Goal: Information Seeking & Learning: Learn about a topic

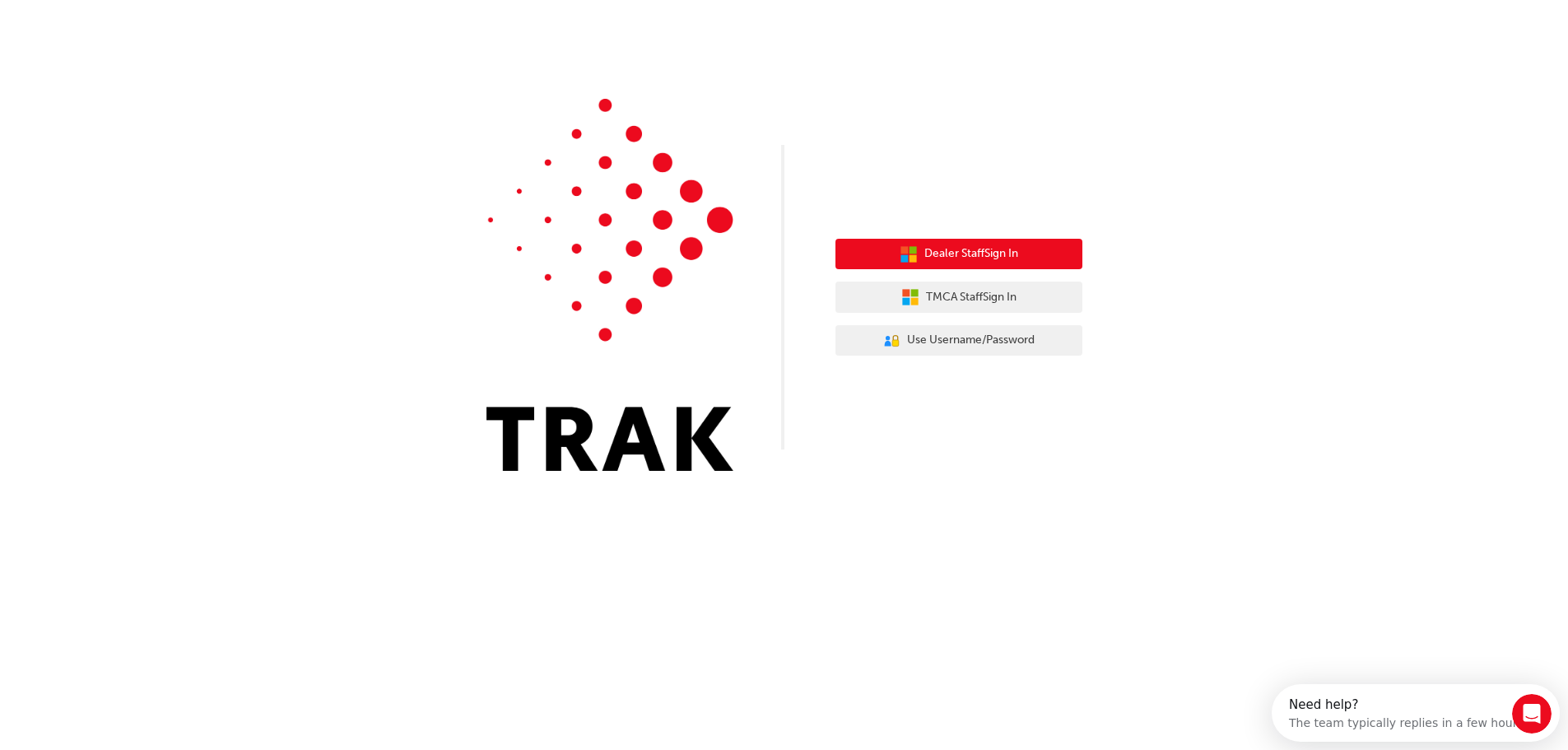
click at [952, 252] on span "Dealer Staff Sign In" at bounding box center [972, 253] width 94 height 19
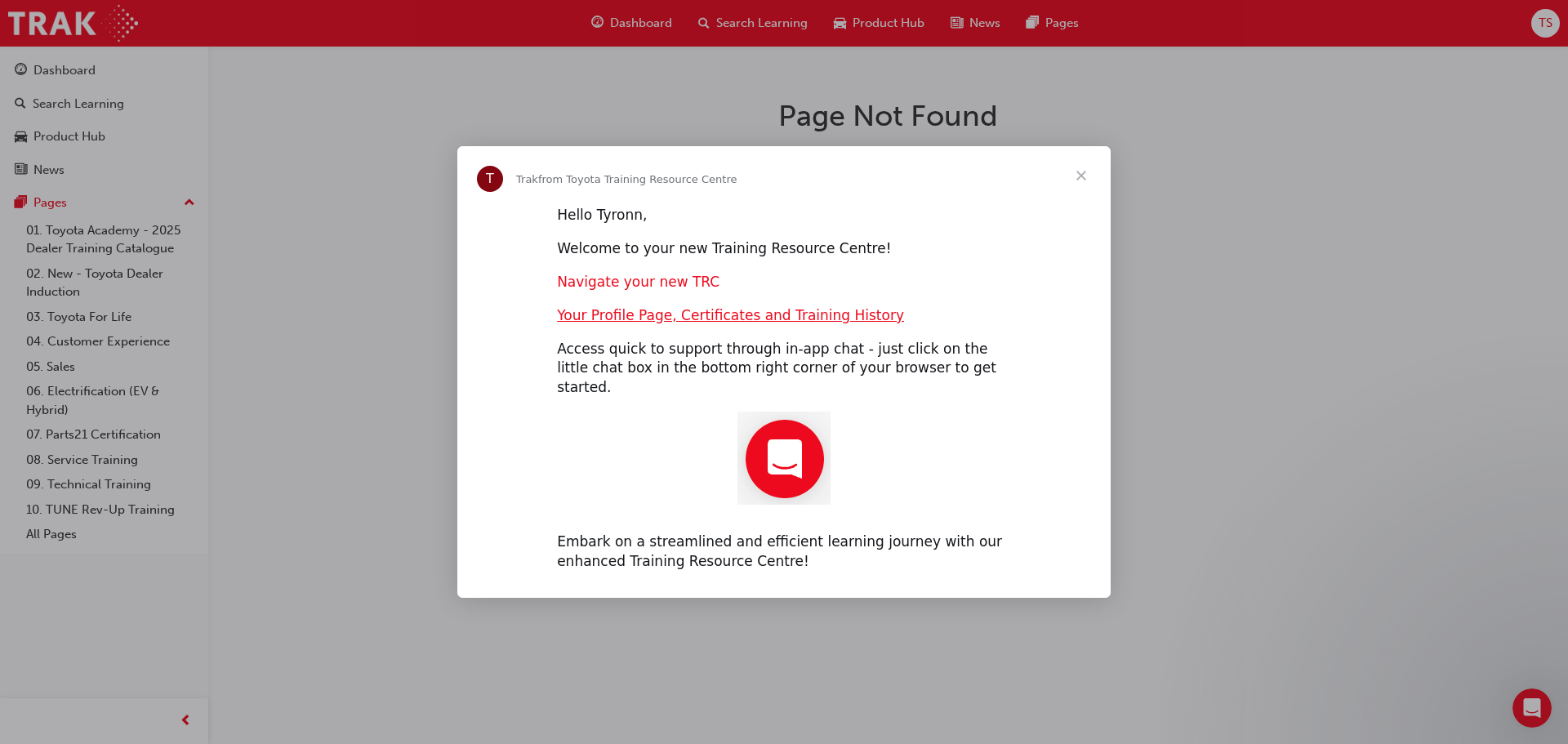
click at [634, 290] on link "Navigate your new TRC" at bounding box center [638, 282] width 162 height 17
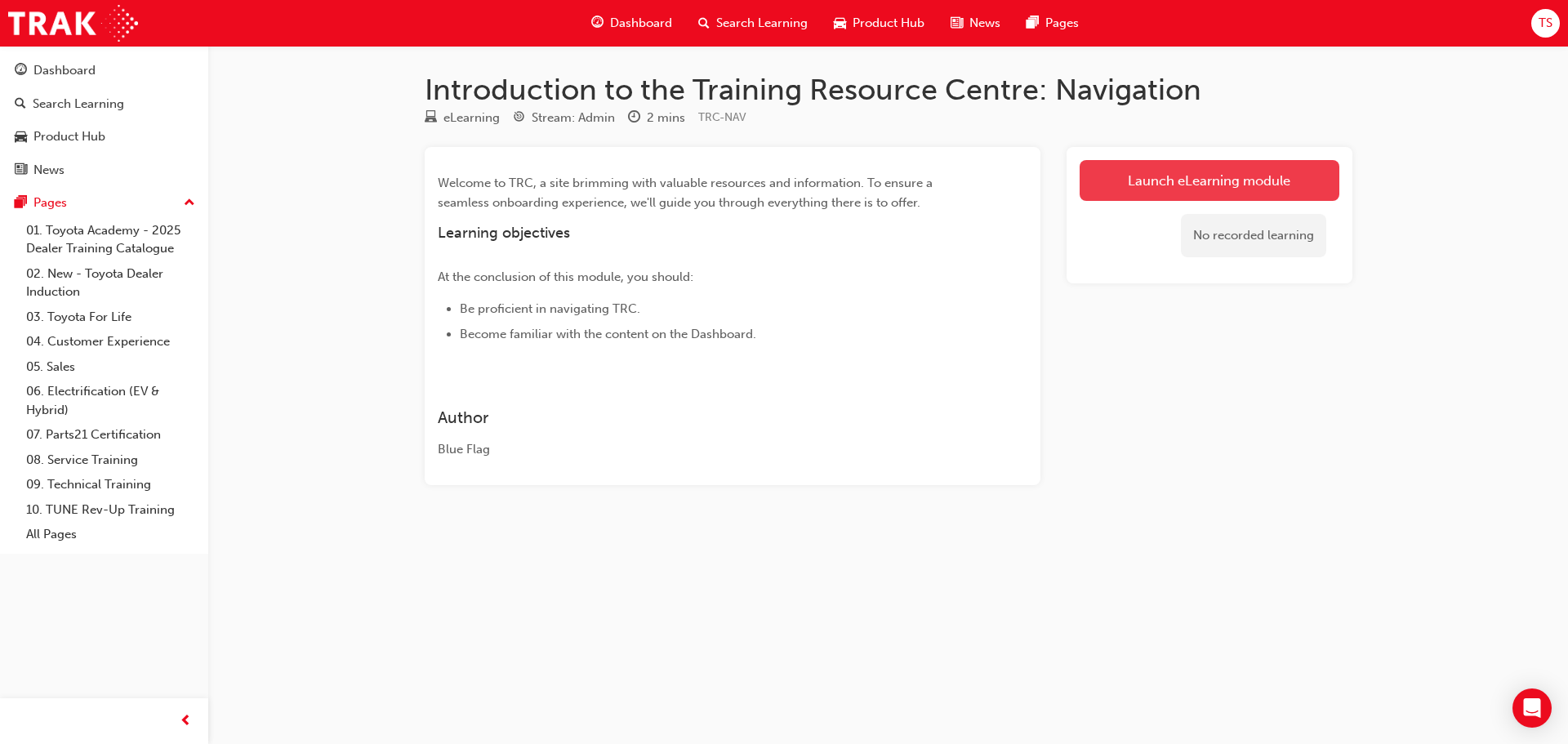
click at [1227, 181] on link "Launch eLearning module" at bounding box center [1210, 180] width 260 height 41
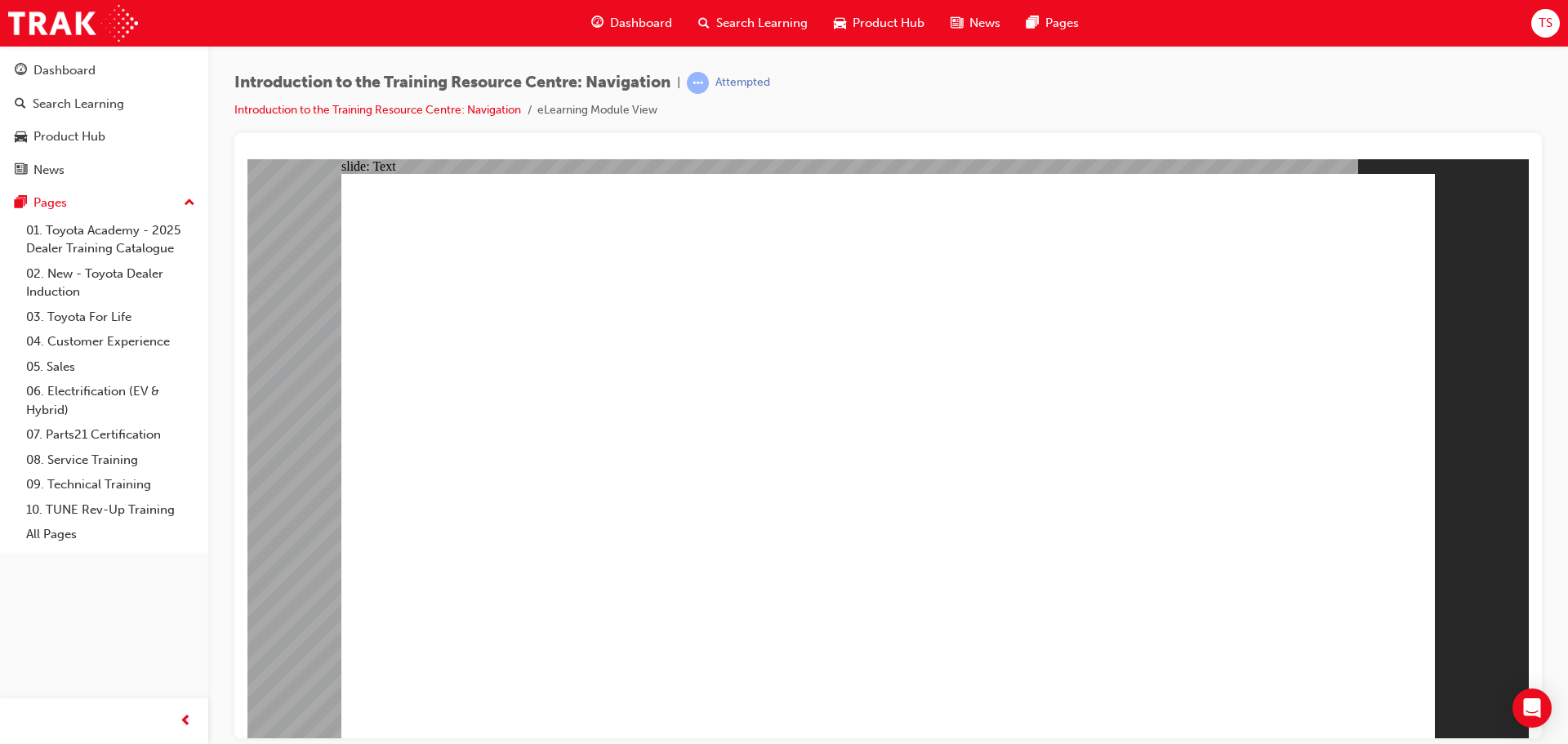
drag, startPoint x: 837, startPoint y: 315, endPoint x: 742, endPoint y: 344, distance: 99.3
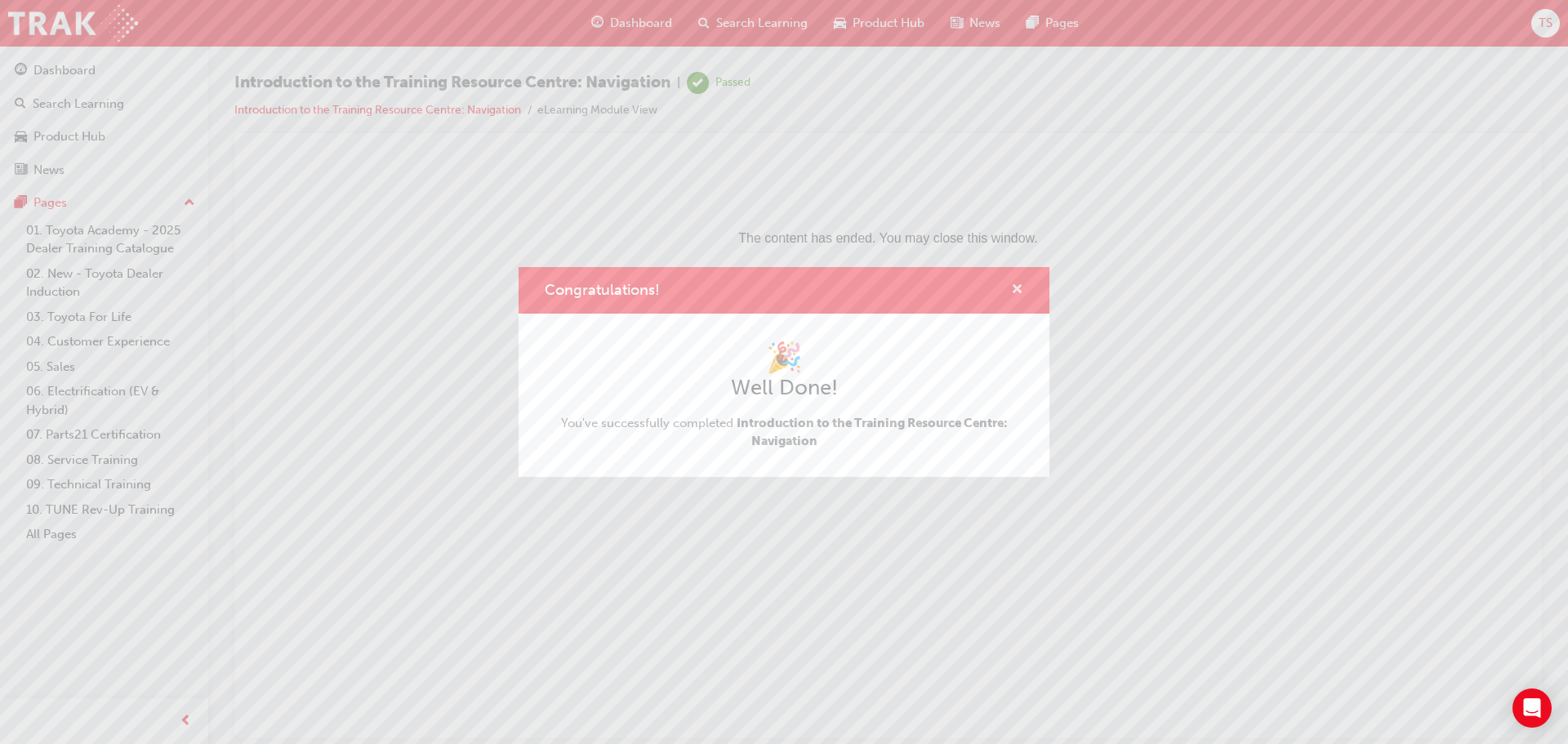
click at [1019, 288] on span "cross-icon" at bounding box center [1017, 290] width 12 height 15
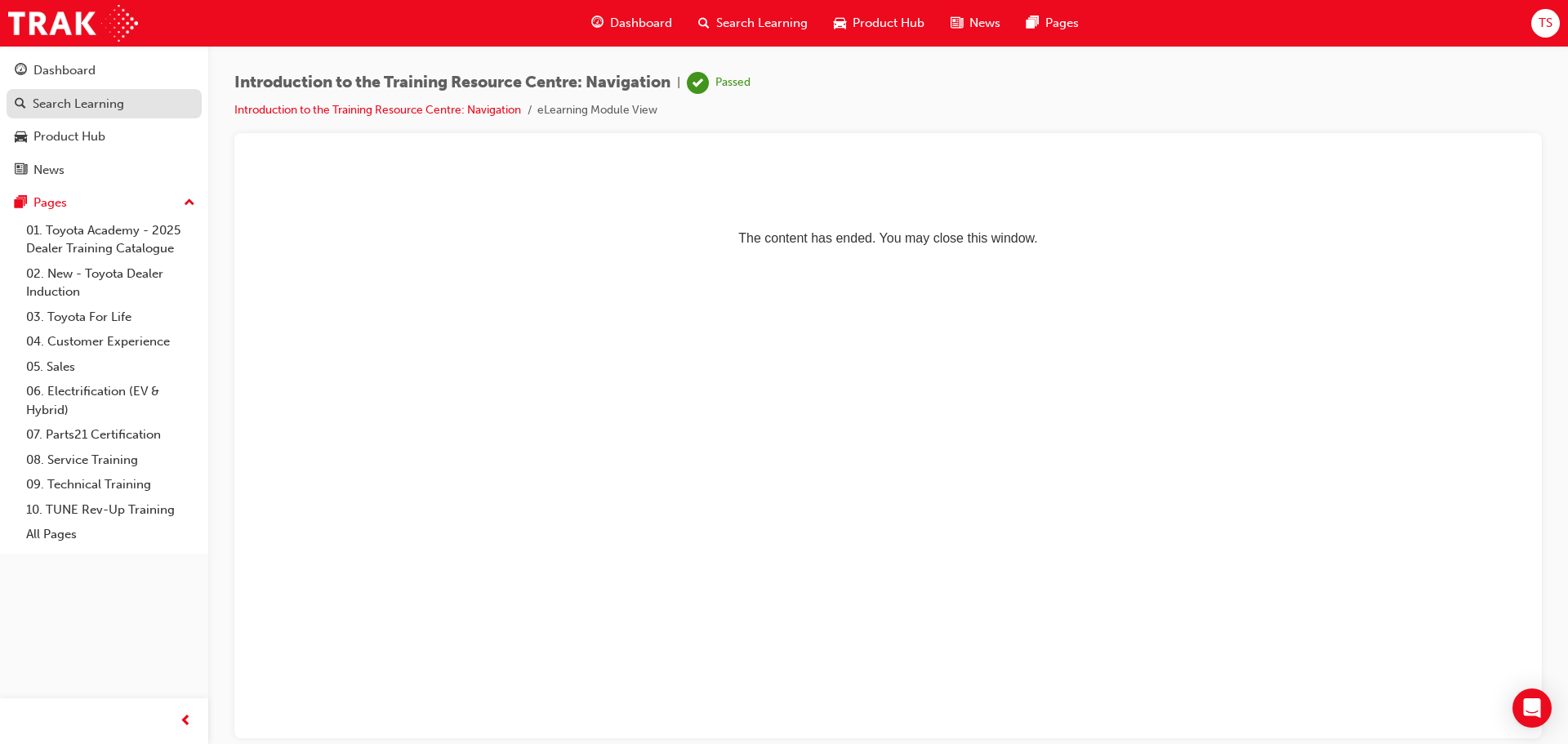
click at [96, 107] on div "Search Learning" at bounding box center [78, 104] width 92 height 19
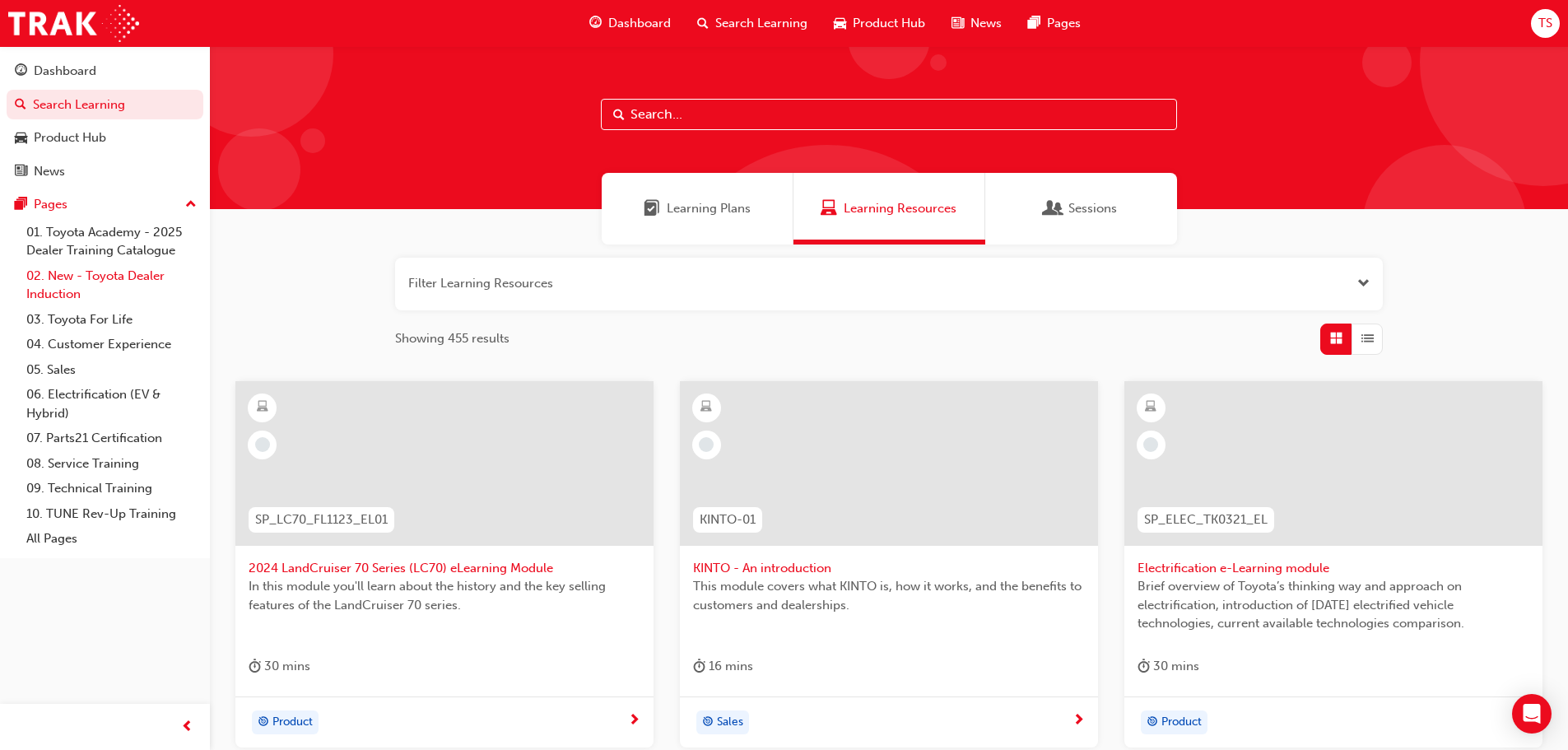
click at [118, 273] on link "02. New - Toyota Dealer Induction" at bounding box center [112, 285] width 184 height 44
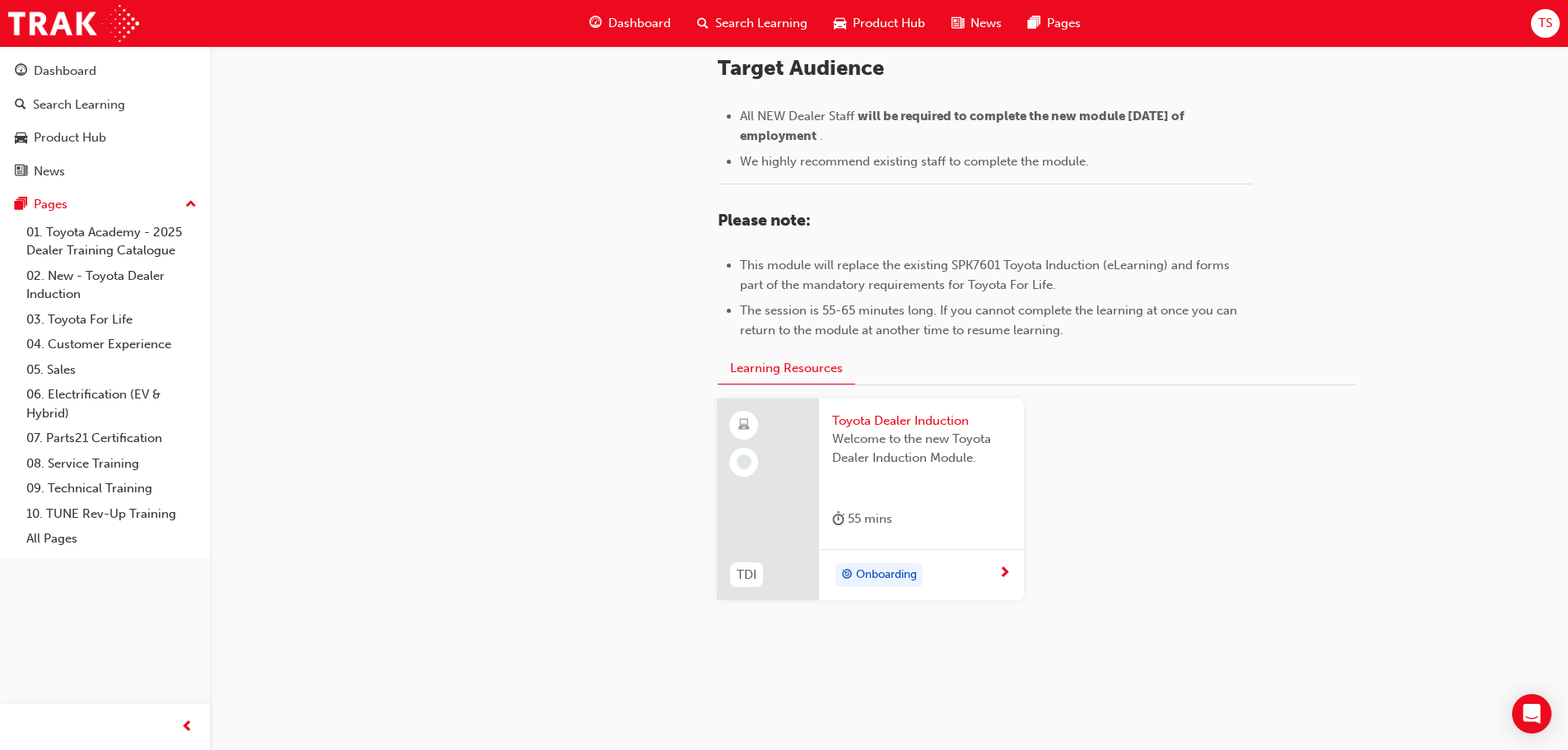
scroll to position [724, 0]
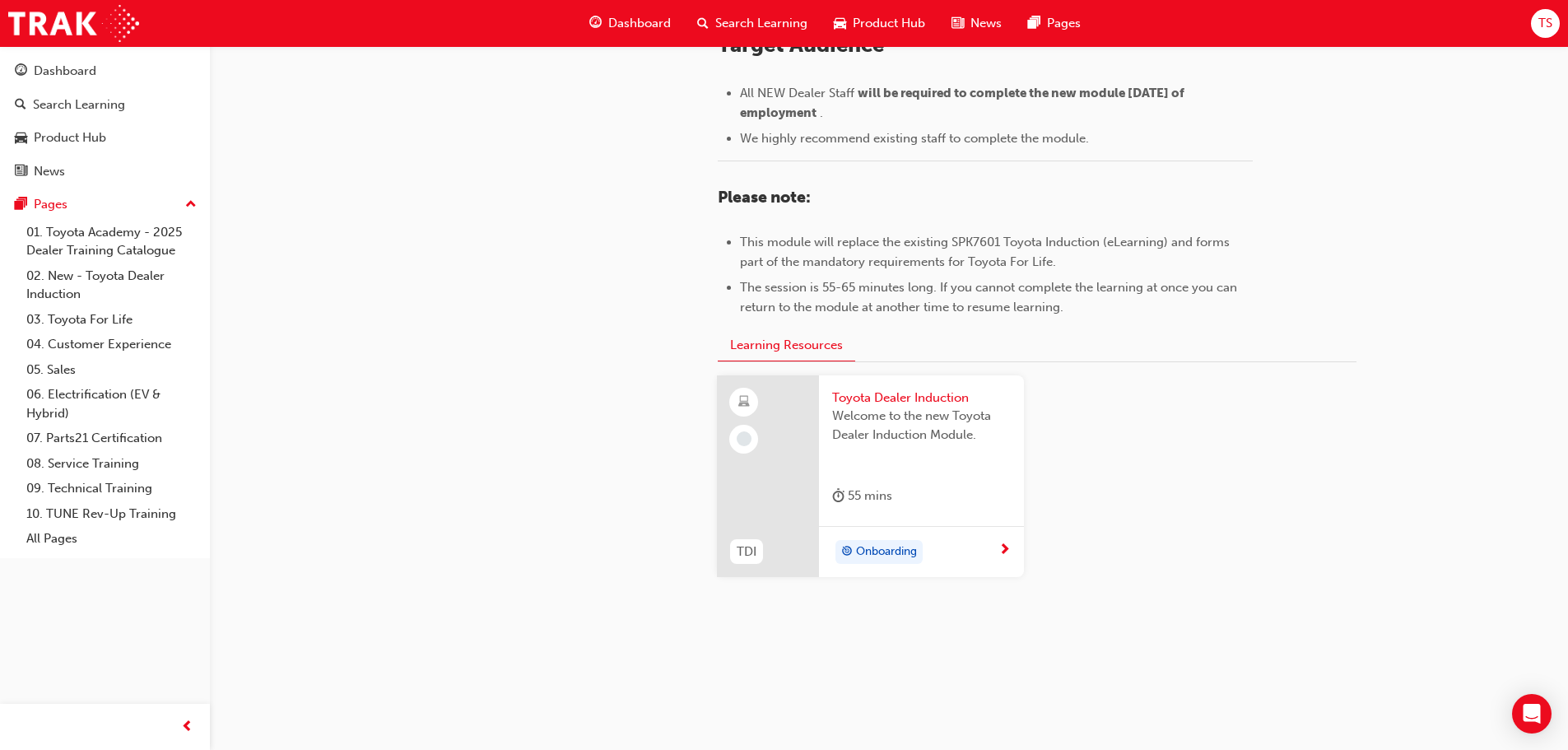
click at [890, 552] on span "Onboarding" at bounding box center [886, 551] width 61 height 19
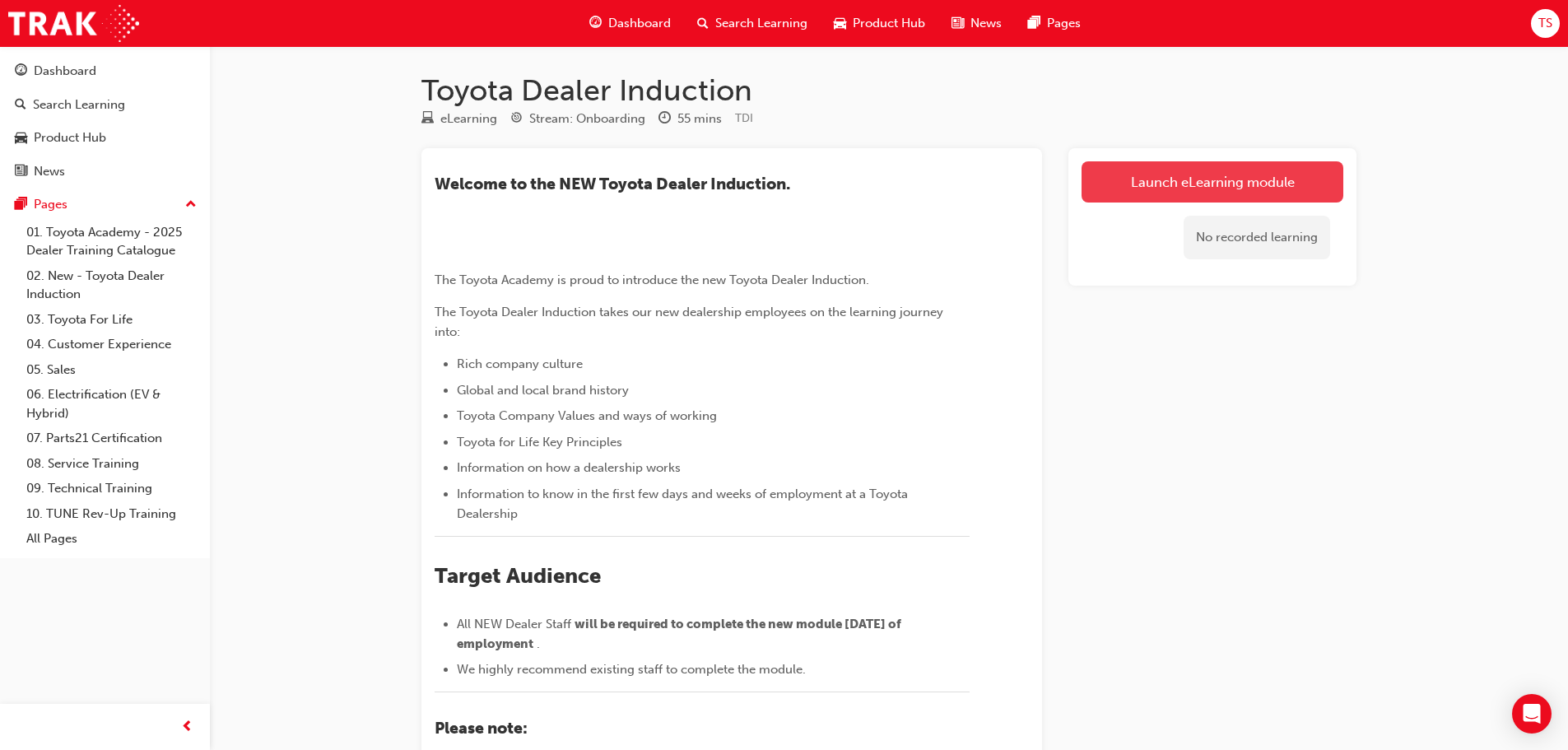
click at [1112, 171] on link "Launch eLearning module" at bounding box center [1212, 181] width 262 height 41
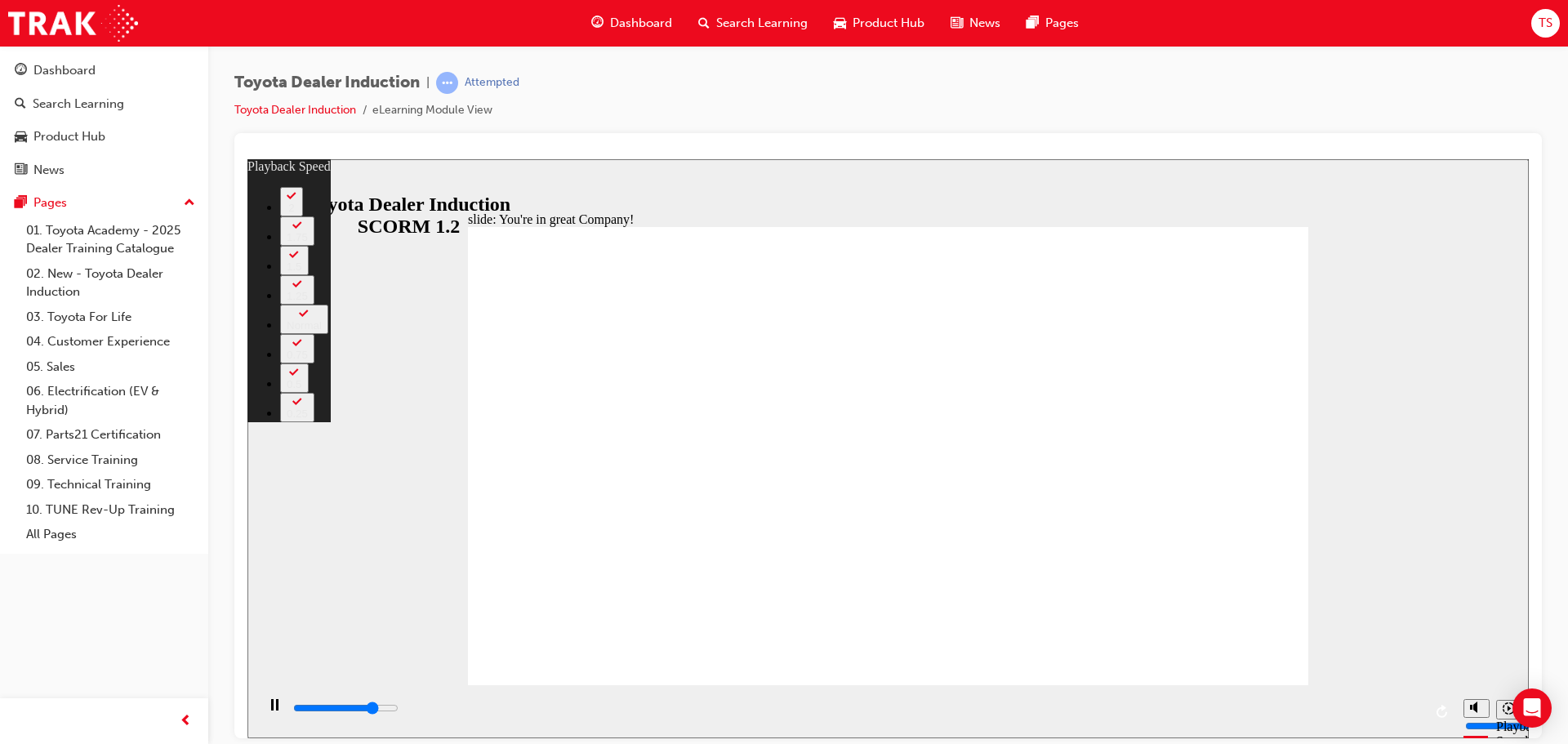
type input "5900"
type input "0"
type input "6200"
type input "1"
type input "6400"
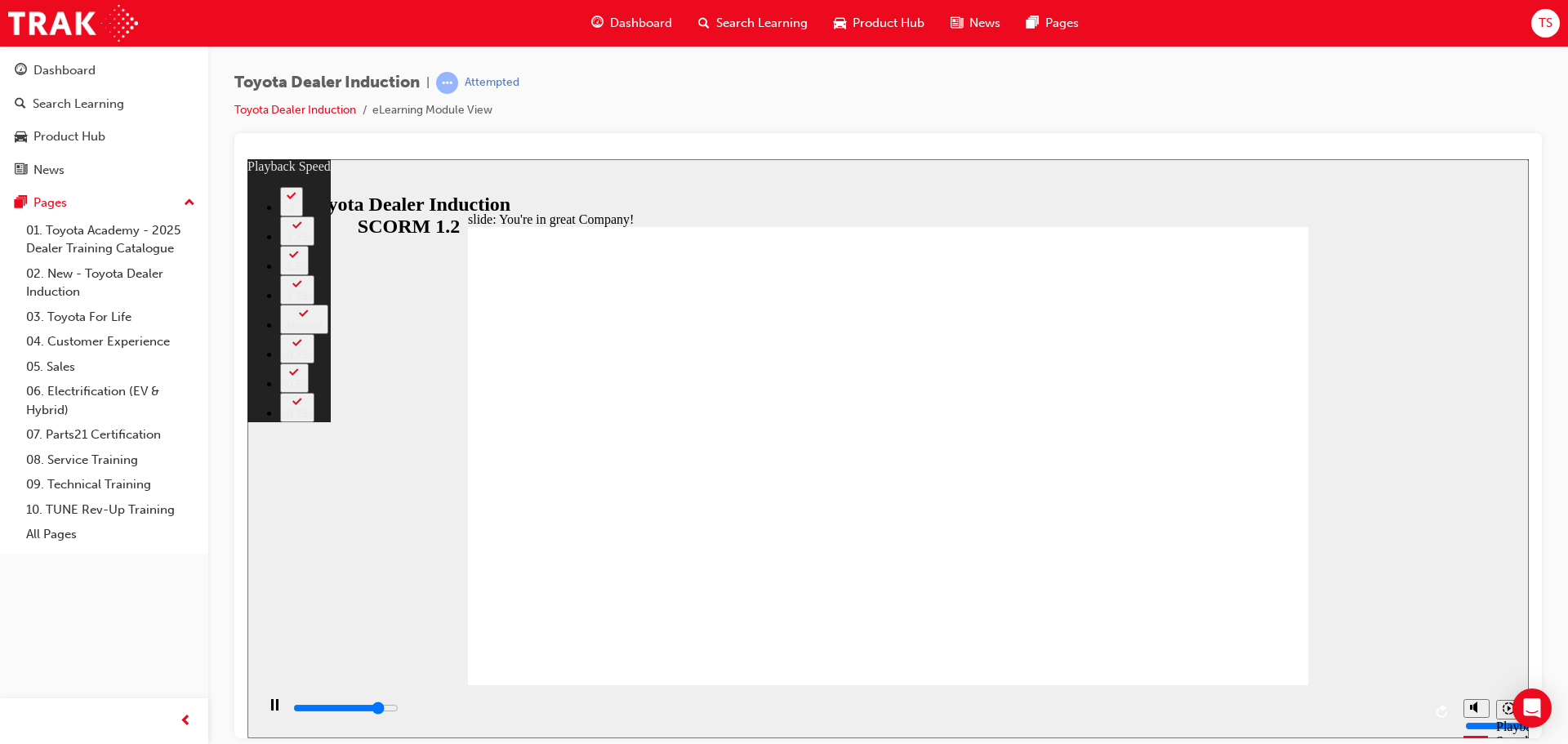
type input "1"
type input "6700"
type input "1"
type input "6900"
type input "1"
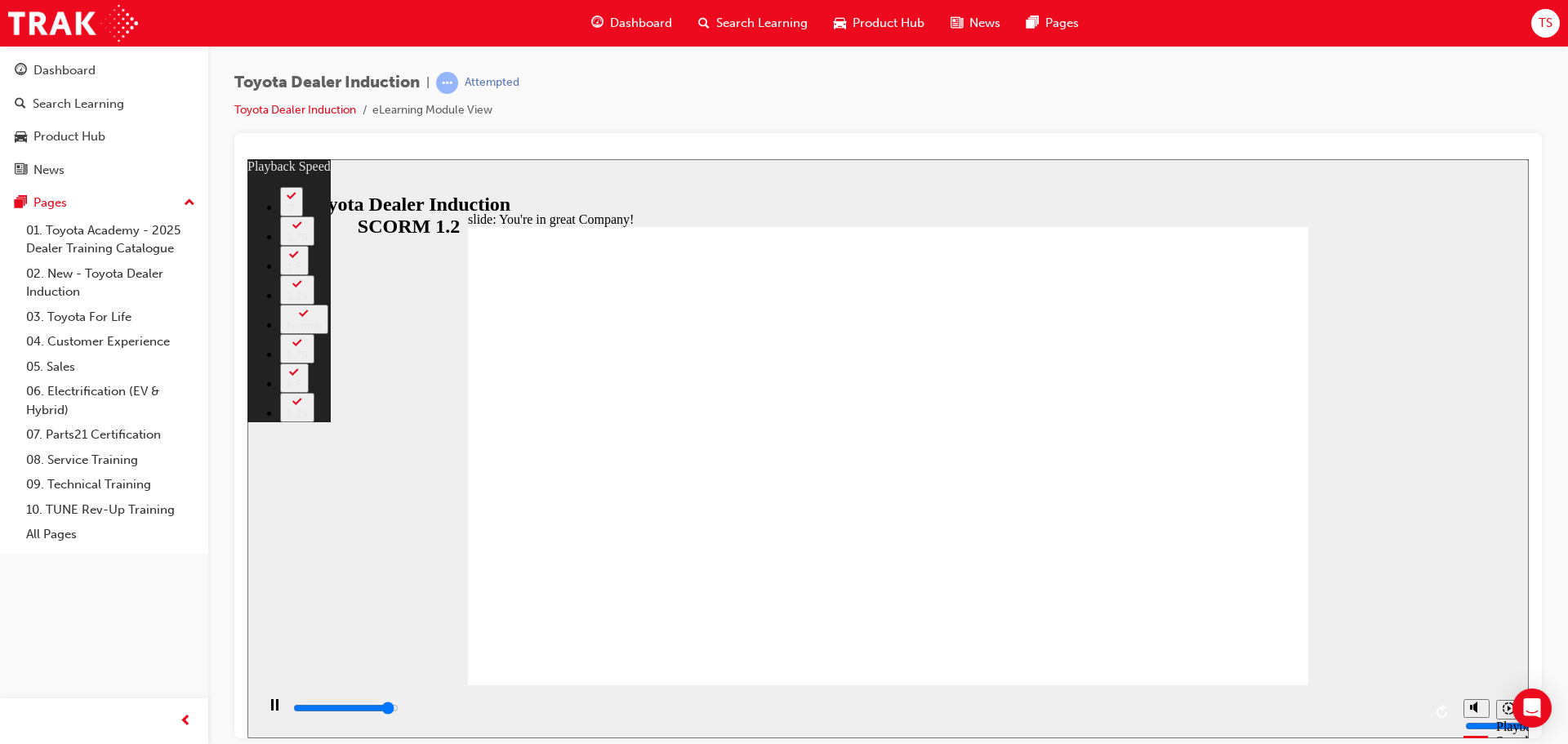
type input "7200"
type input "2"
type input "7500"
type input "2"
type input "7500"
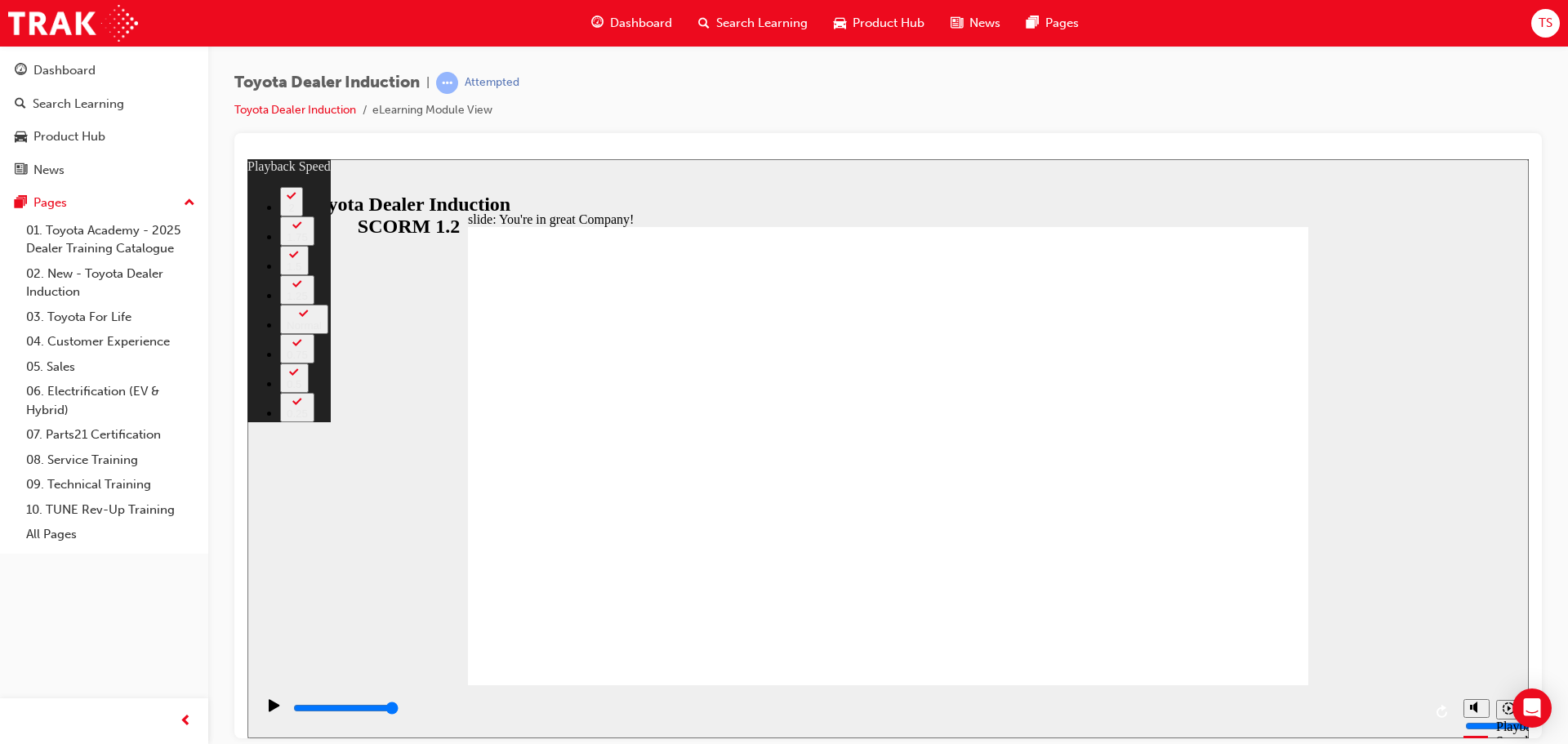
drag, startPoint x: 1237, startPoint y: 655, endPoint x: 1305, endPoint y: 650, distance: 68.2
drag, startPoint x: 491, startPoint y: 653, endPoint x: 1312, endPoint y: 645, distance: 821.0
click at [1312, 645] on div "slide: You're in great Company! playback speed 2 1.75 1.5 1.25 Normal 0.75 0.5 …" at bounding box center [888, 447] width 1282 height 578
click at [1374, 608] on div "slide: You're in great Company! playback speed 2 1.75 1.5 1.25 Normal 0.75 0.5 …" at bounding box center [888, 447] width 1282 height 578
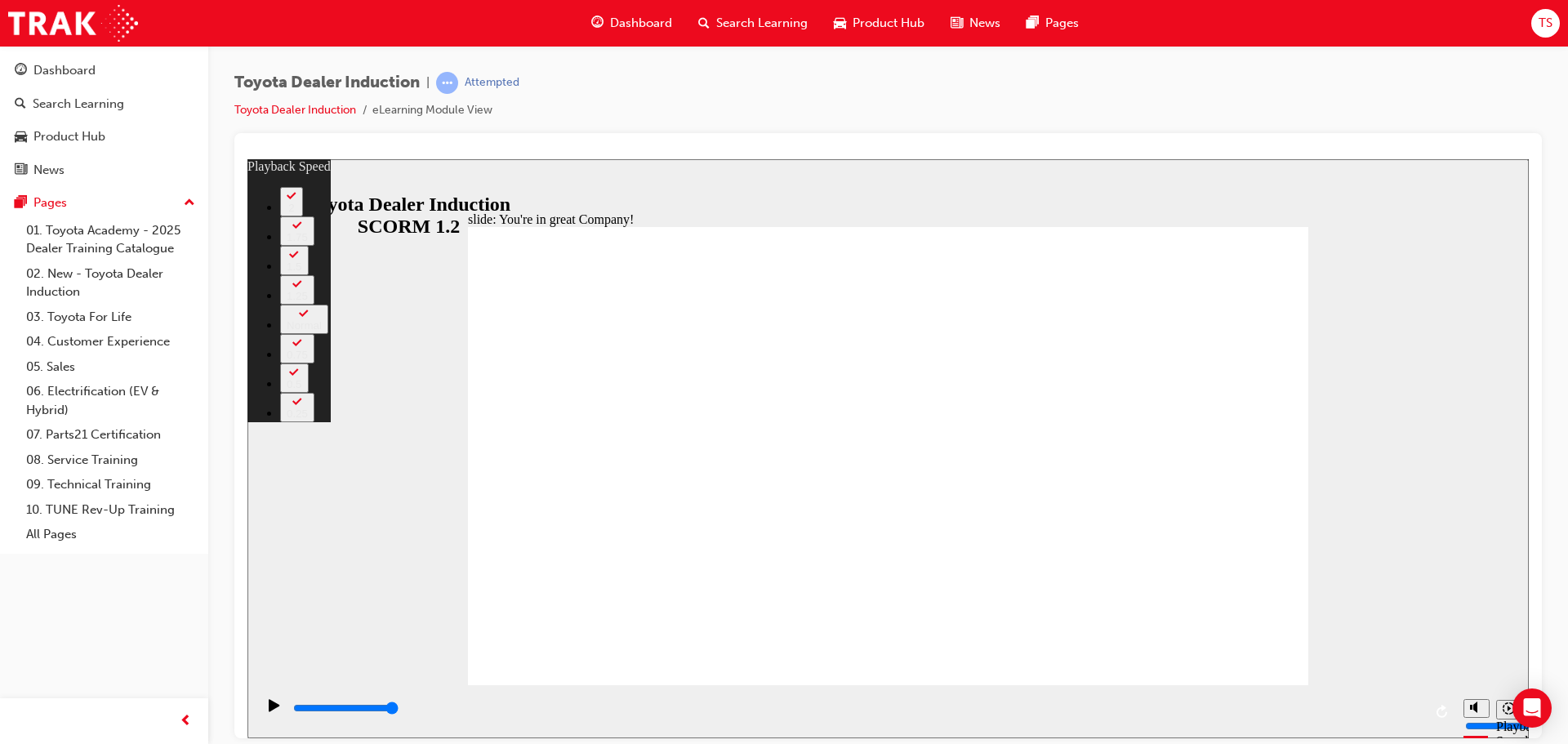
type input "156"
click at [335, 483] on div "slide: You're in great Company! playback speed 2 1.75 1.5 1.25 Normal 0.75 0.5 …" at bounding box center [888, 447] width 1282 height 578
click at [275, 708] on icon "Play (Ctrl+Alt+P)" at bounding box center [275, 705] width 12 height 13
type input "7500"
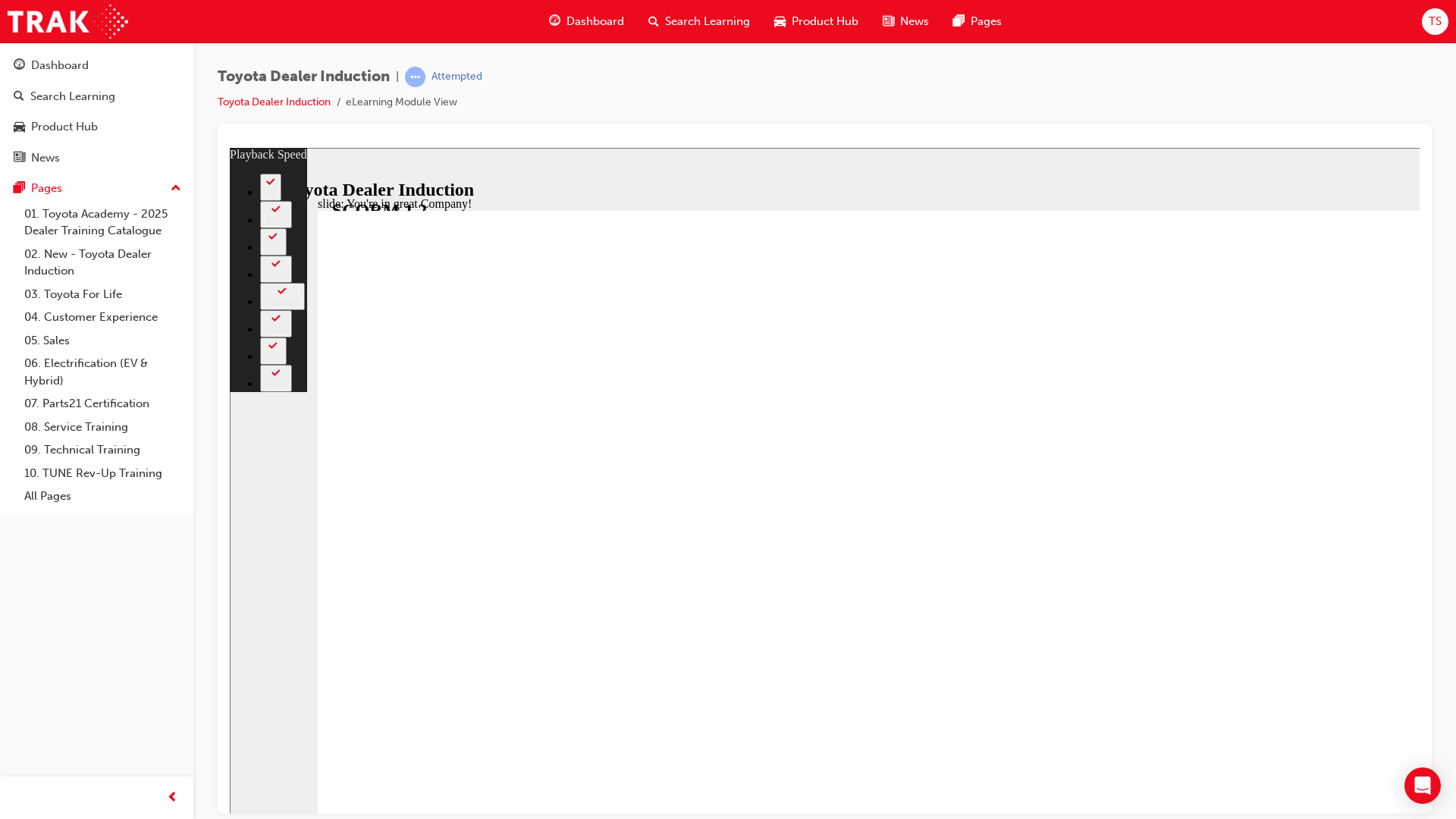
type input "11"
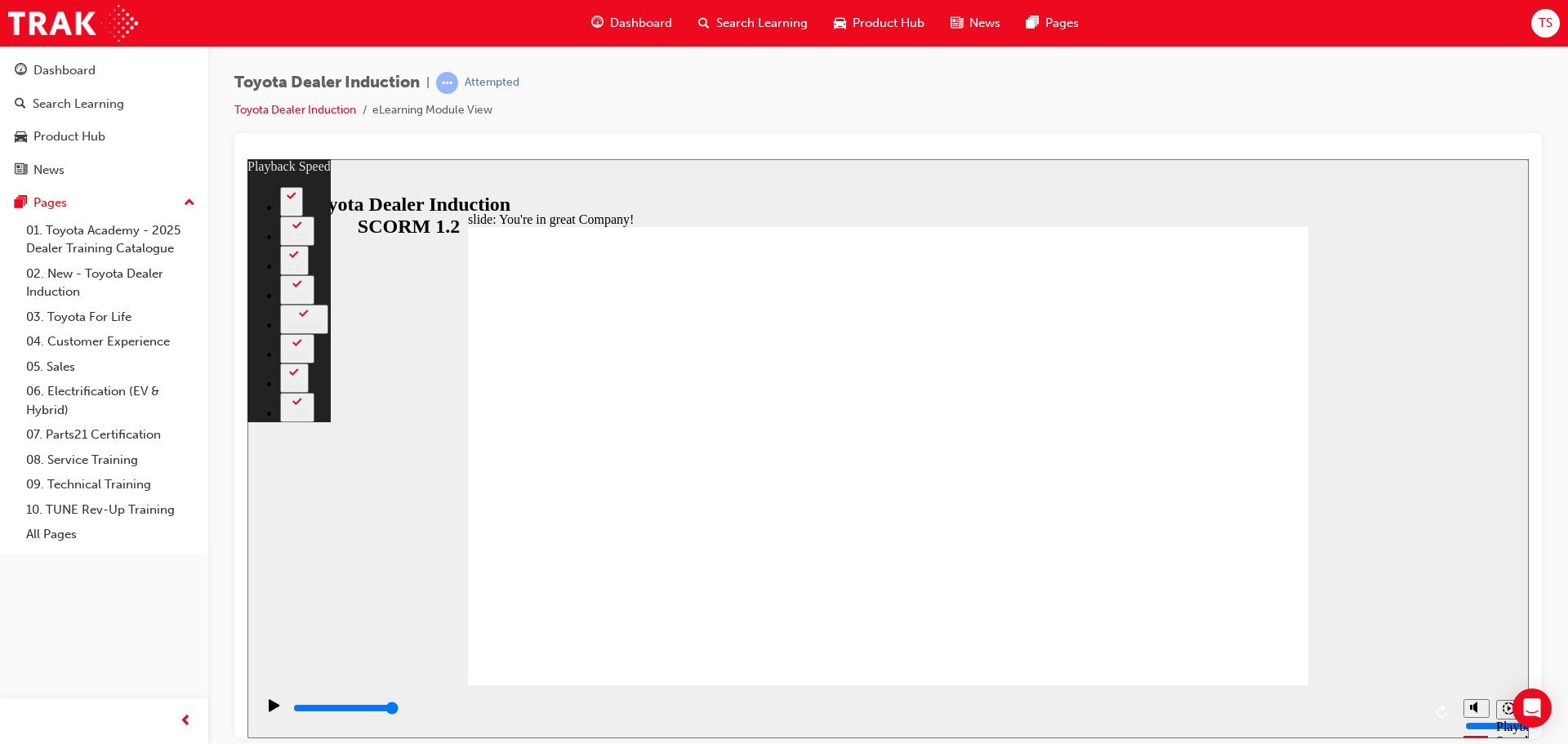
click at [1396, 419] on div "slide: You're in great Company! playback speed 2 1.75 1.5 1.25 Normal 0.75 0.5 …" at bounding box center [888, 447] width 1282 height 578
click at [361, 281] on div "slide: You're in great Company! playback speed 2 1.75 1.5 1.25 Normal 0.75 0.5 …" at bounding box center [888, 447] width 1282 height 578
click at [271, 186] on icon "Sidebar Toggle" at bounding box center [267, 184] width 24 height 10
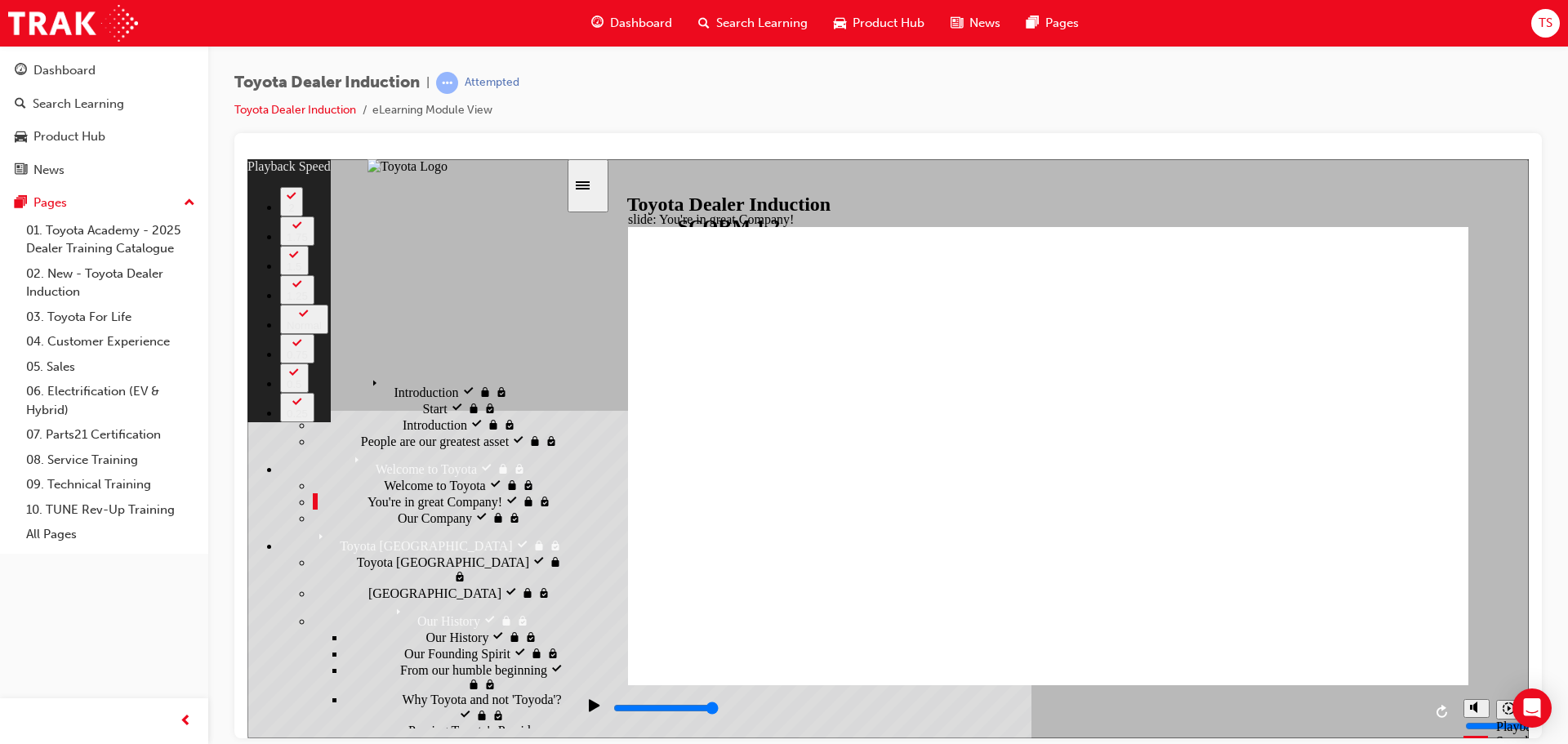
click at [398, 523] on span "Our Company" at bounding box center [435, 516] width 74 height 15
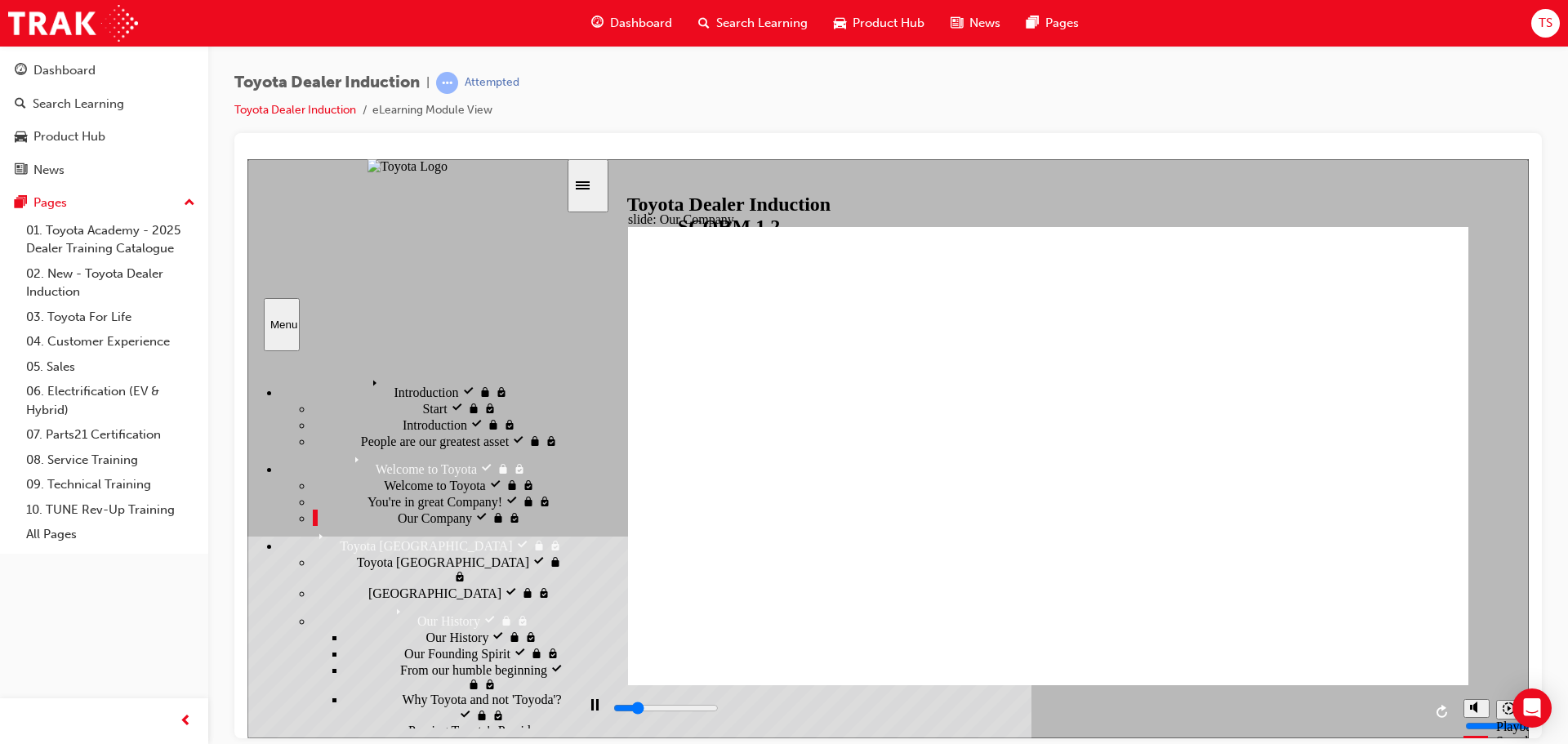
click at [357, 568] on span "Toyota [GEOGRAPHIC_DATA]" at bounding box center [443, 560] width 172 height 15
click at [331, 583] on div "Japan Japan" at bounding box center [440, 592] width 253 height 17
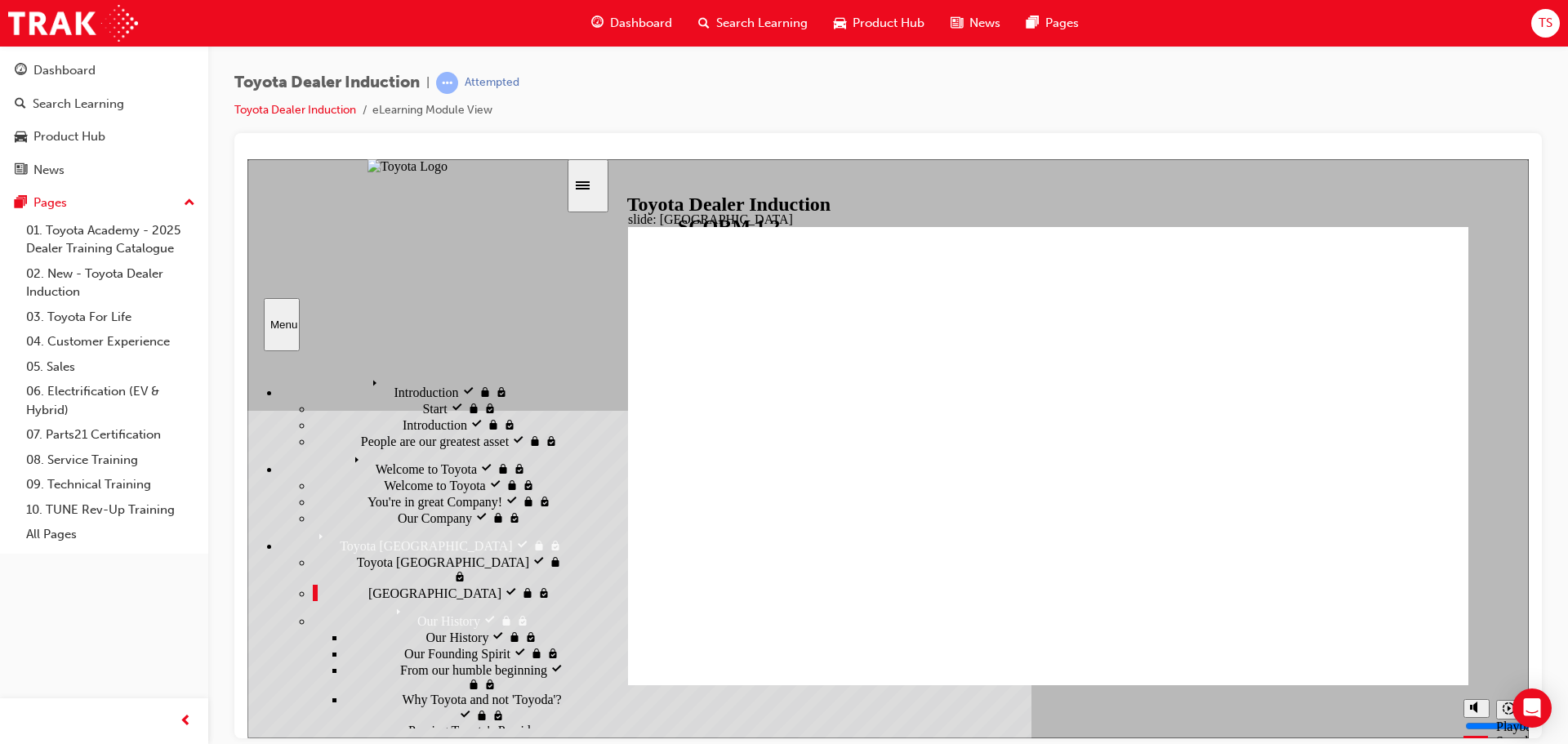
click at [426, 627] on span "Our History" at bounding box center [458, 635] width 63 height 15
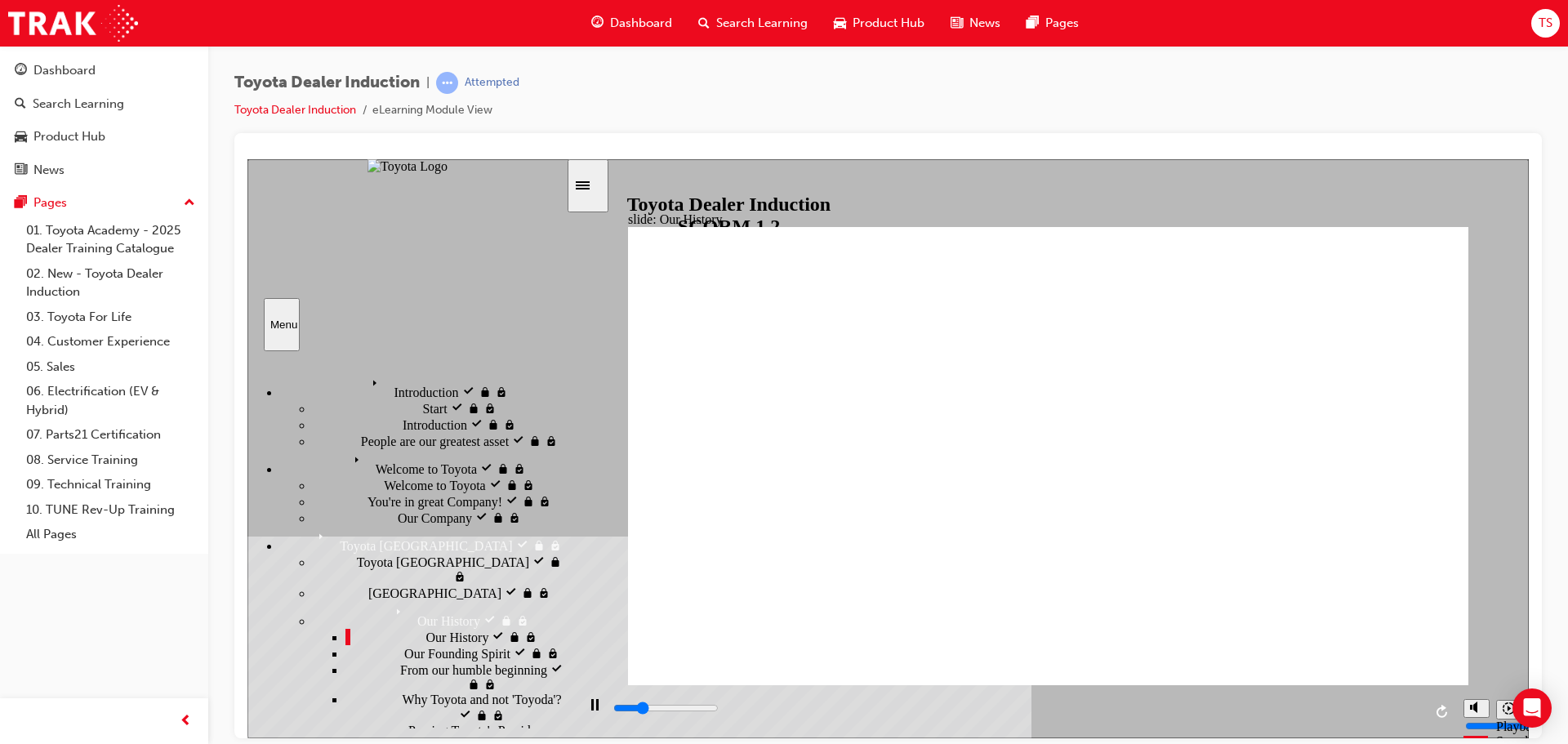
click at [405, 653] on span "Our Founding Spirit" at bounding box center [458, 652] width 107 height 15
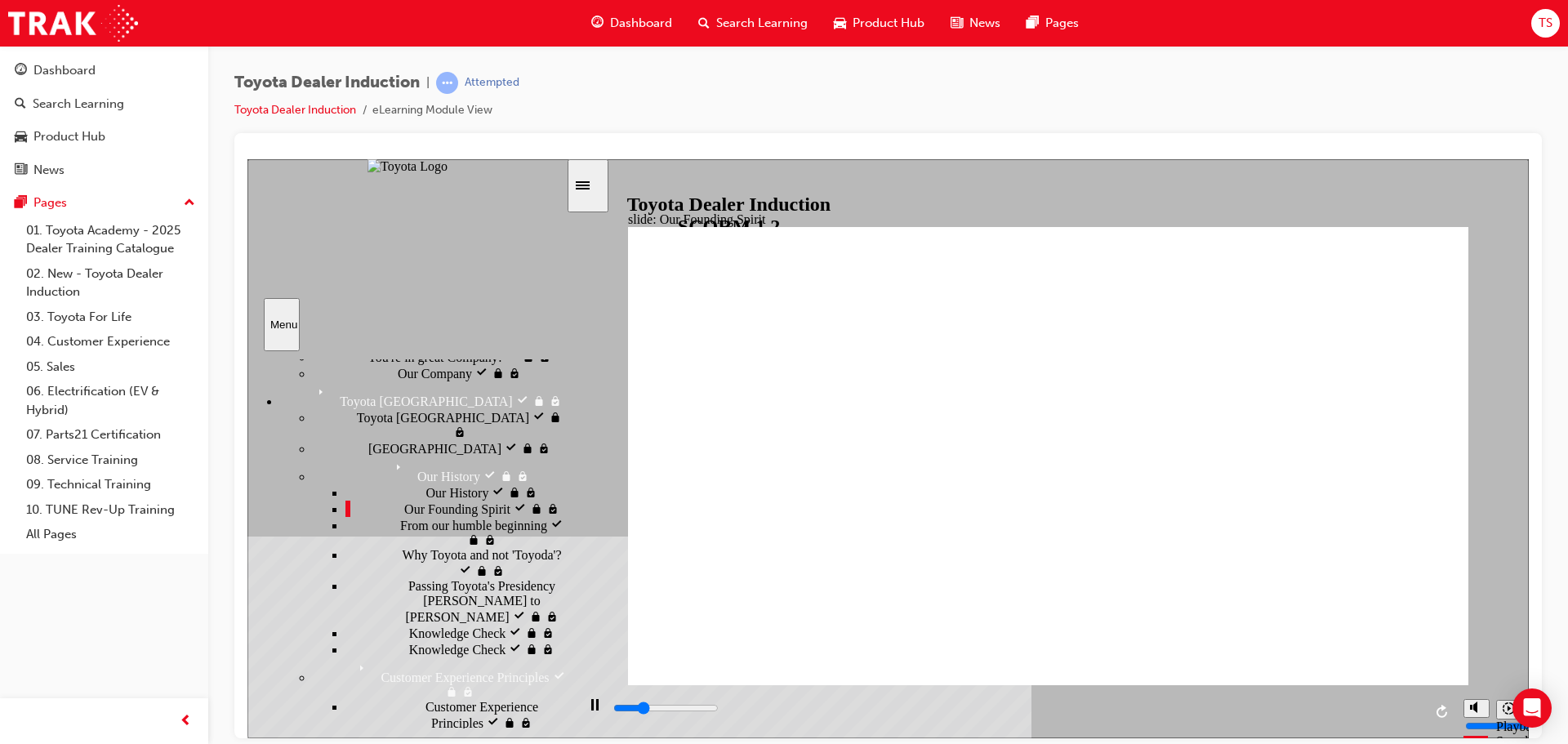
drag, startPoint x: 558, startPoint y: 433, endPoint x: 543, endPoint y: 498, distance: 66.7
click at [552, 495] on div "Introduction visited Introduction Start visited Start" at bounding box center [406, 538] width 319 height 377
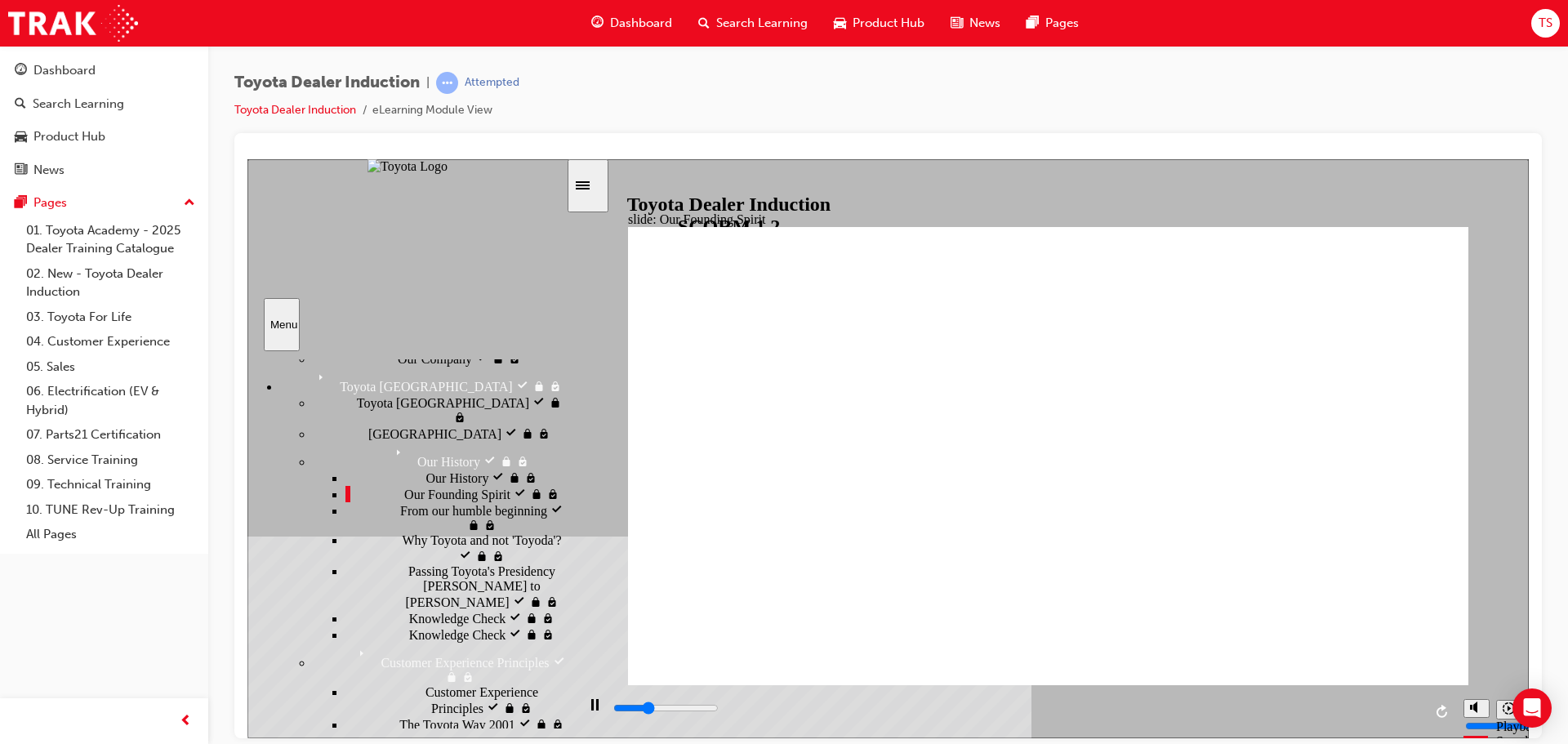
click at [455, 523] on div "From our humble beginning From our humble beginning" at bounding box center [455, 516] width 221 height 31
click at [449, 547] on span "Why Toyota and not 'Toyoda'?" at bounding box center [481, 540] width 159 height 15
click at [455, 608] on span "Passing Toyota's Presidency [PERSON_NAME] to [PERSON_NAME]" at bounding box center [486, 585] width 157 height 44
click at [439, 625] on div "Knowledge Check Knowledge Check" at bounding box center [455, 618] width 221 height 17
click at [414, 608] on span "Passing Toyota's Presidency [PERSON_NAME] to [PERSON_NAME] visited" at bounding box center [486, 585] width 157 height 44
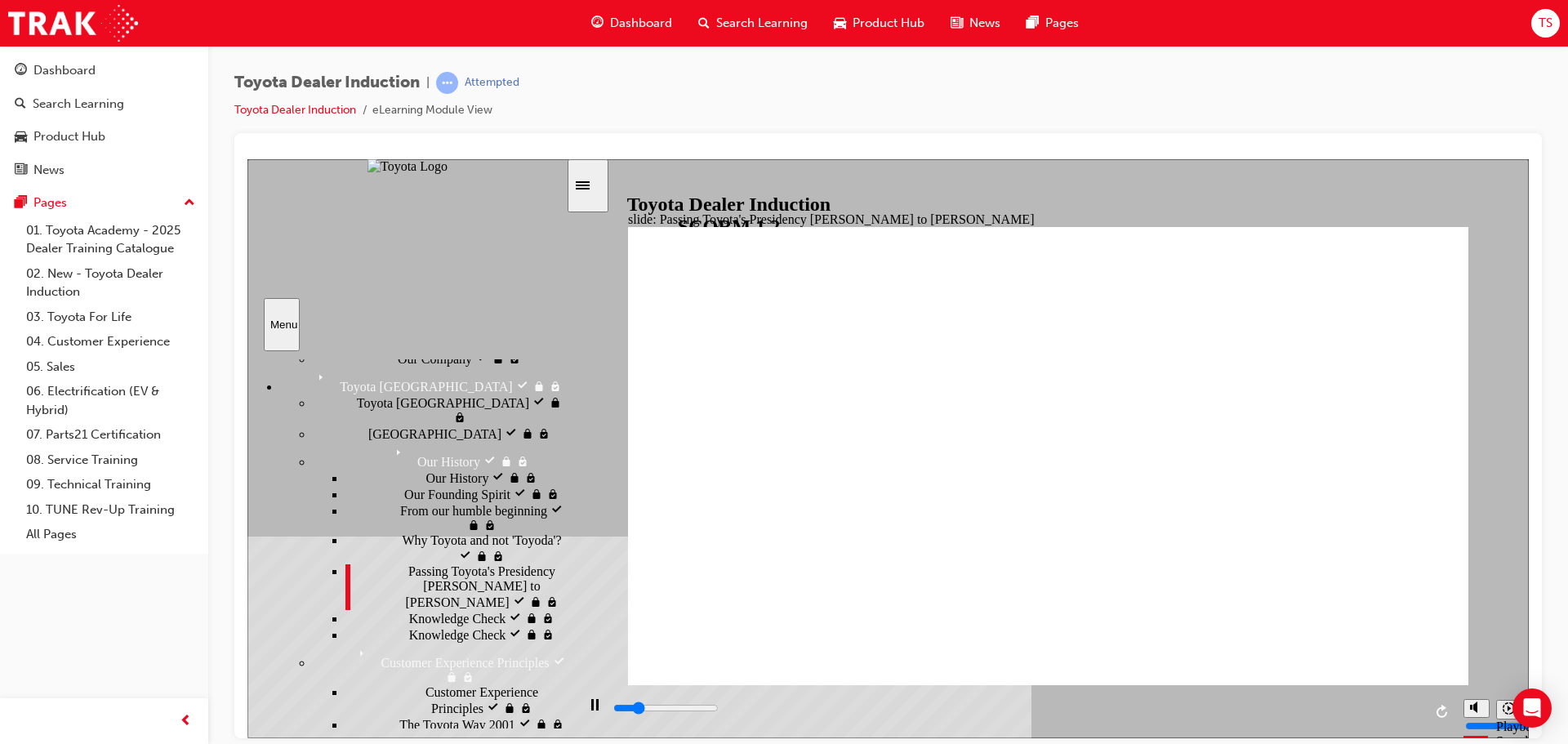
click at [409, 623] on span "Knowledge Check visited" at bounding box center [476, 617] width 135 height 15
type input "5000"
radio input "true"
type input "5000"
radio input "true"
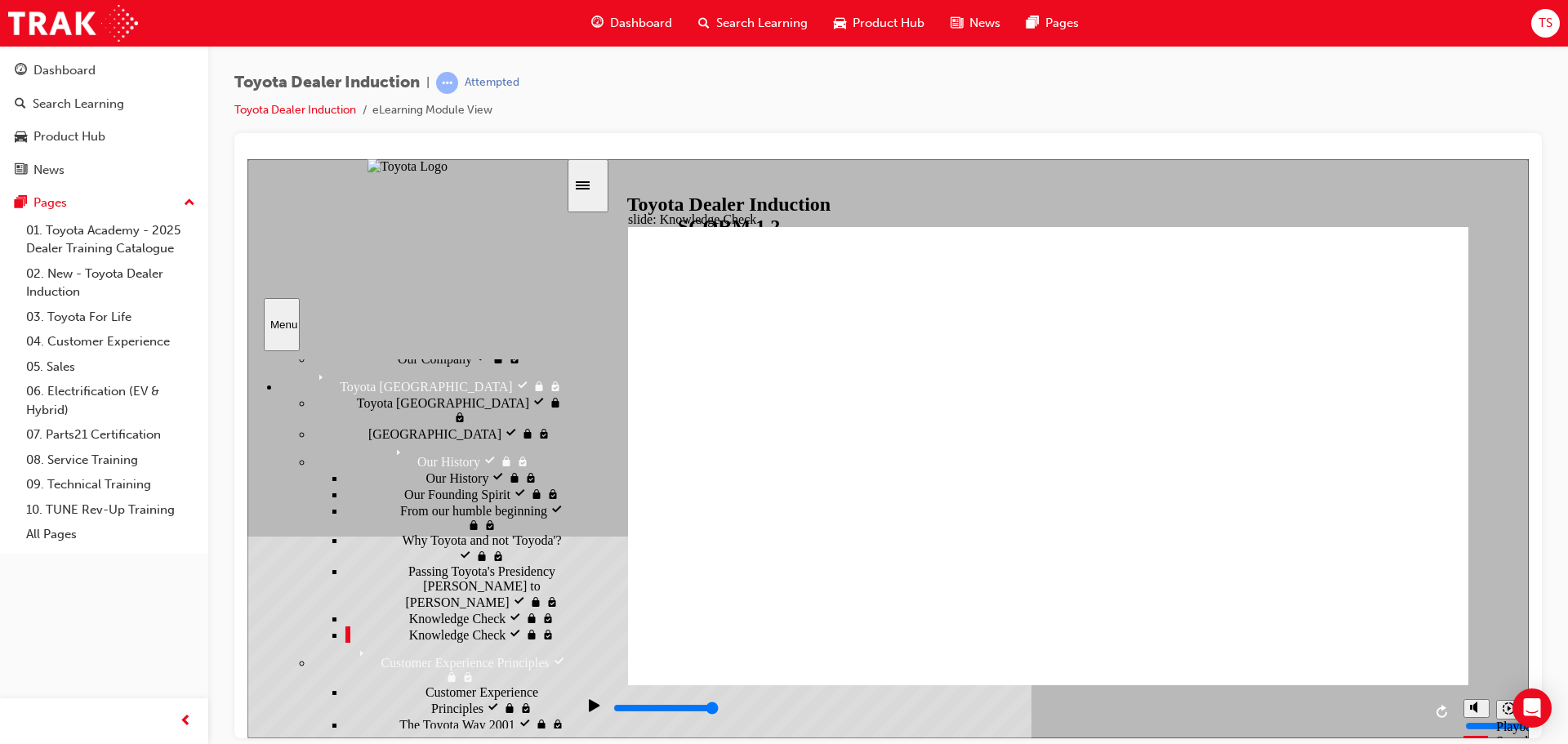
click at [406, 732] on span "10 Positive Actions" at bounding box center [457, 739] width 102 height 15
click at [401, 743] on span "From Guest to Customer" at bounding box center [466, 755] width 130 height 15
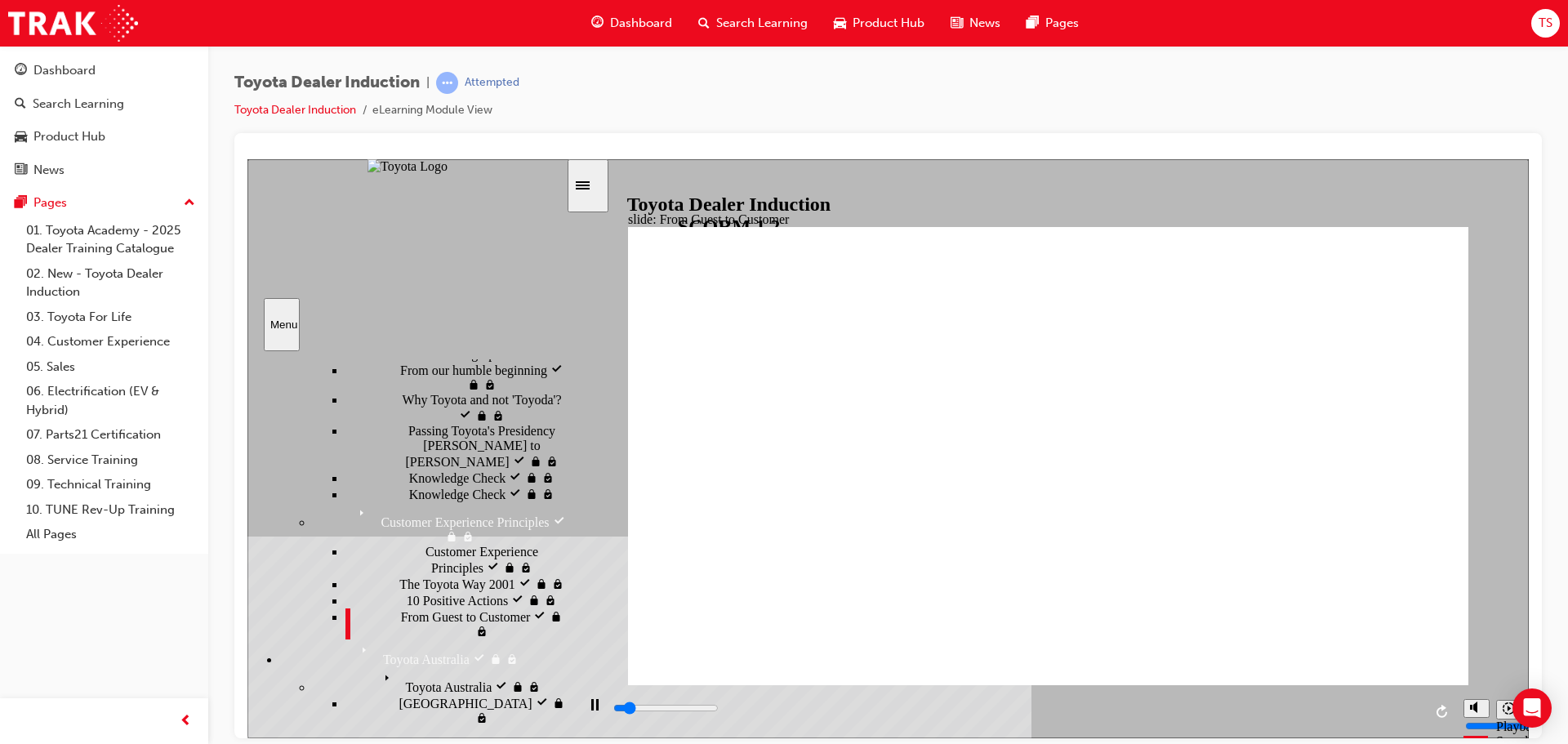
scroll to position [317, 0]
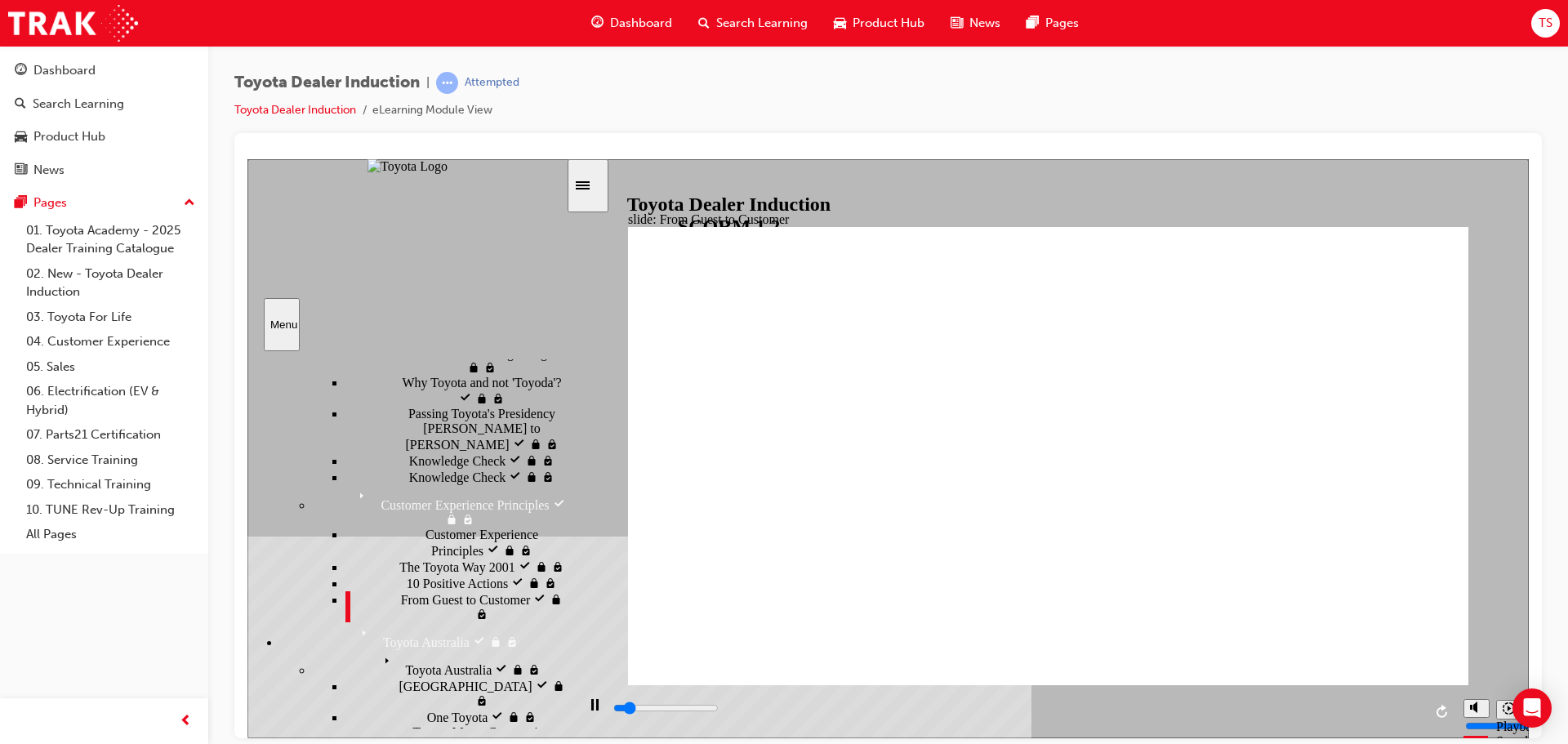
drag, startPoint x: 560, startPoint y: 558, endPoint x: 465, endPoint y: 594, distance: 101.6
click at [557, 635] on div "Introduction visited Introduction Start visited Start" at bounding box center [406, 538] width 319 height 377
click at [378, 649] on span "Toyota Australia" at bounding box center [421, 657] width 87 height 15
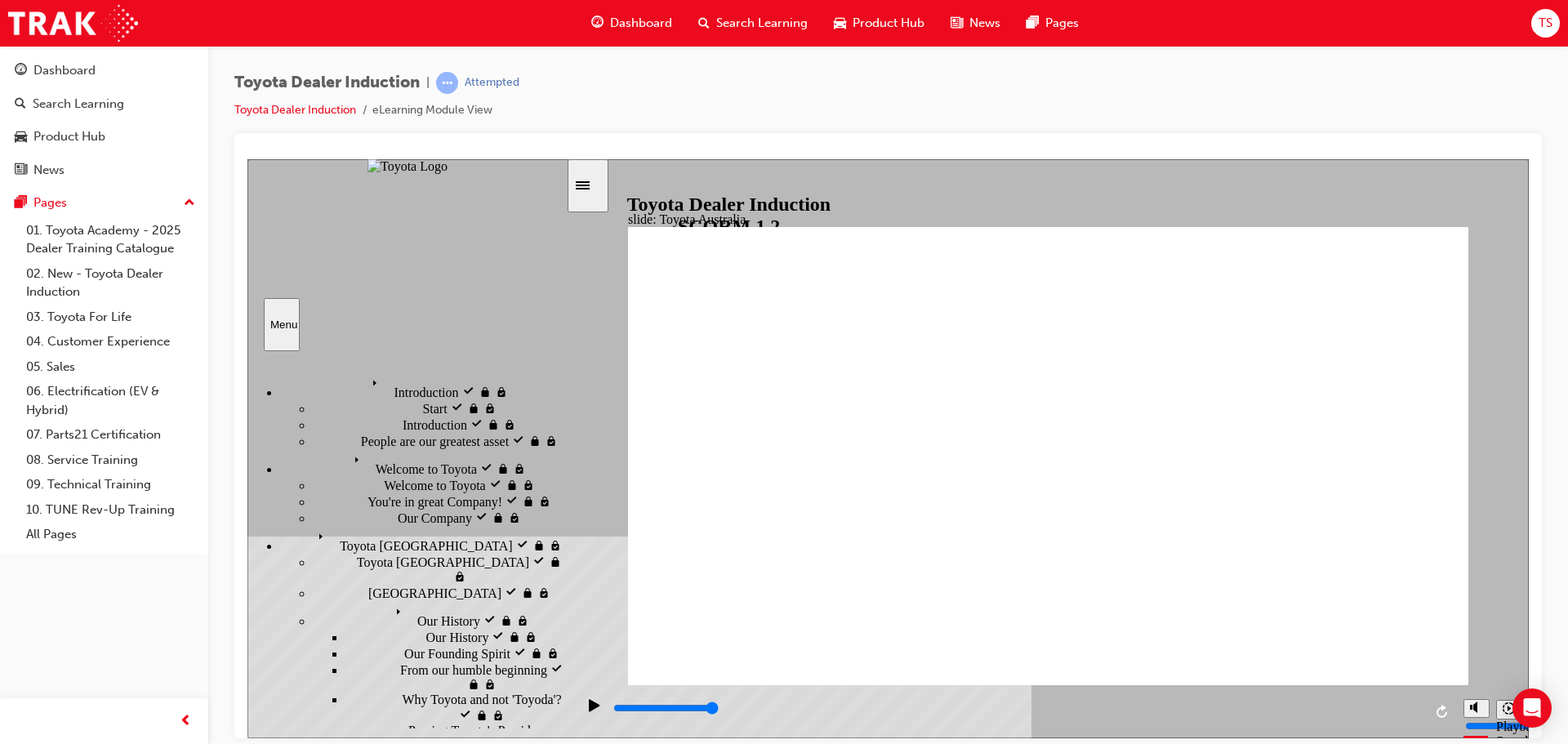
scroll to position [56, 0]
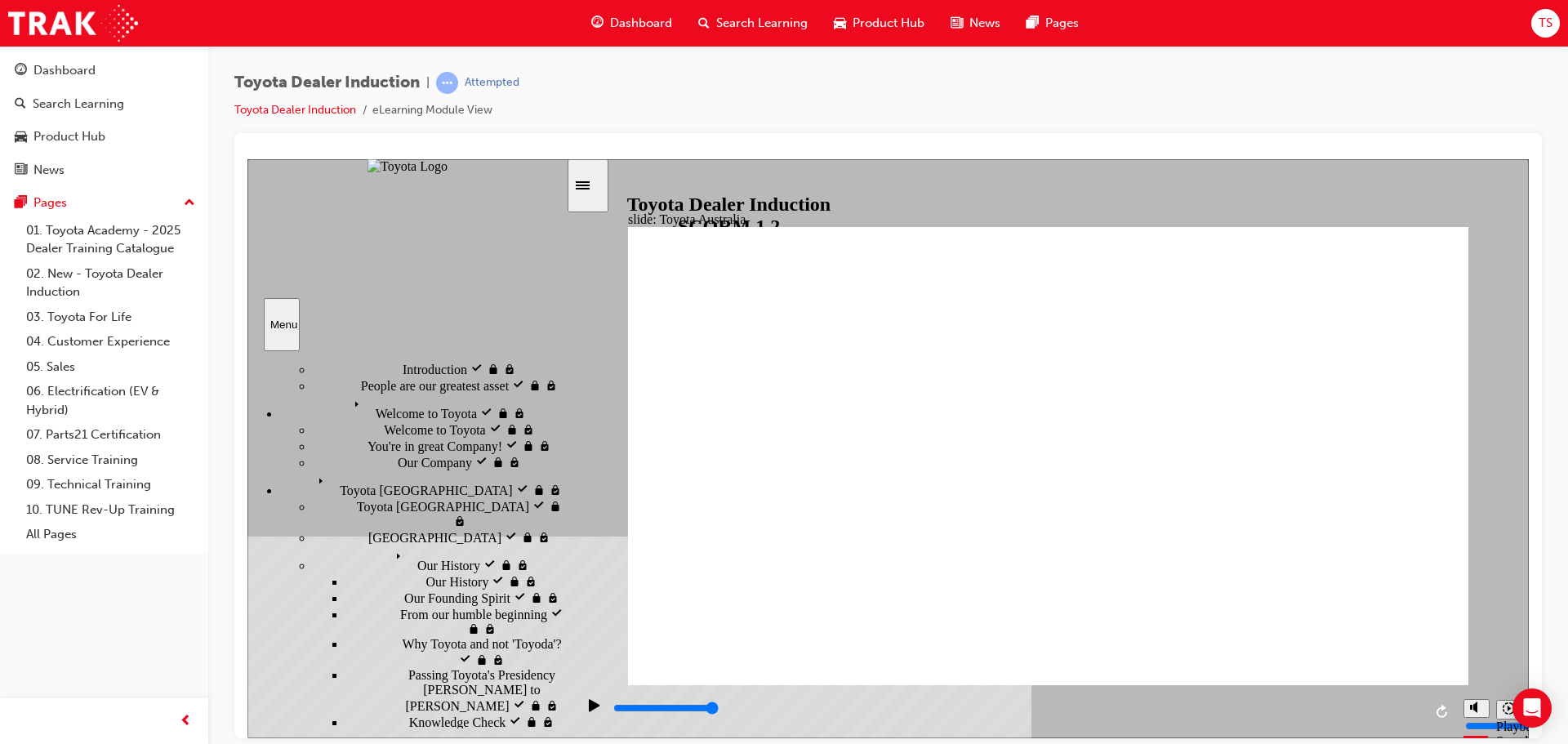
drag, startPoint x: 561, startPoint y: 464, endPoint x: 552, endPoint y: 414, distance: 50.8
click at [552, 414] on div "Introduction visited Introduction Start visited Start" at bounding box center [406, 538] width 319 height 377
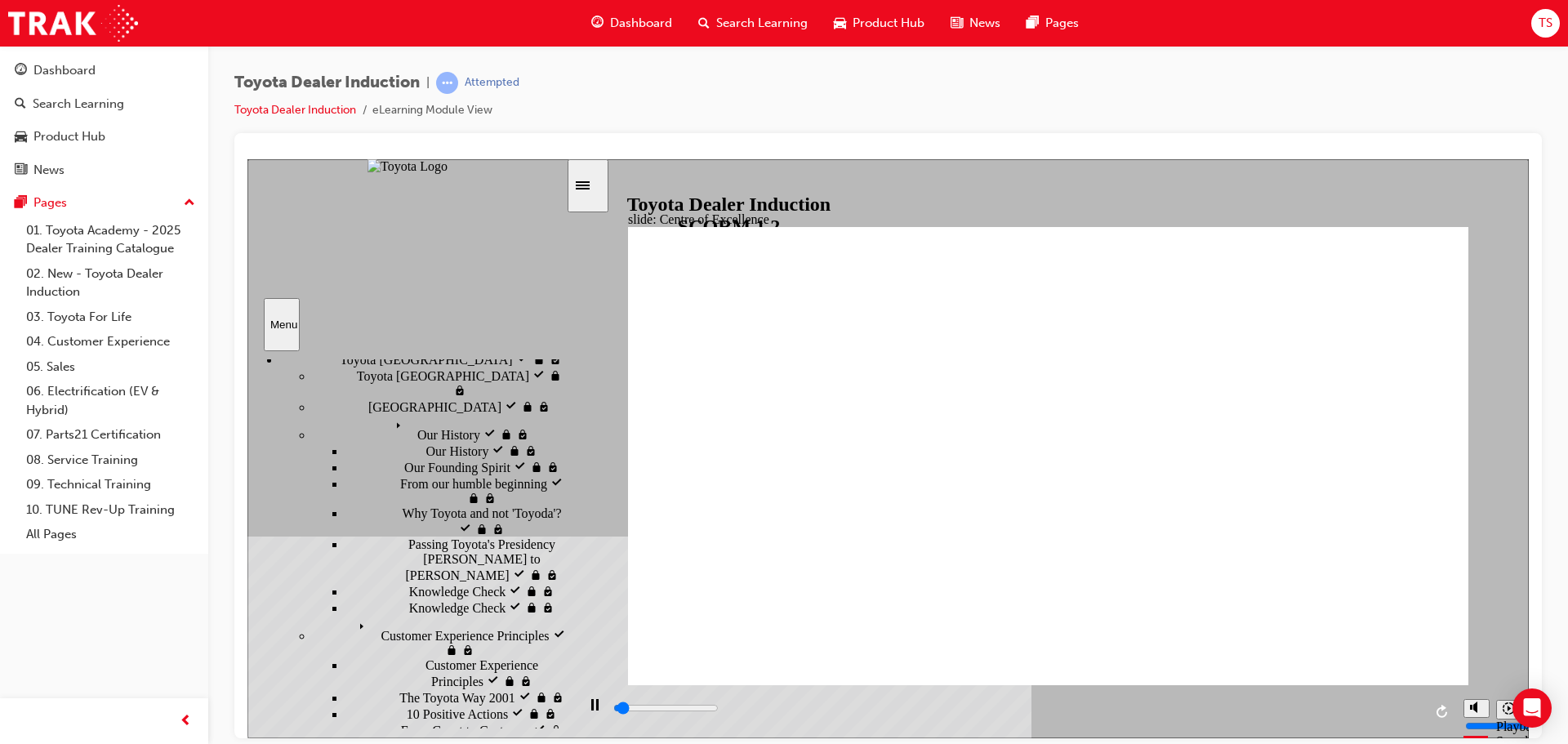
scroll to position [188, 0]
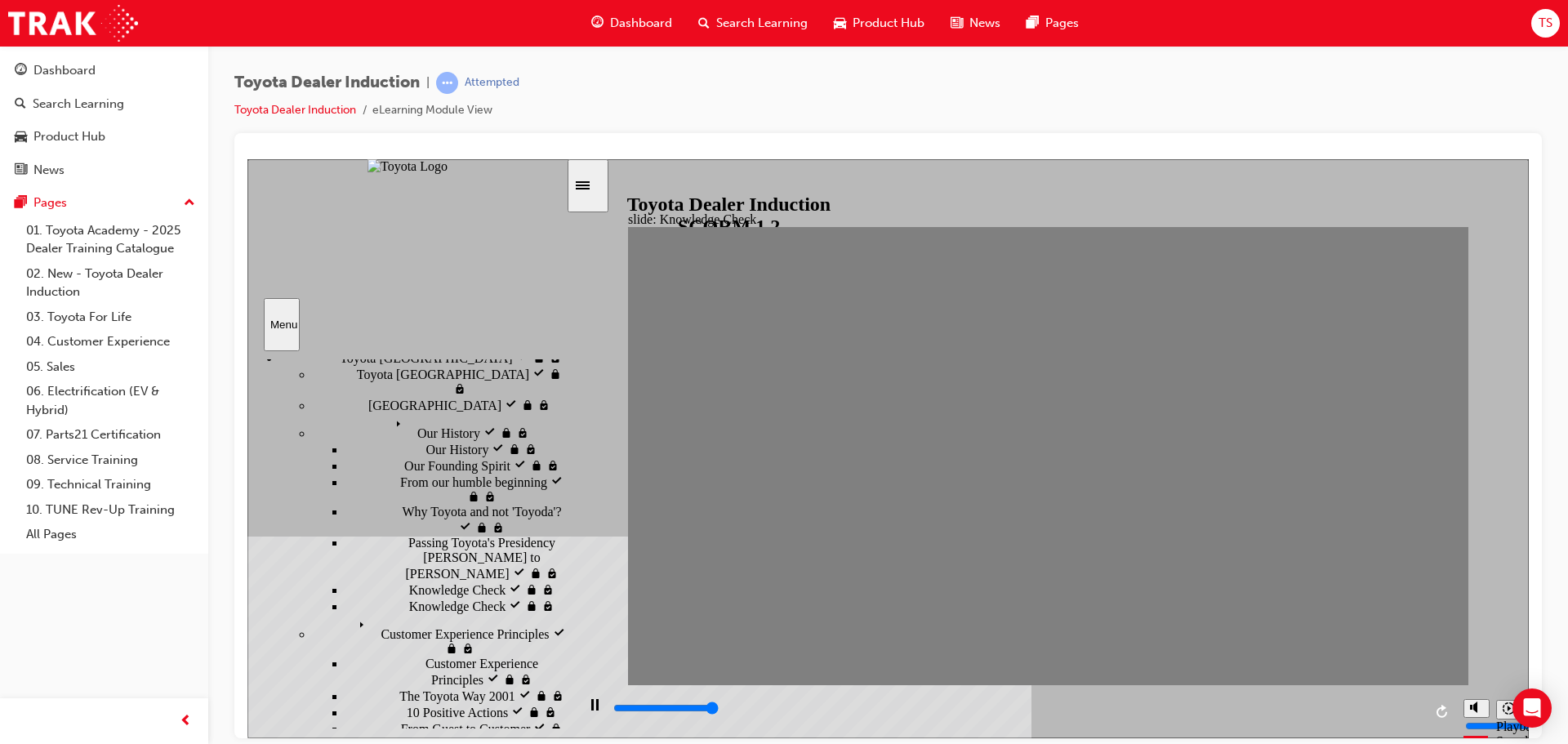
type input "5000"
radio input "true"
type input "5000"
radio input "true"
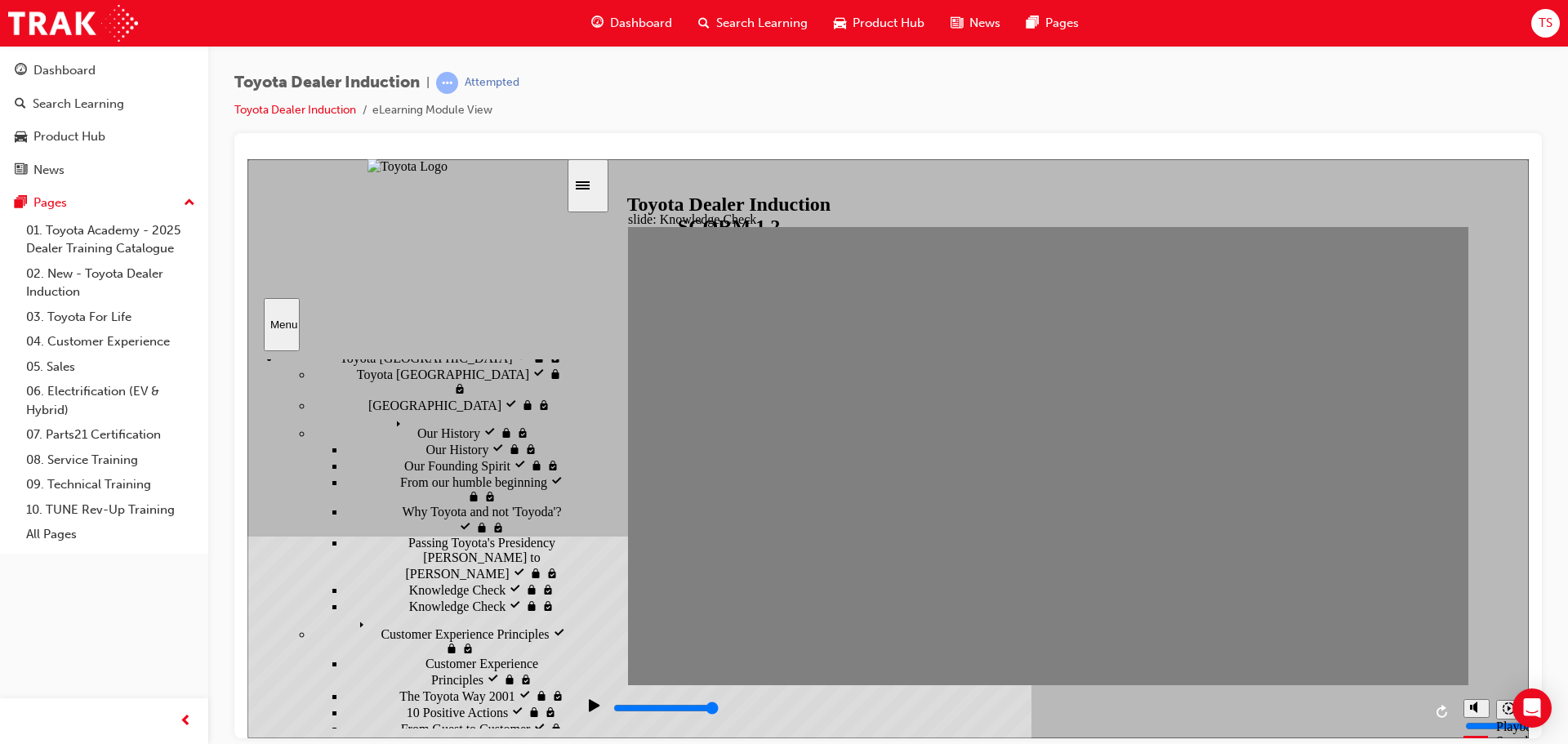
type input "5000"
radio input "false"
radio input "true"
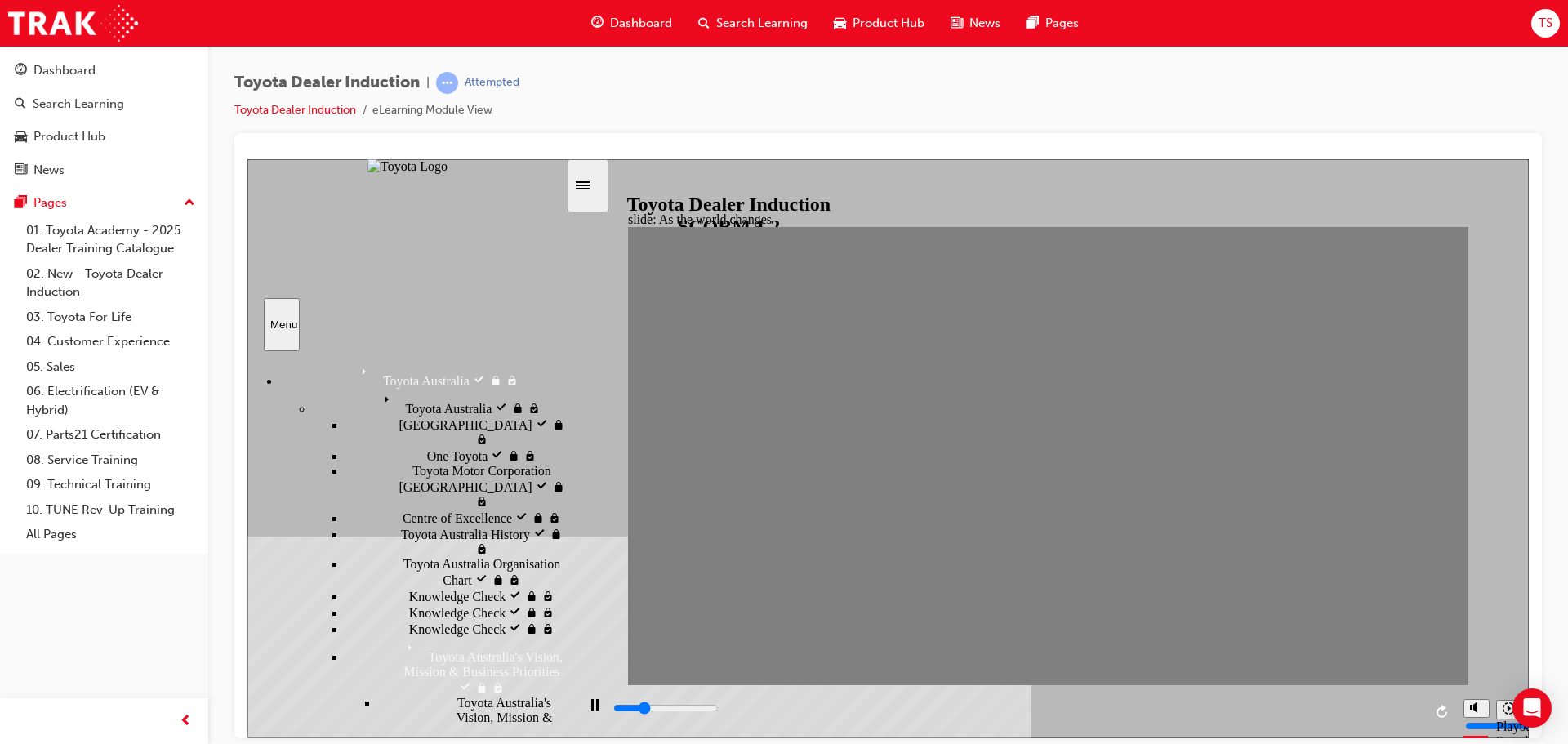
drag, startPoint x: 564, startPoint y: 418, endPoint x: 561, endPoint y: 494, distance: 76.1
click at [561, 426] on div "sidebar" at bounding box center [406, 393] width 319 height 66
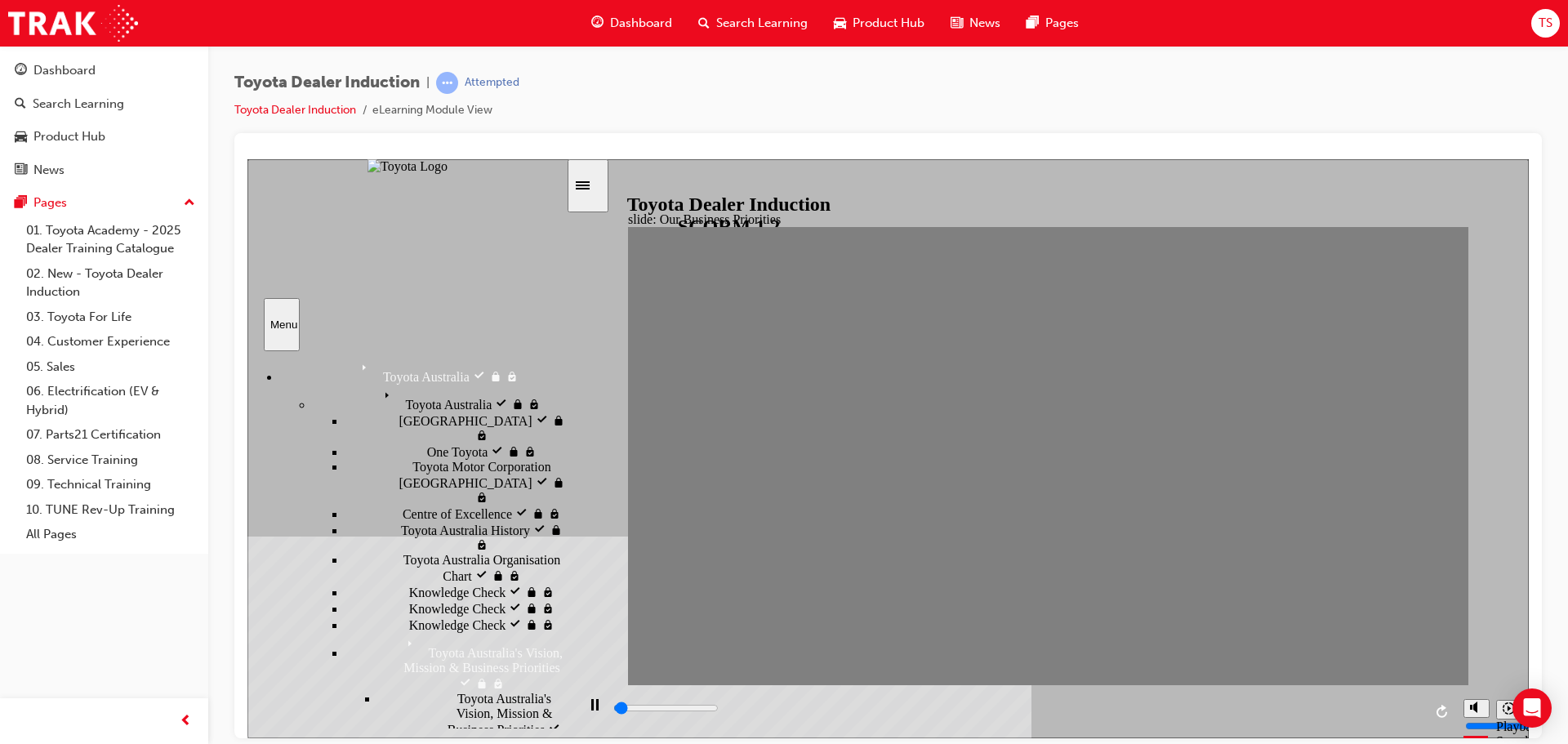
type input "5000"
type input "h"
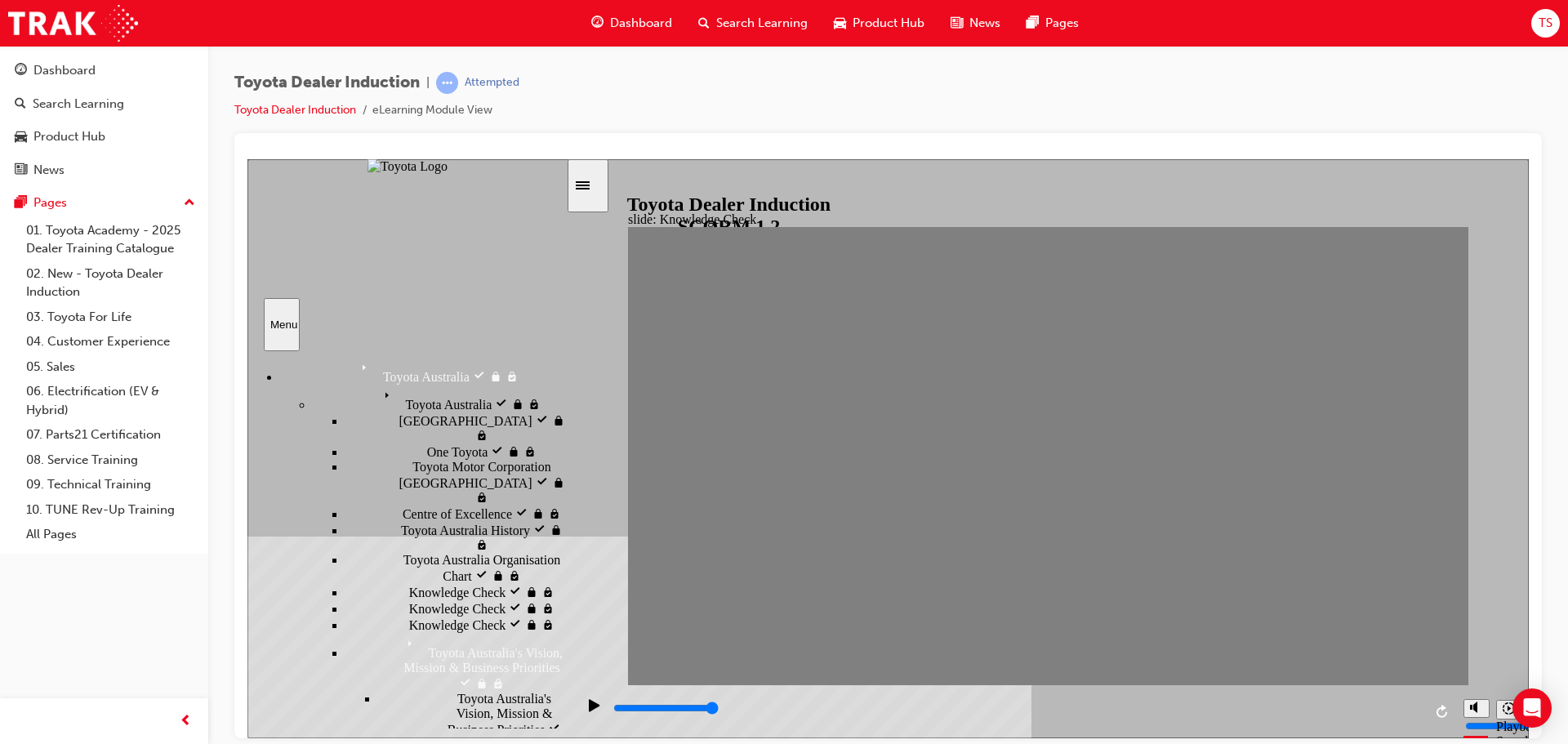
type input "h"
type input "ha"
type input "hap"
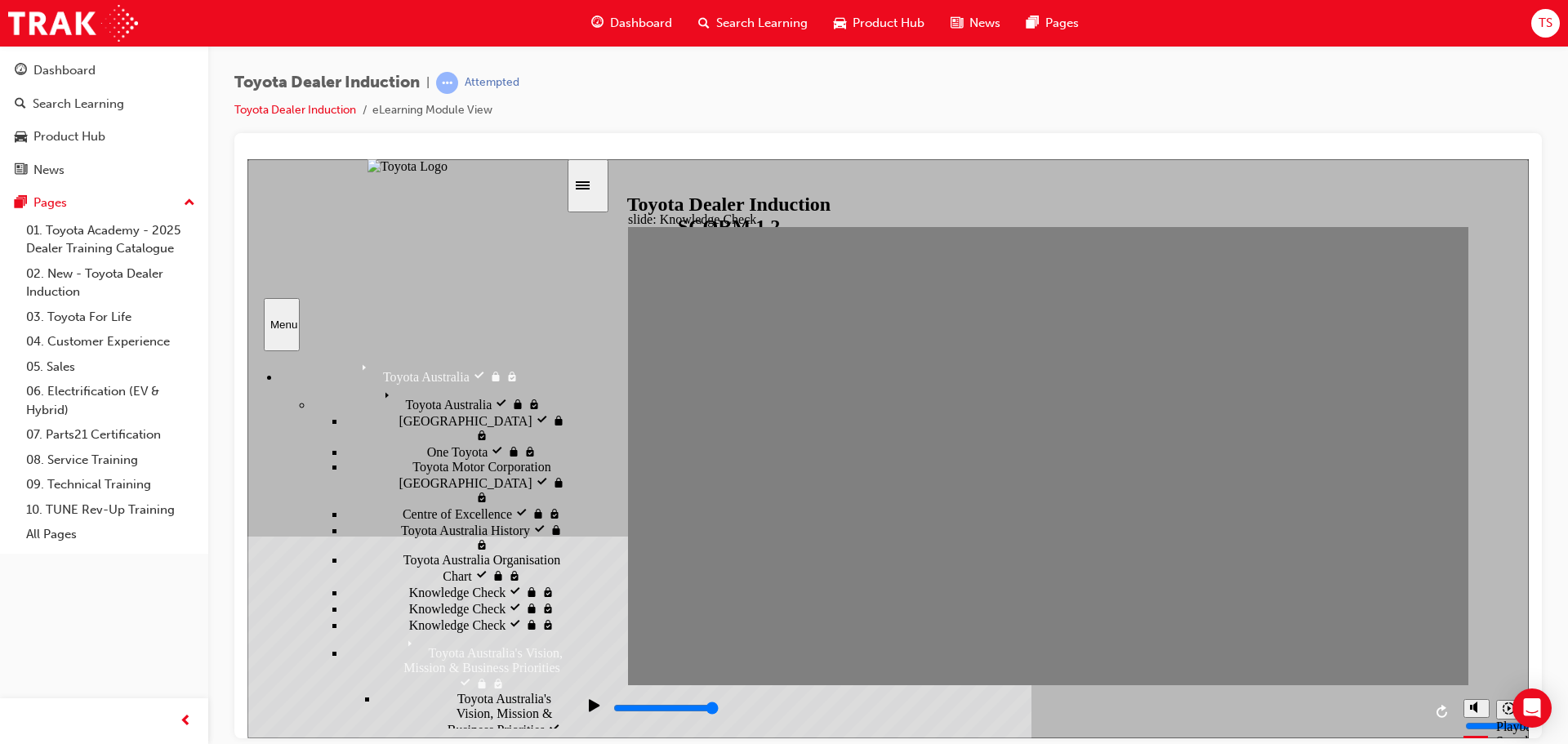
type input "happ"
type input "happi"
type input "happin"
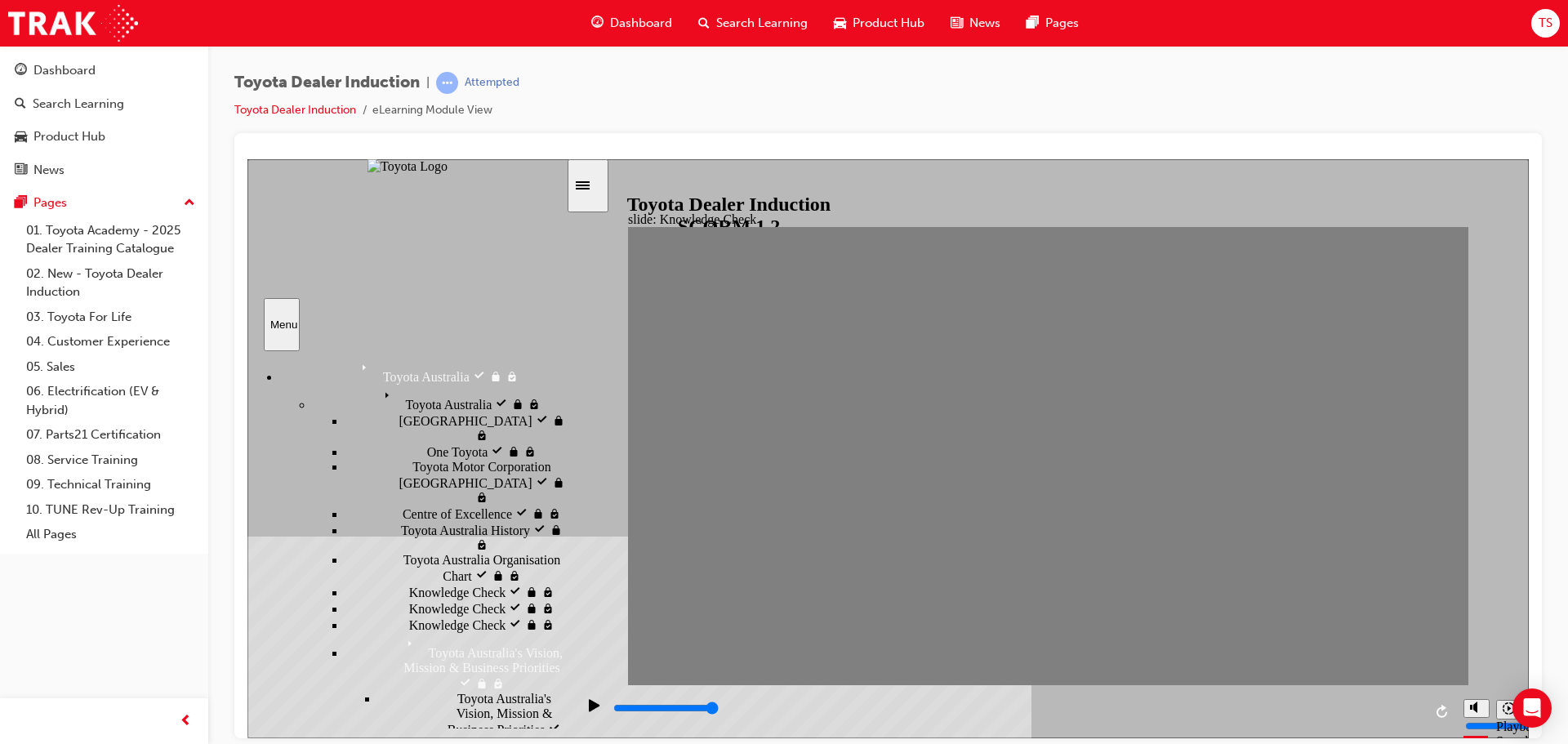
type input "happin"
type input "happine"
type input "happines"
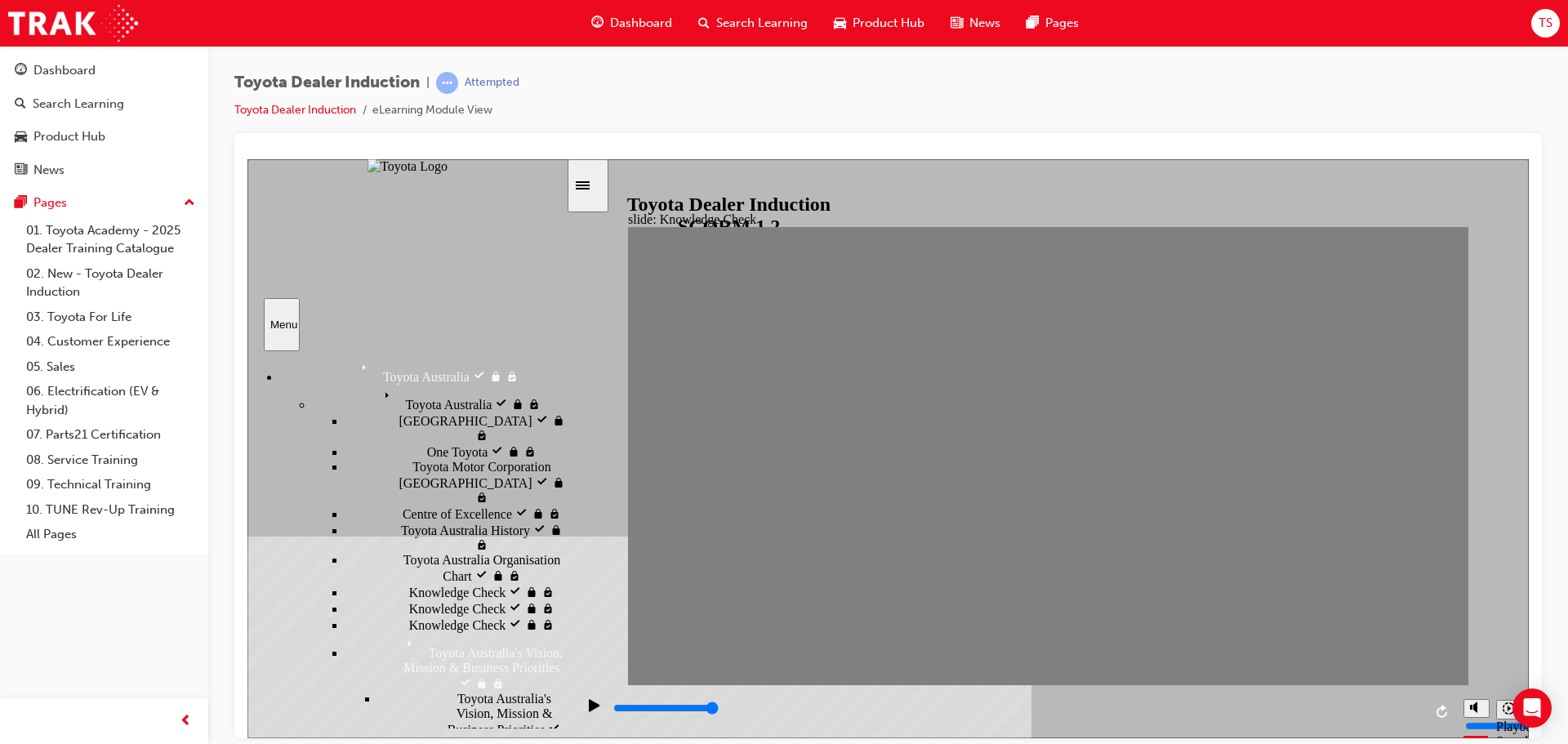
type input "happiness"
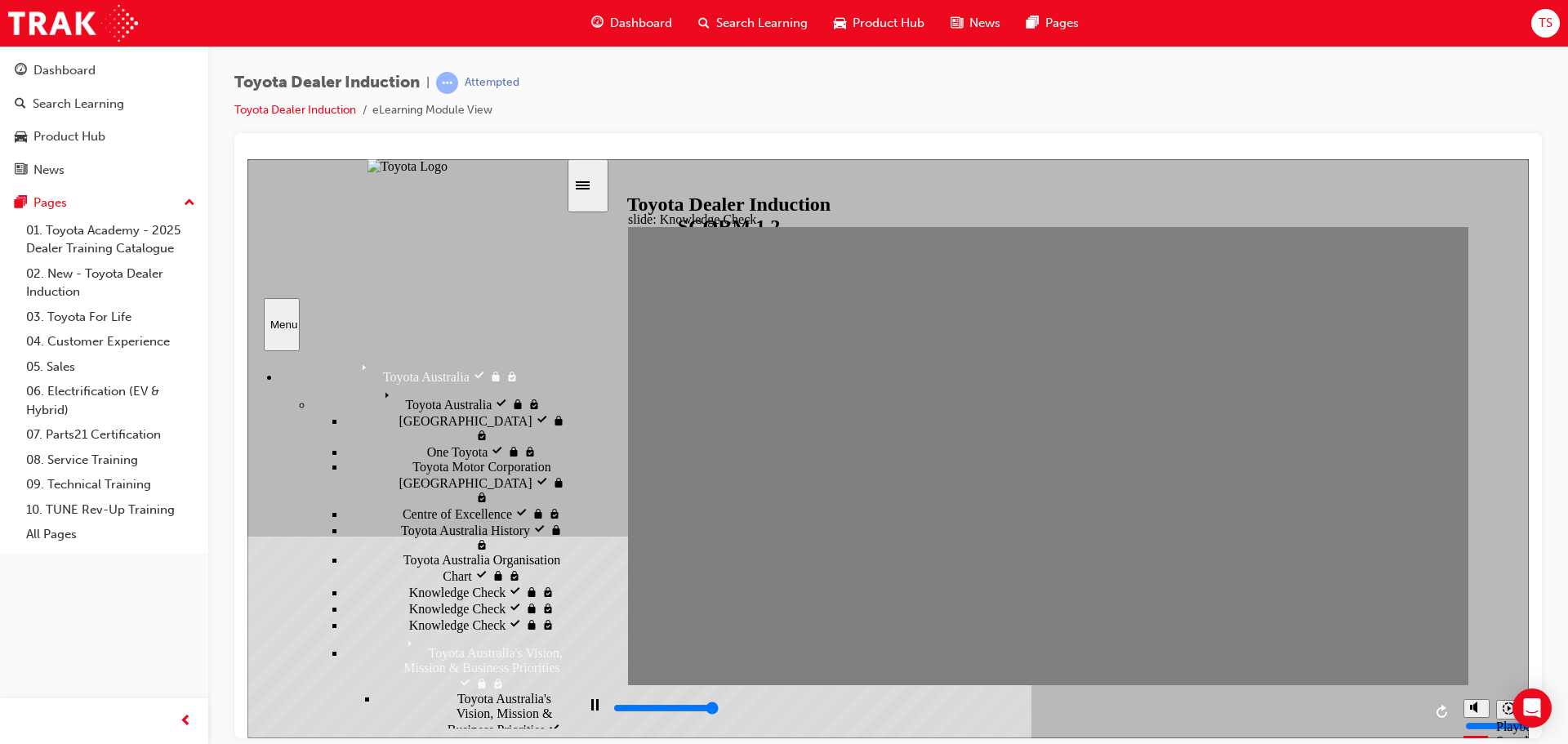
type input "5000"
type input "m"
type input "me"
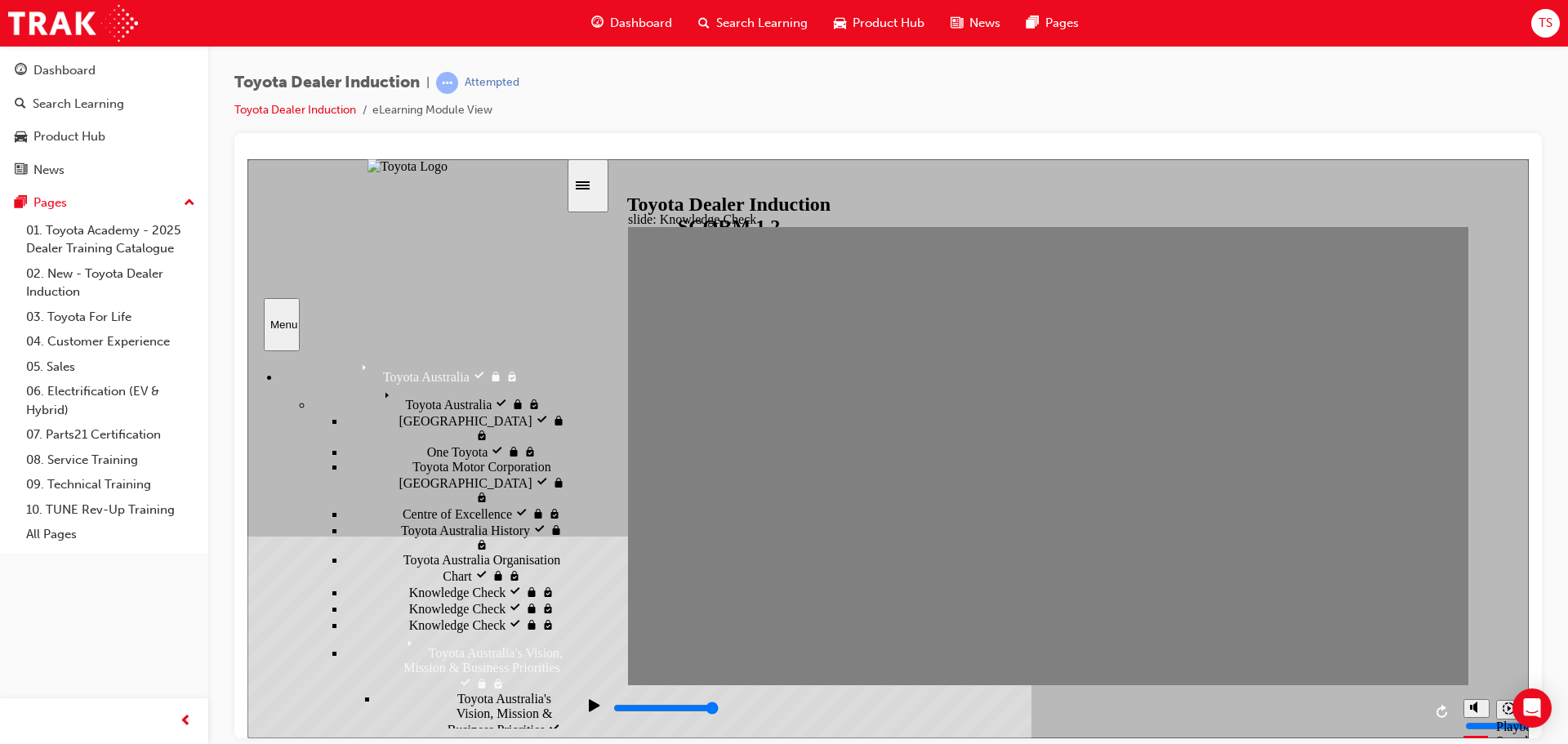
type input "me"
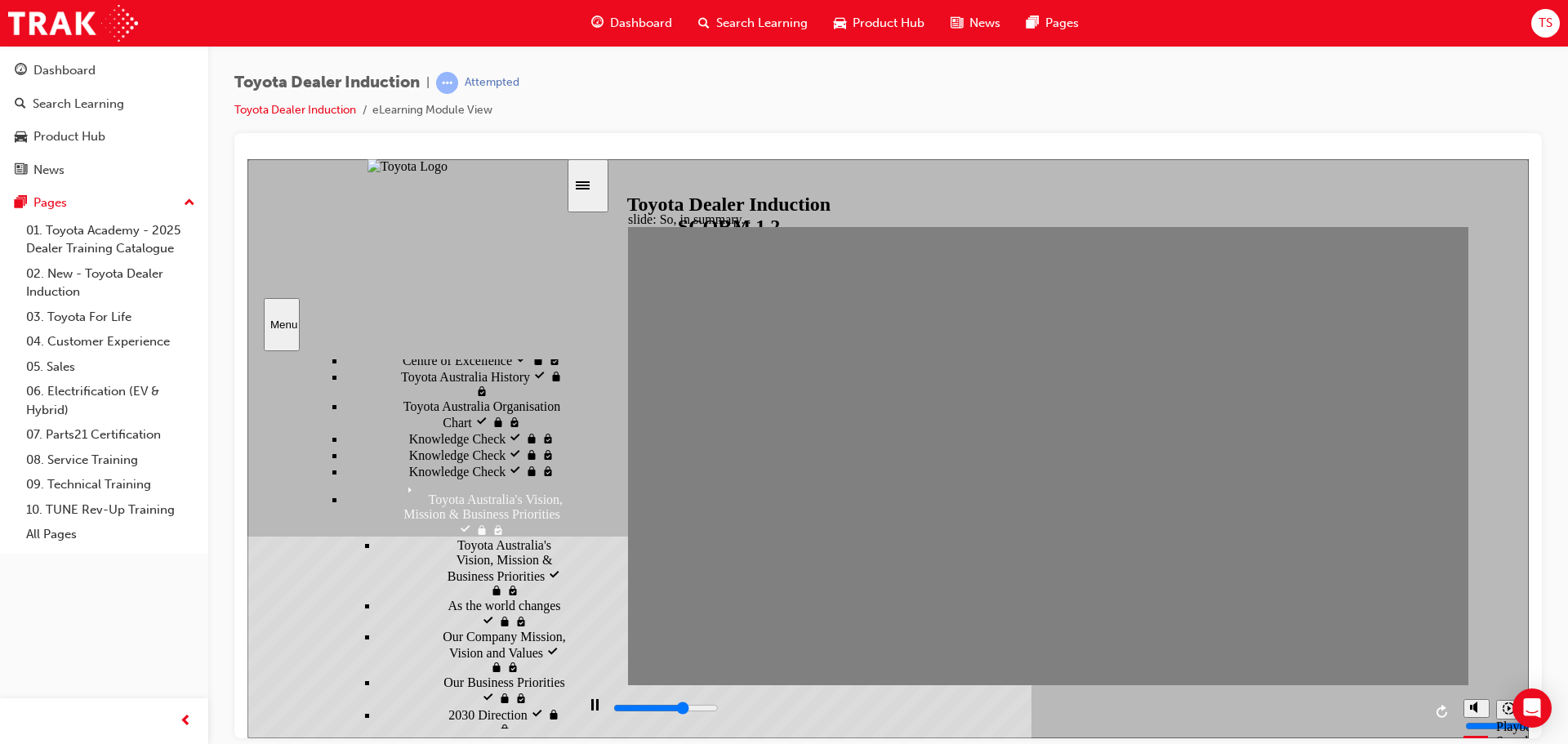
scroll to position [812, 0]
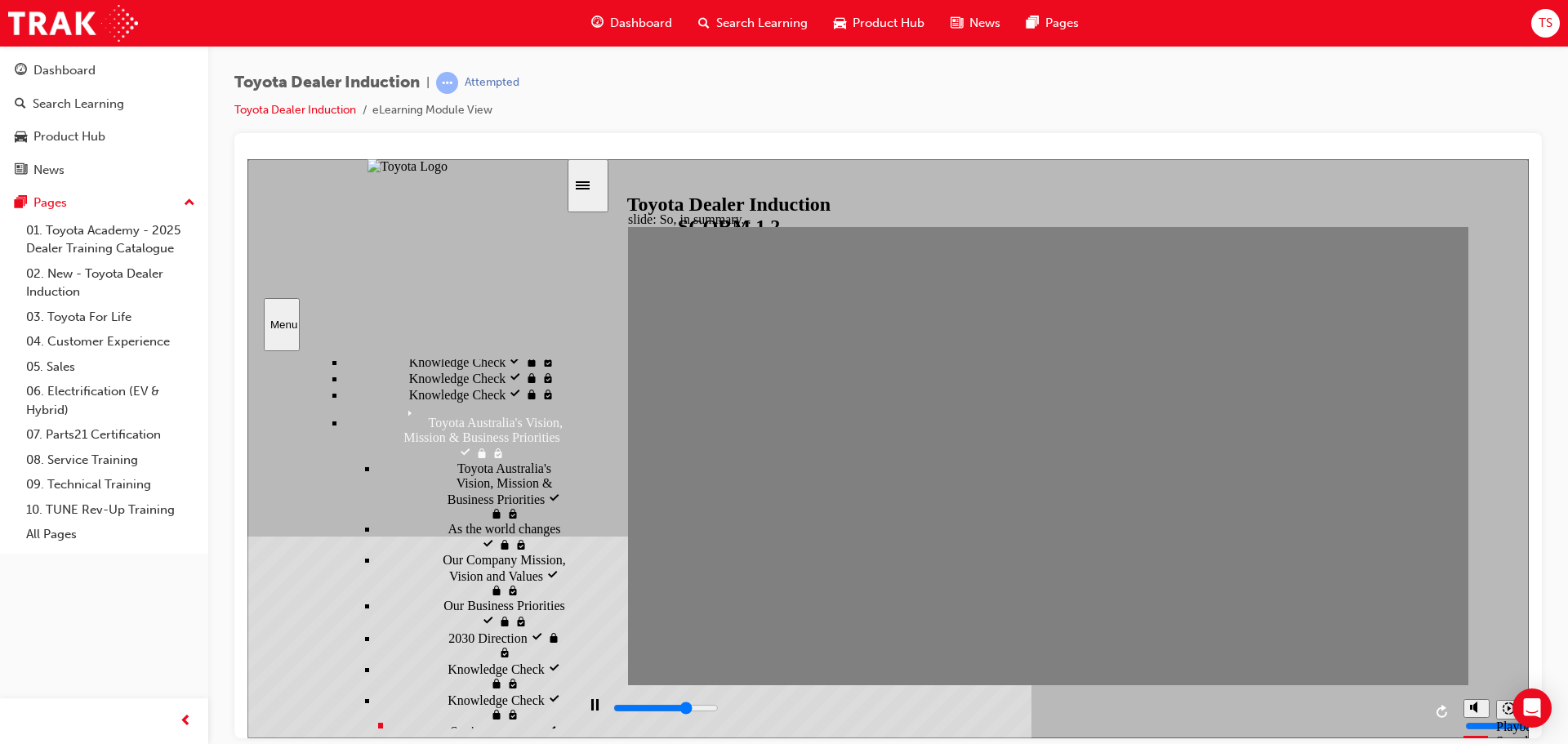
drag, startPoint x: 560, startPoint y: 493, endPoint x: 557, endPoint y: 538, distance: 45.1
click at [557, 538] on div "Introduction visited Introduction Start visited Start" at bounding box center [406, 538] width 319 height 377
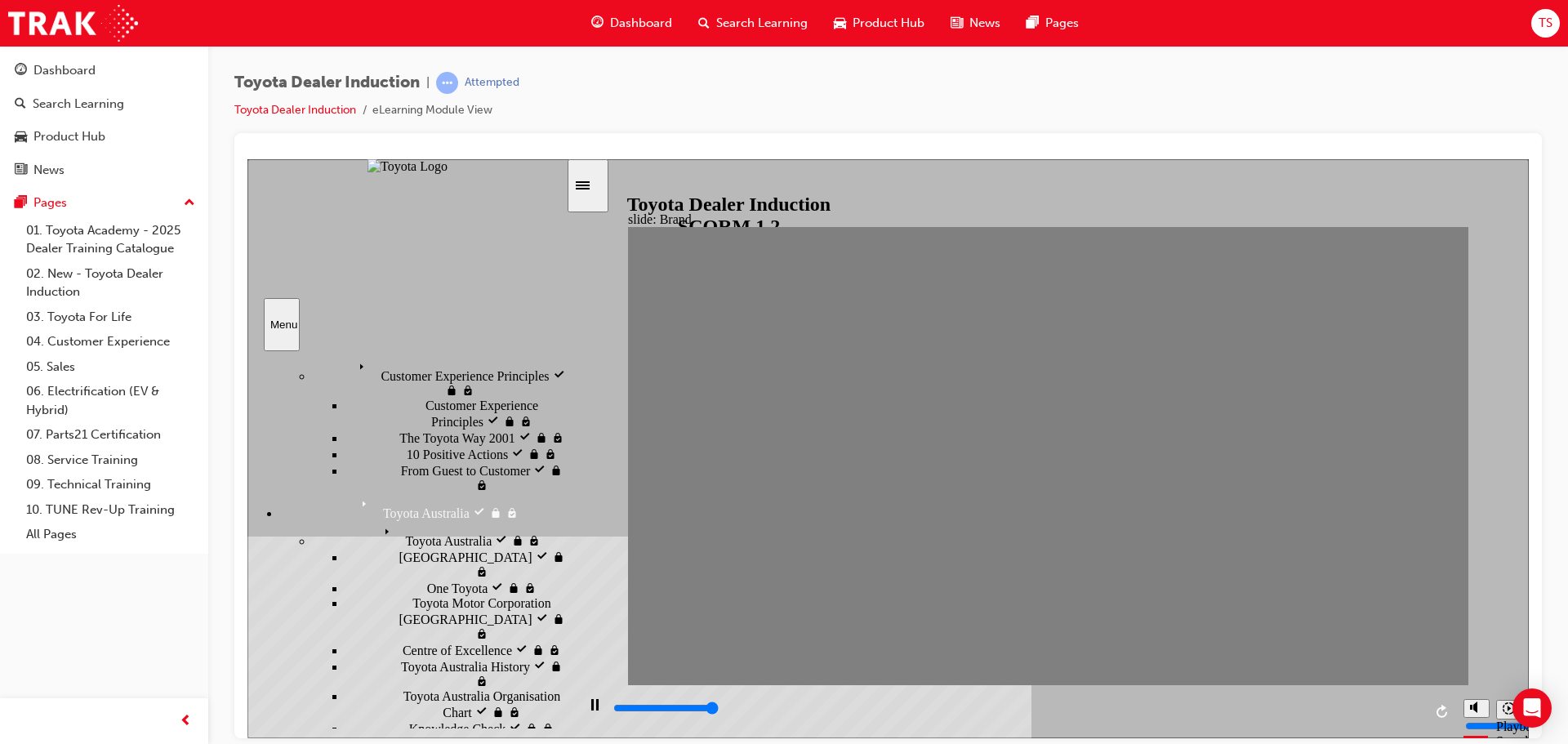
scroll to position [486, 0]
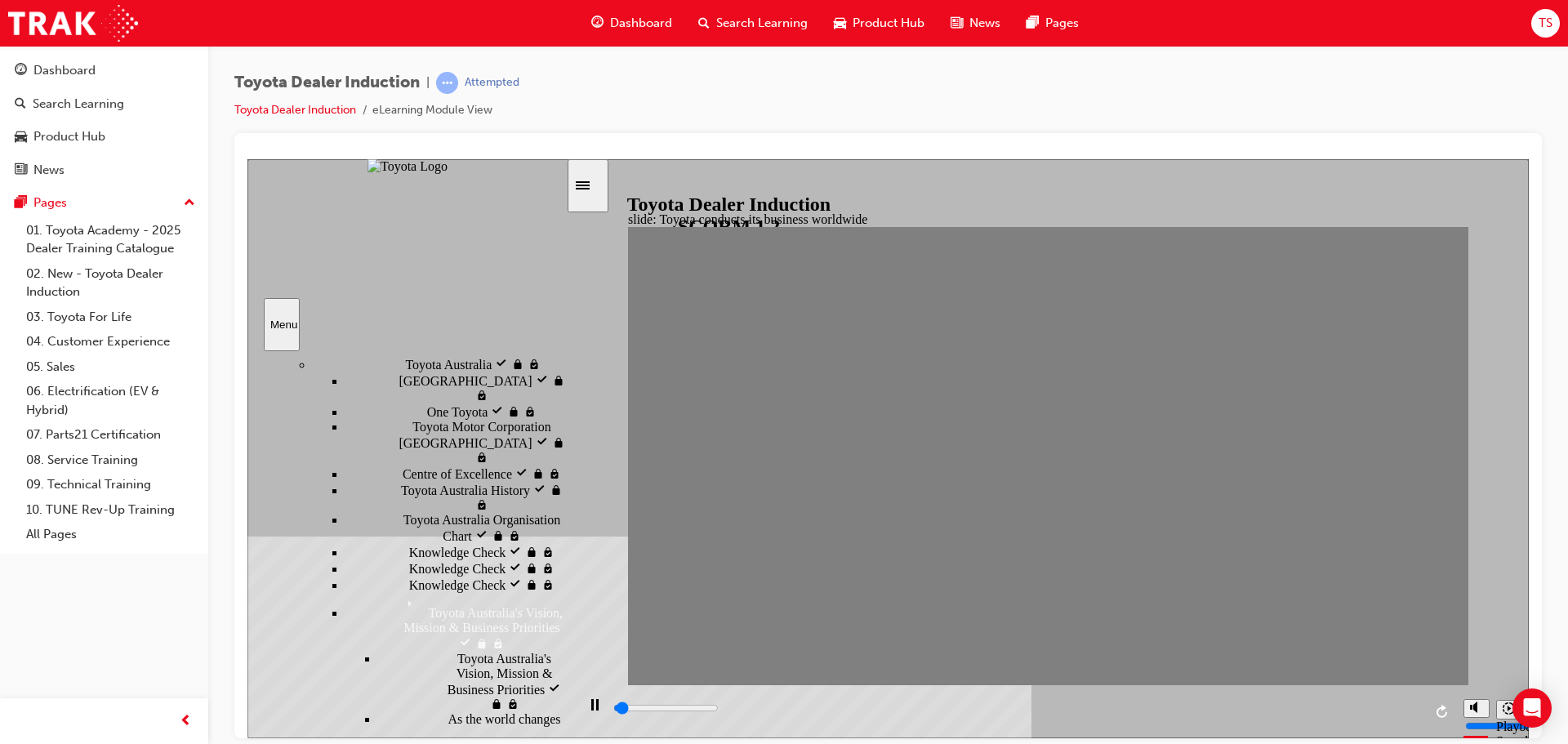
scroll to position [649, 0]
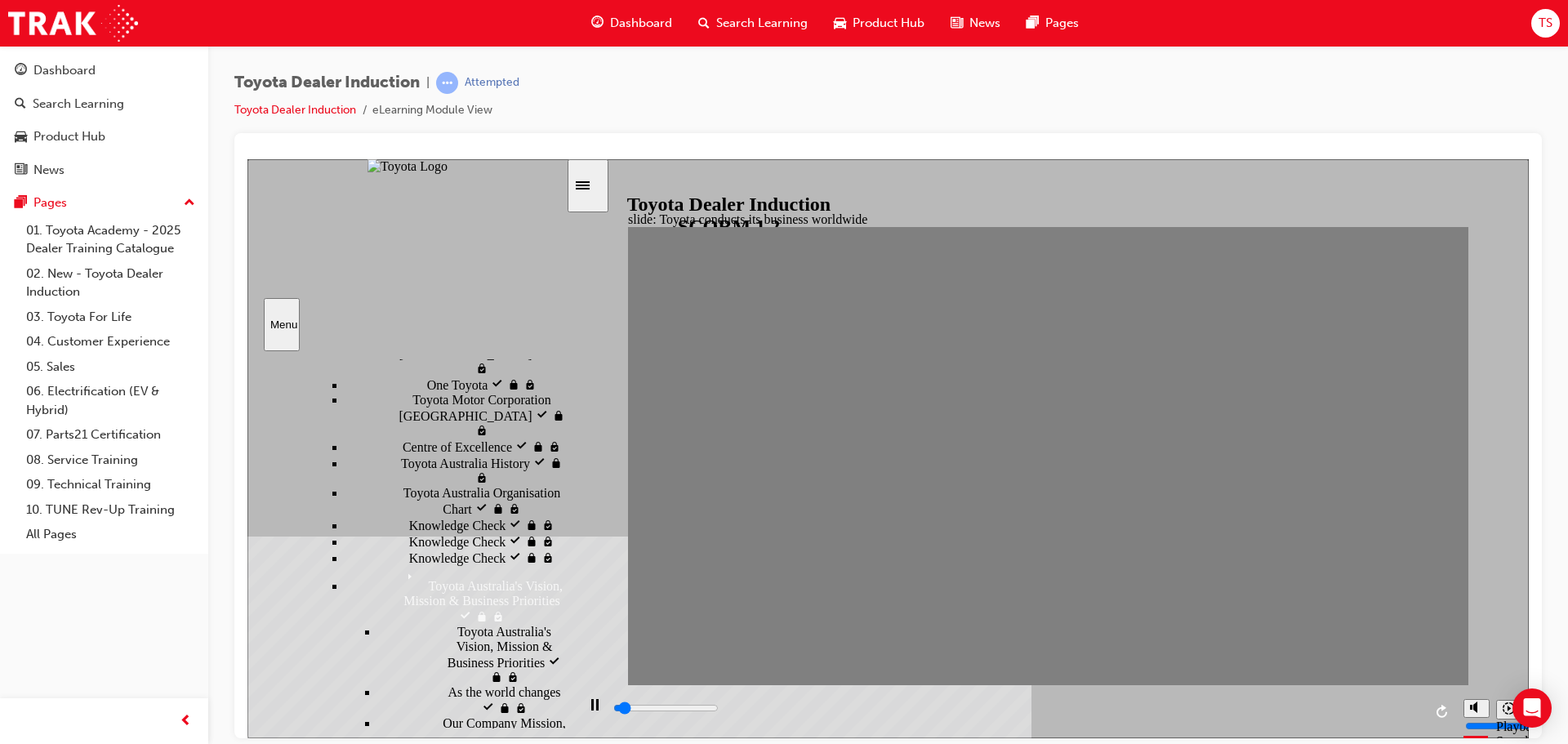
type input "5000"
radio input "true"
drag, startPoint x: 801, startPoint y: 424, endPoint x: 1443, endPoint y: 236, distance: 669.0
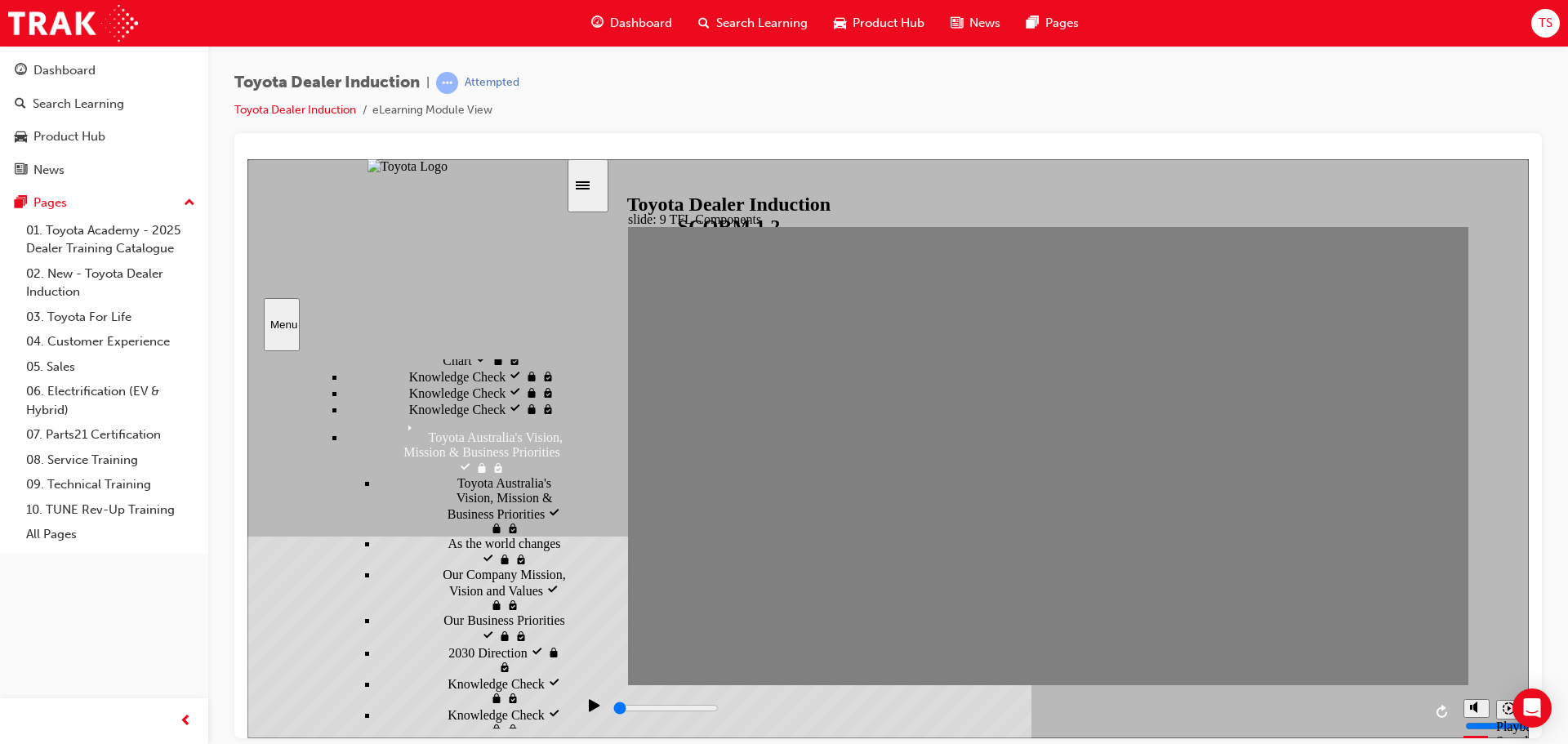
drag, startPoint x: 563, startPoint y: 565, endPoint x: 566, endPoint y: 607, distance: 42.1
click at [566, 607] on div "Introduction visited Introduction Start visited Start" at bounding box center [407, 539] width 321 height 379
type input "34100"
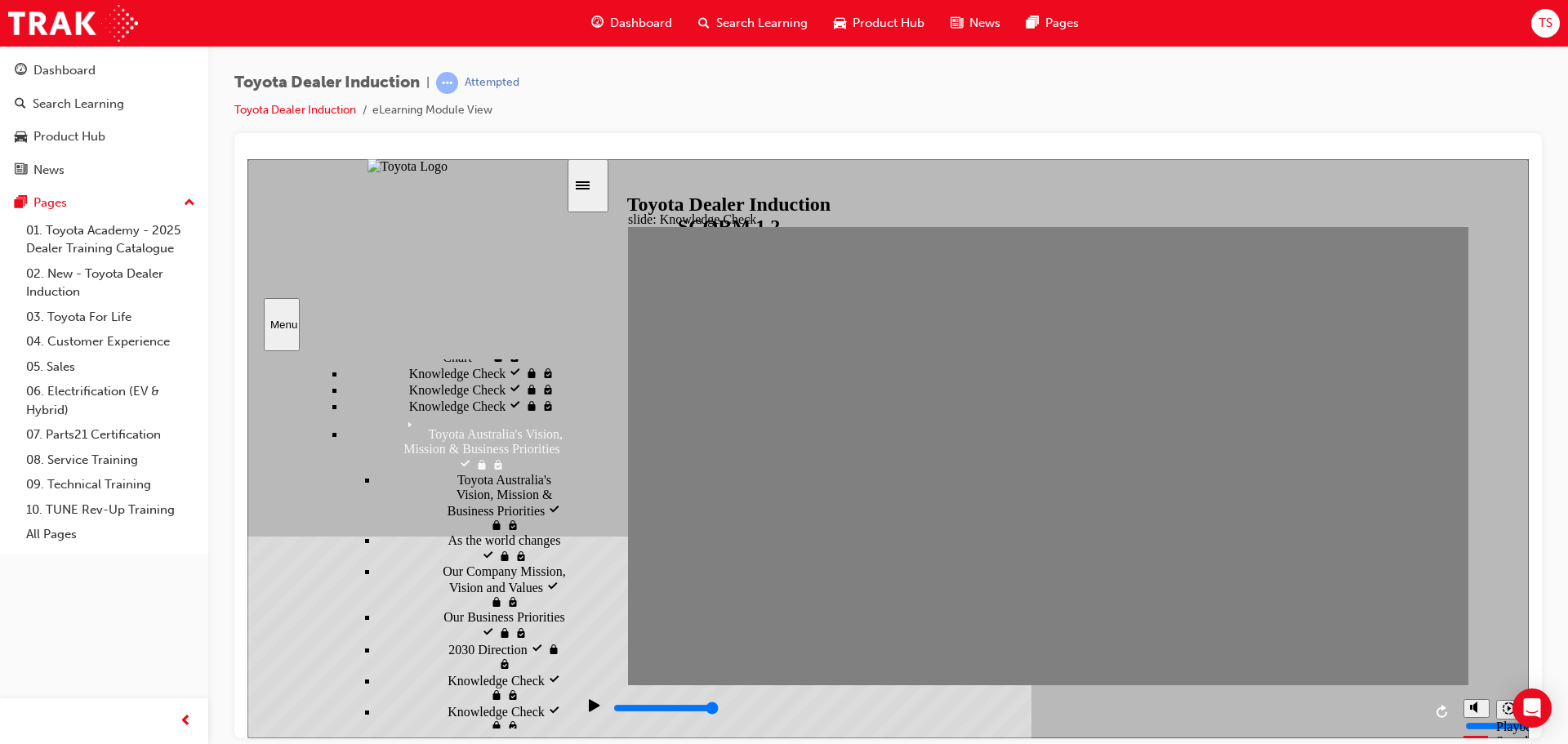
radio input "true"
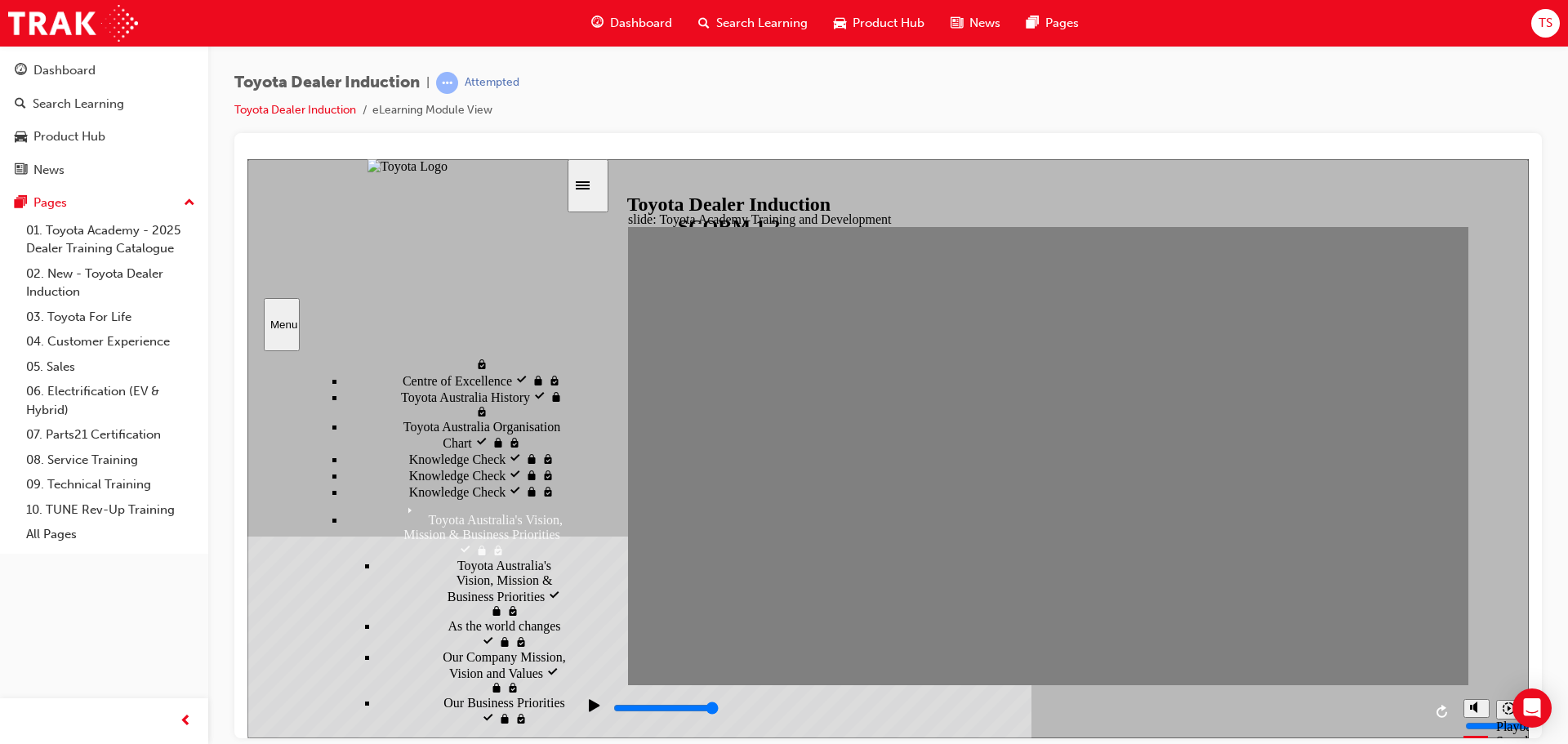
type input "5000"
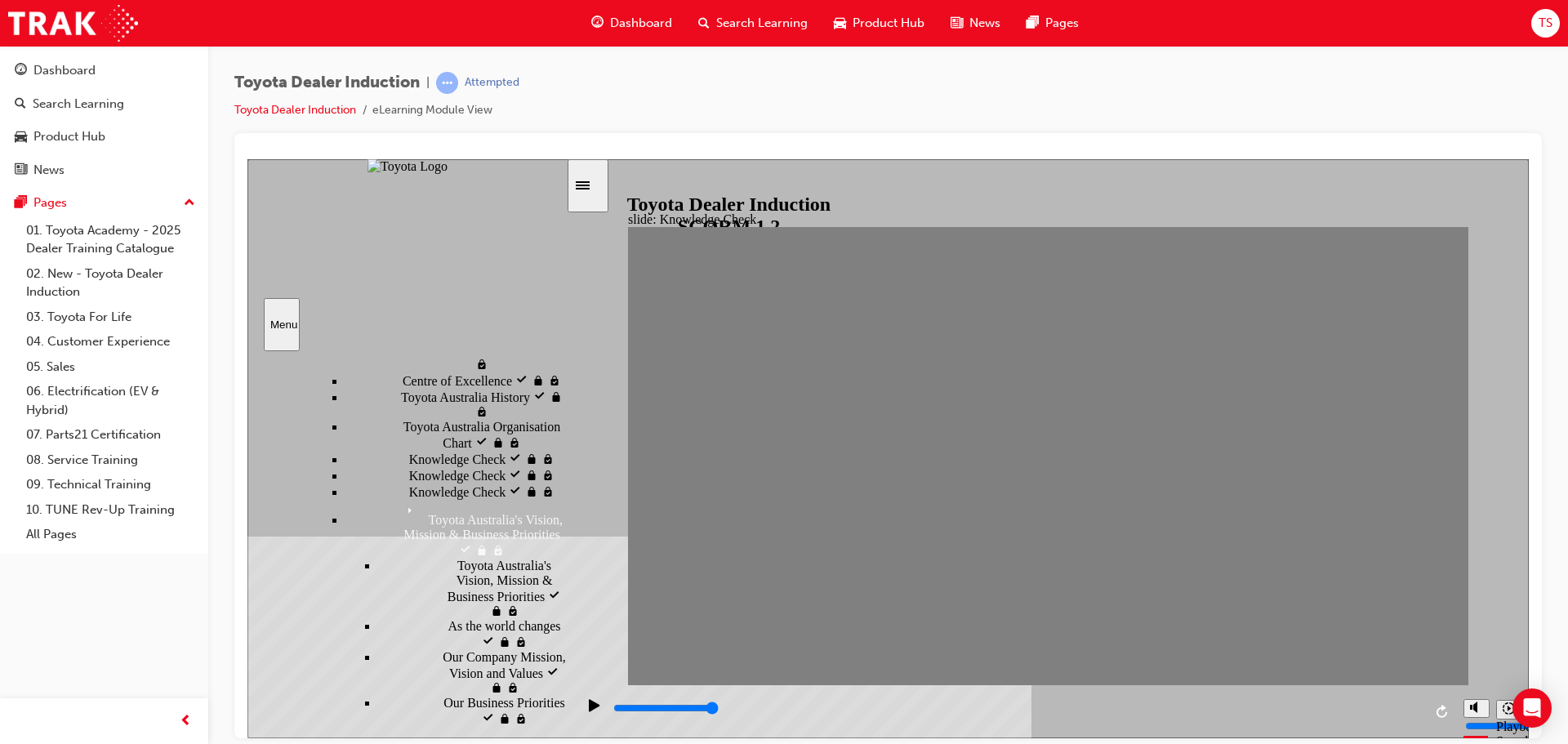
radio input "true"
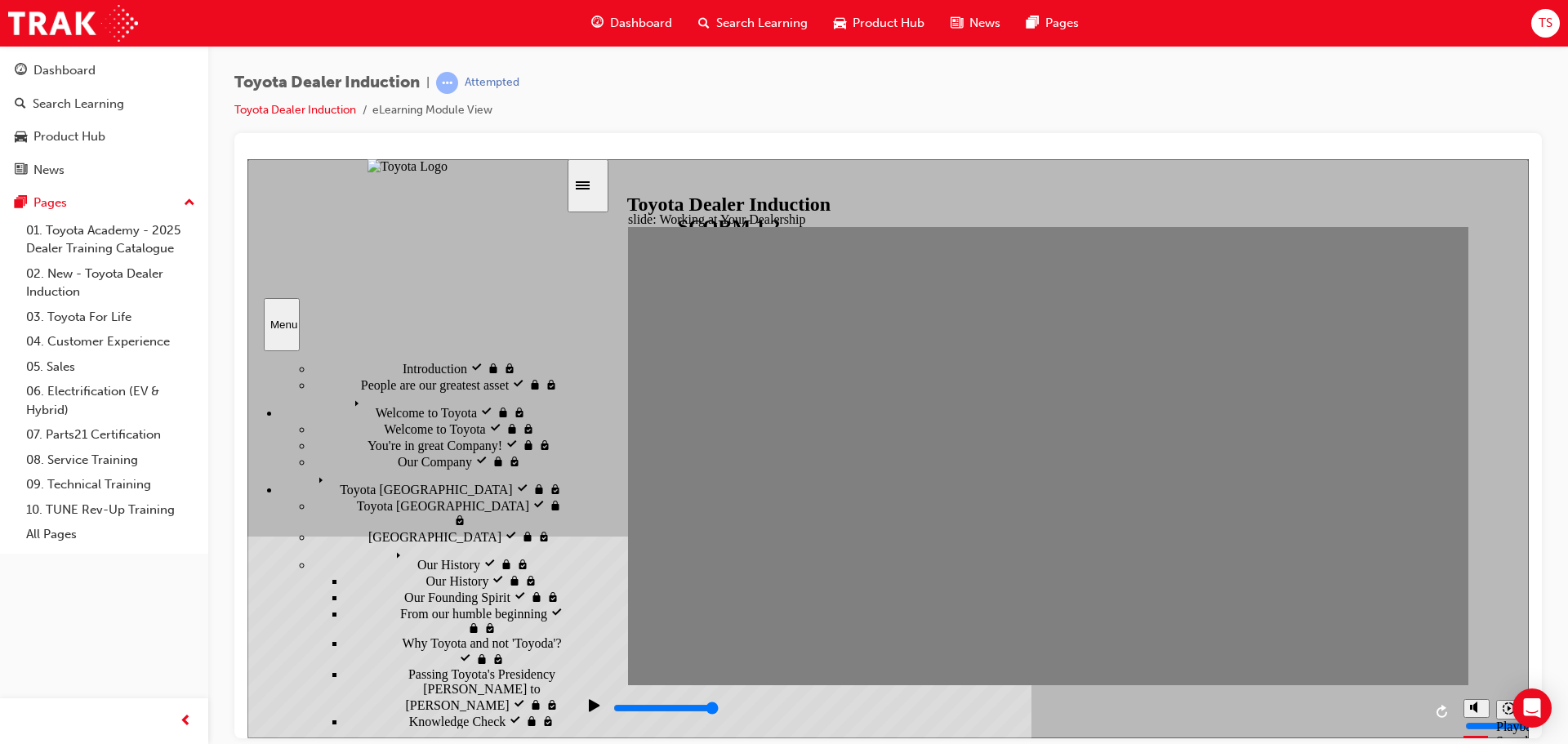
scroll to position [0, 0]
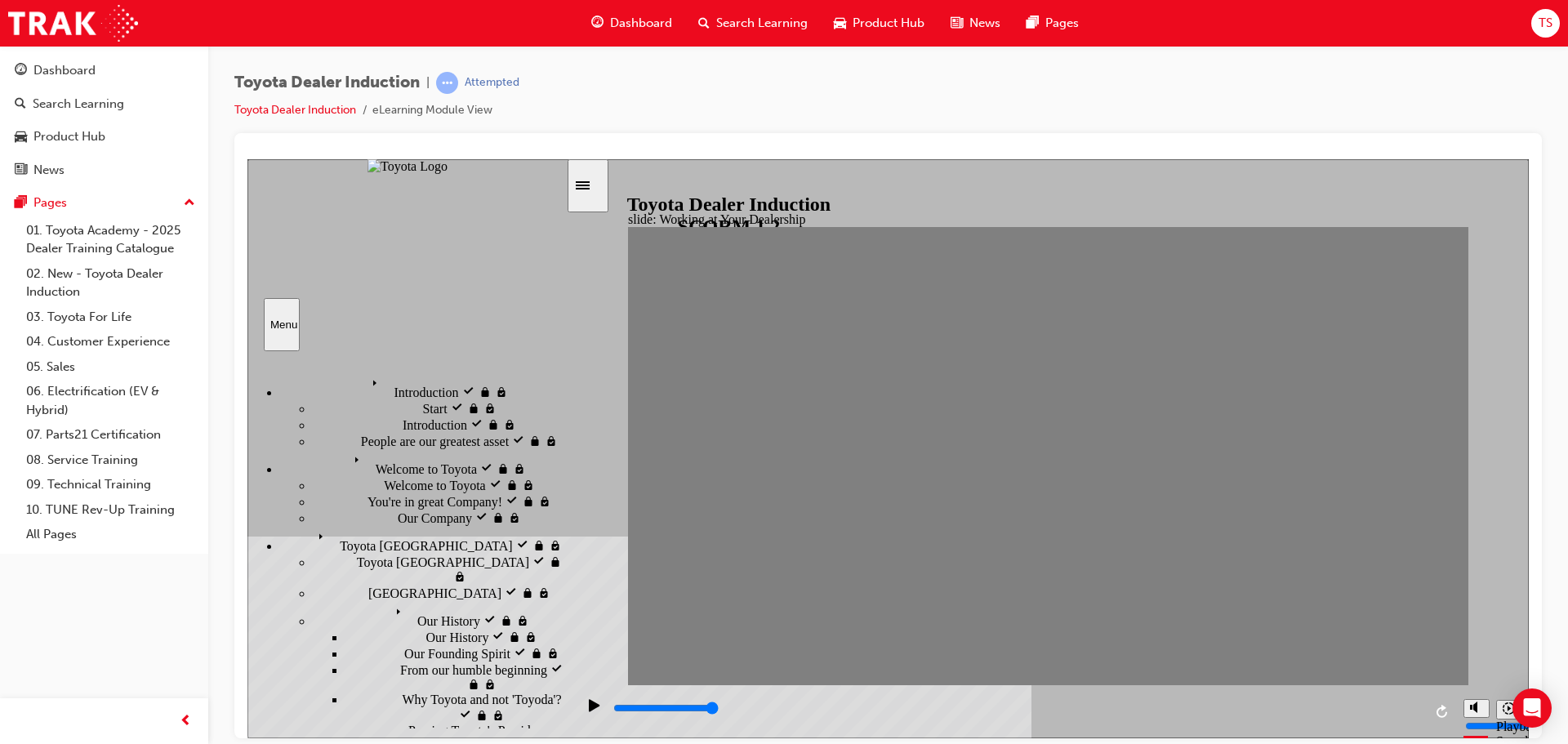
drag, startPoint x: 561, startPoint y: 615, endPoint x: 527, endPoint y: 379, distance: 238.4
click at [527, 379] on div "Introduction visited Introduction Start visited Start" at bounding box center [406, 538] width 319 height 377
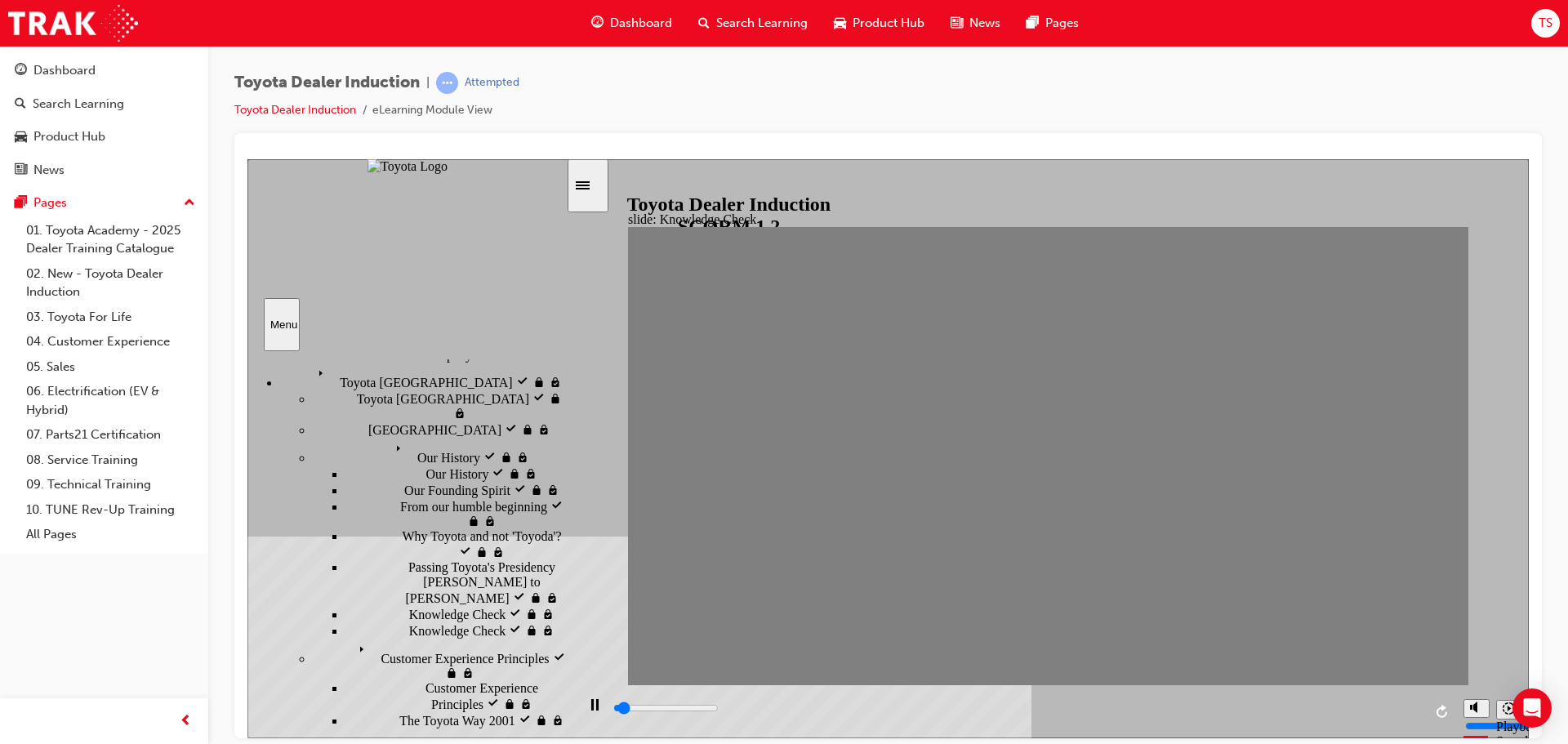
scroll to position [326, 0]
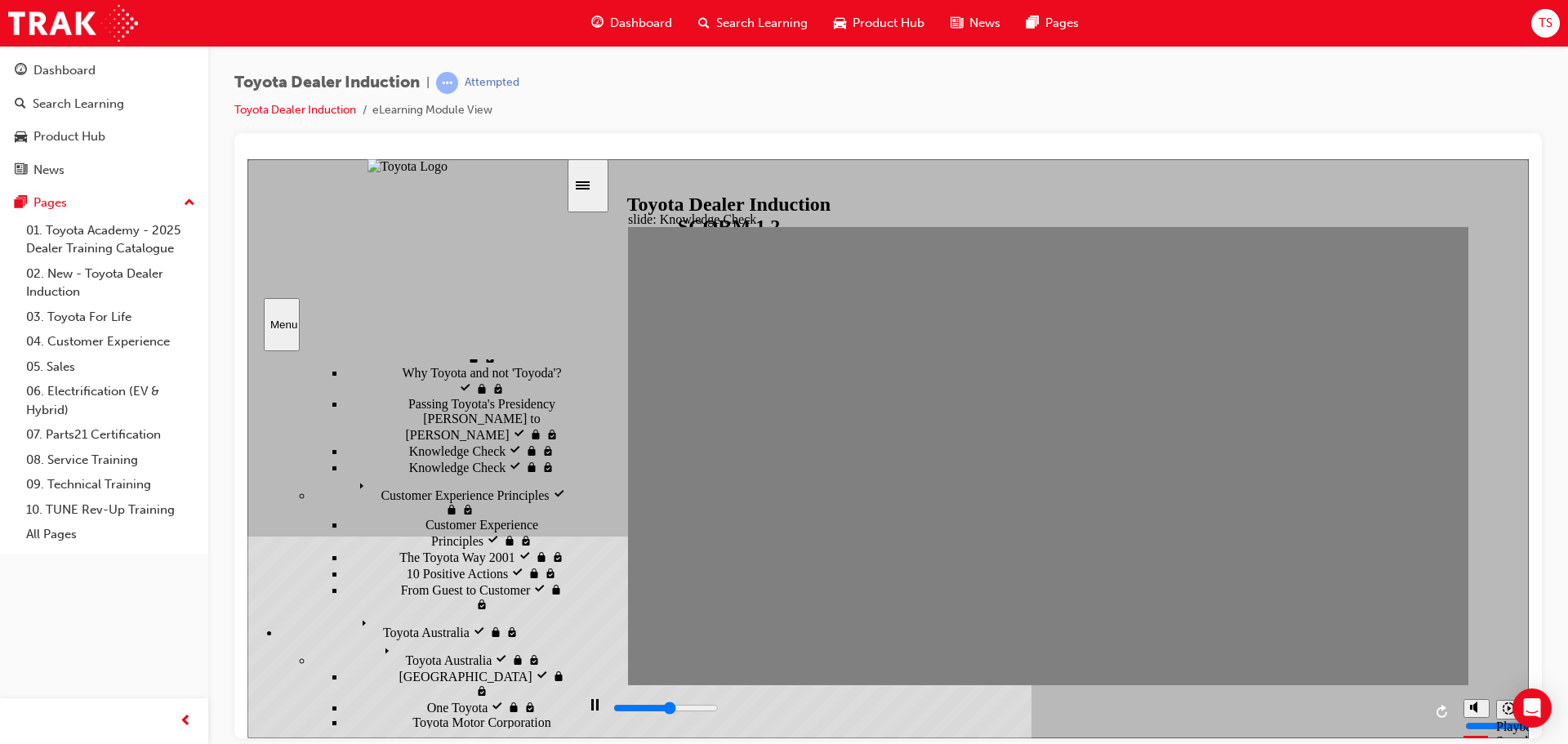
type input "5000"
radio input "true"
drag, startPoint x: 860, startPoint y: 468, endPoint x: 1403, endPoint y: 225, distance: 594.9
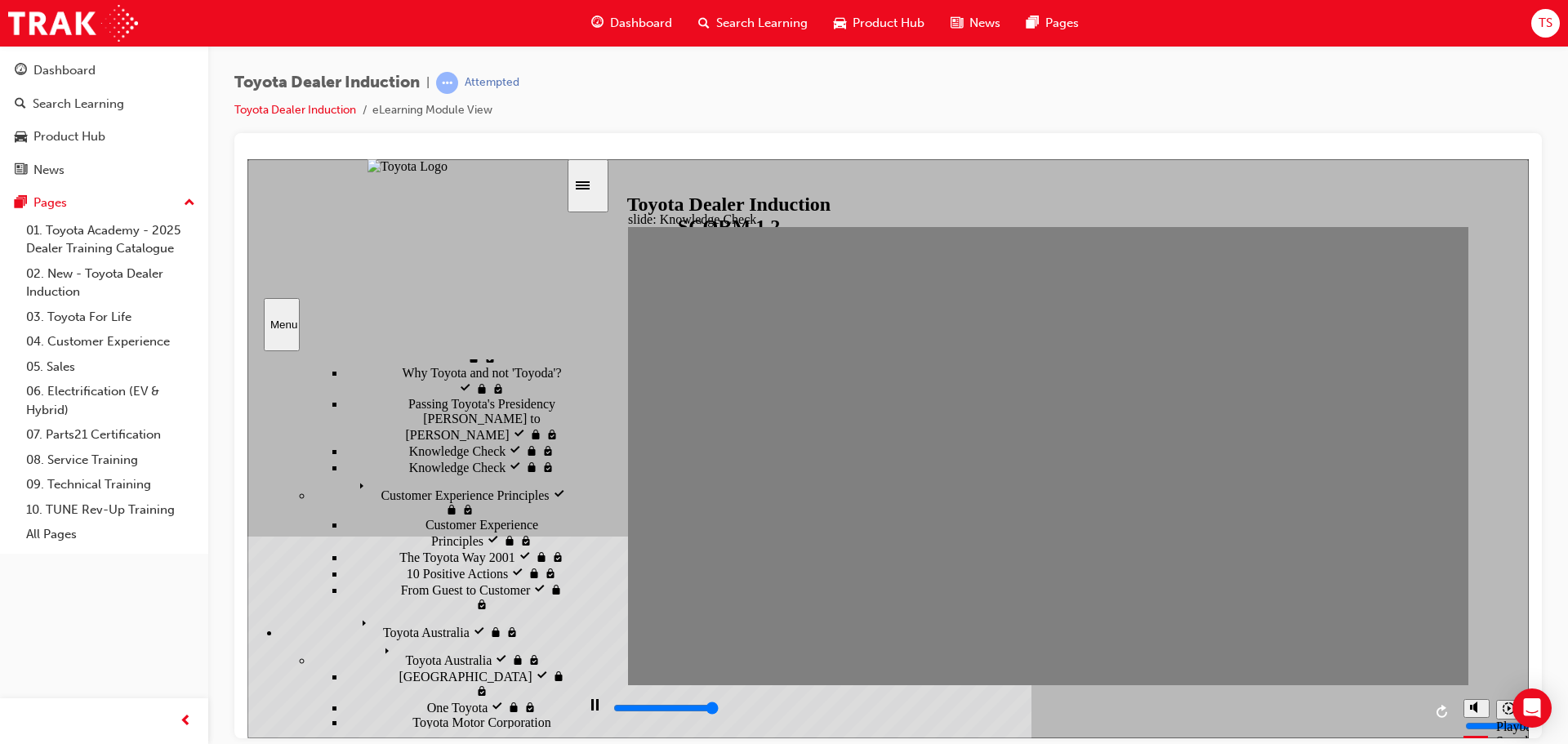
type input "5000"
radio input "true"
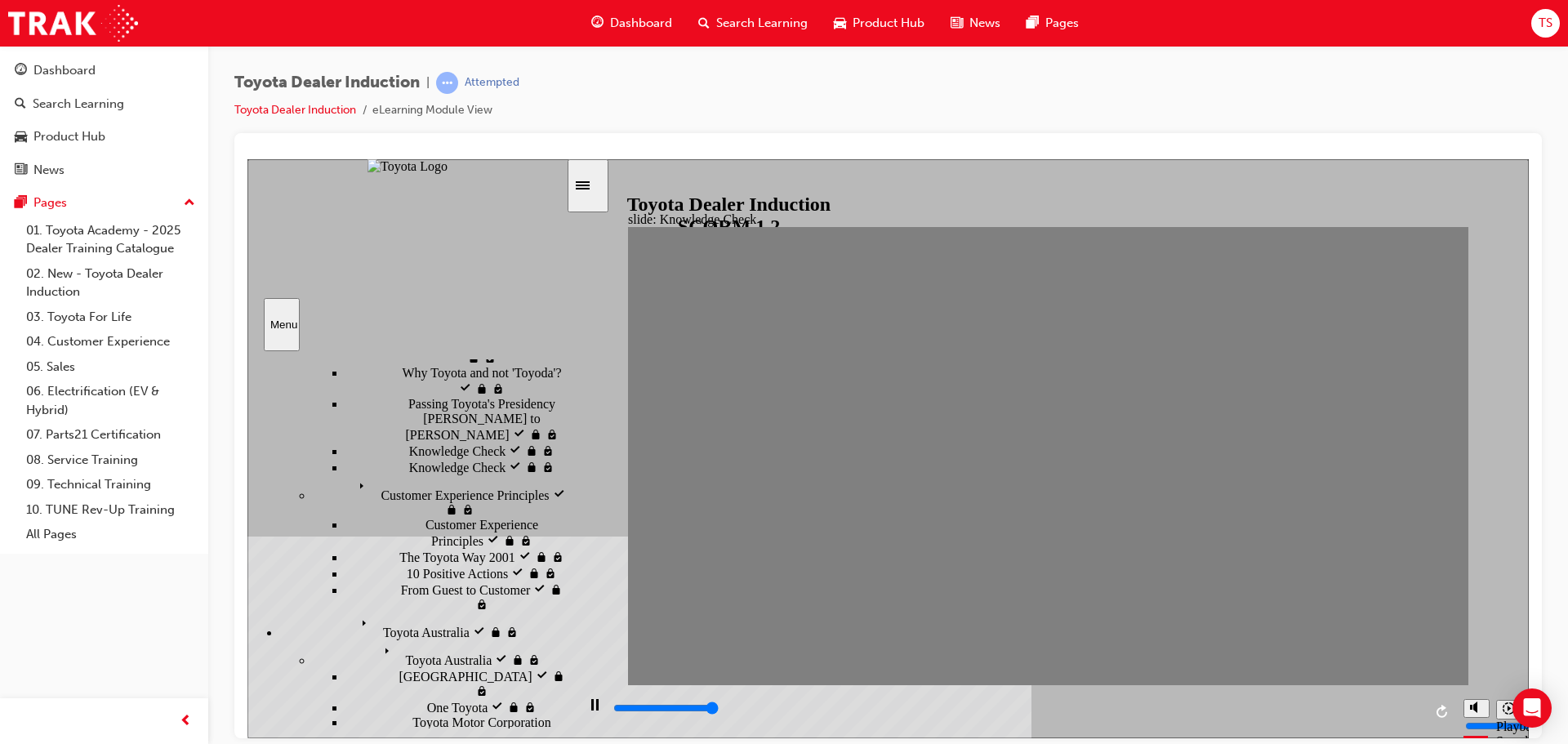
type input "5000"
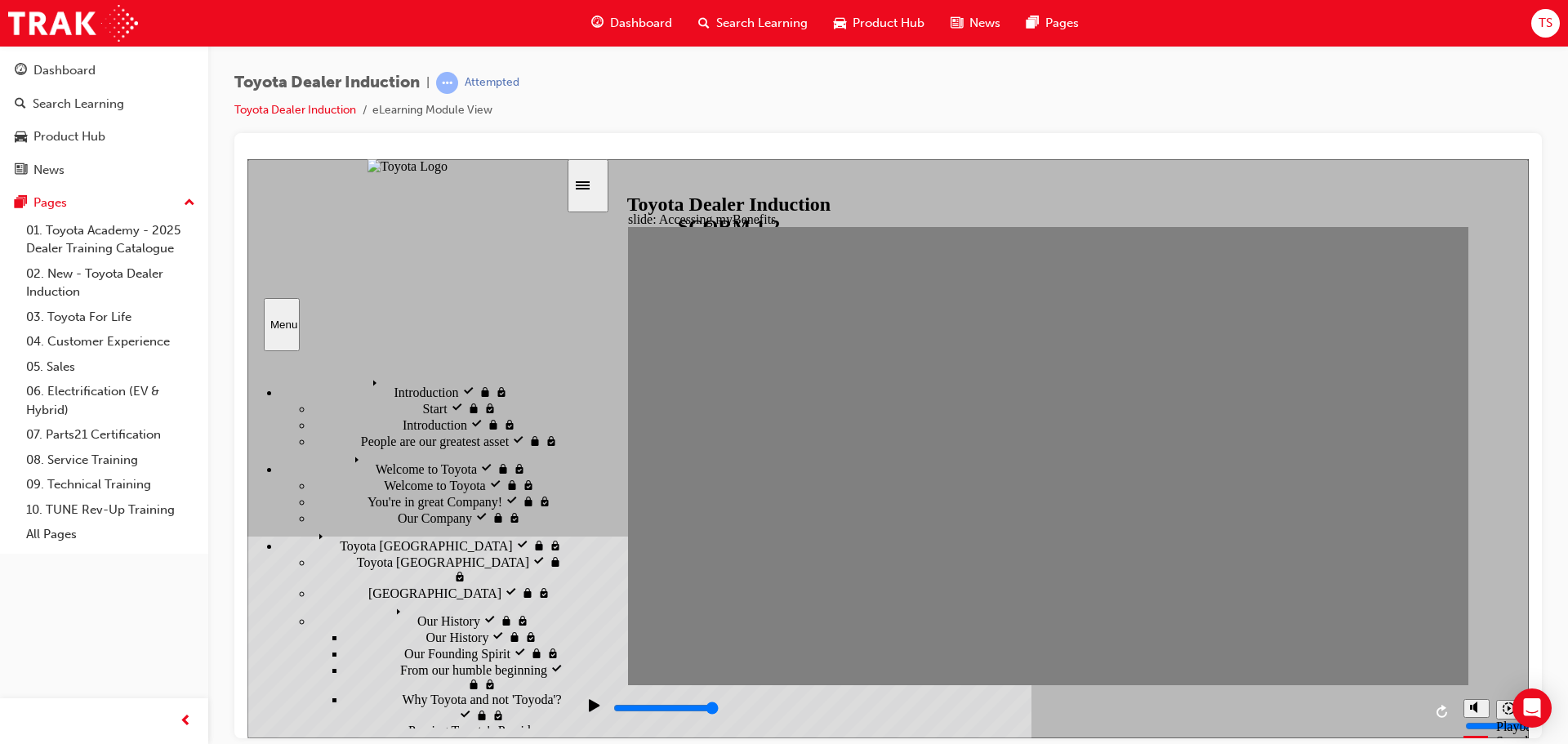
scroll to position [326, 0]
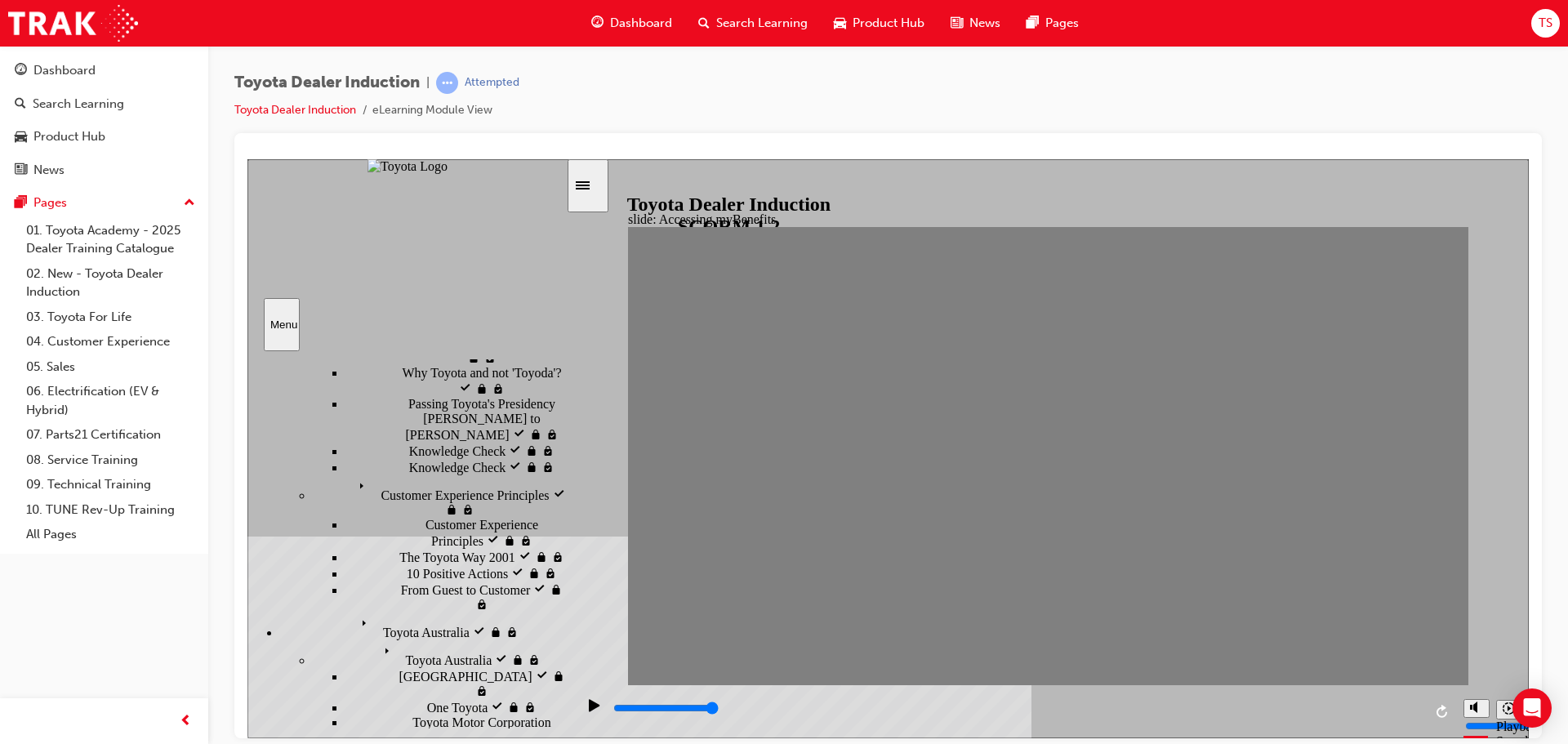
drag, startPoint x: 541, startPoint y: 577, endPoint x: 545, endPoint y: 564, distance: 13.6
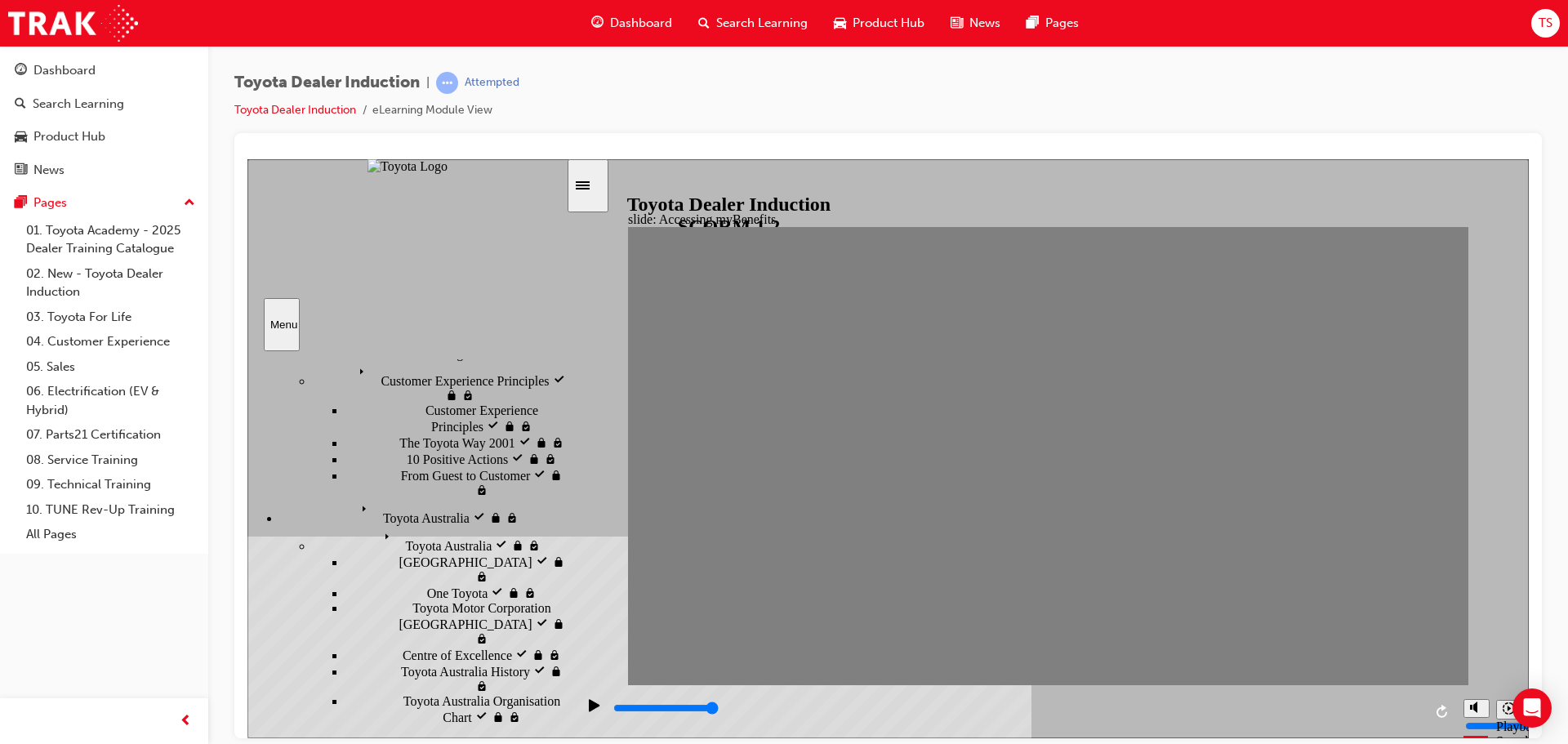
scroll to position [444, 0]
drag, startPoint x: 559, startPoint y: 544, endPoint x: 560, endPoint y: 583, distance: 39.0
click at [560, 471] on div "sidebar" at bounding box center [406, 415] width 319 height 111
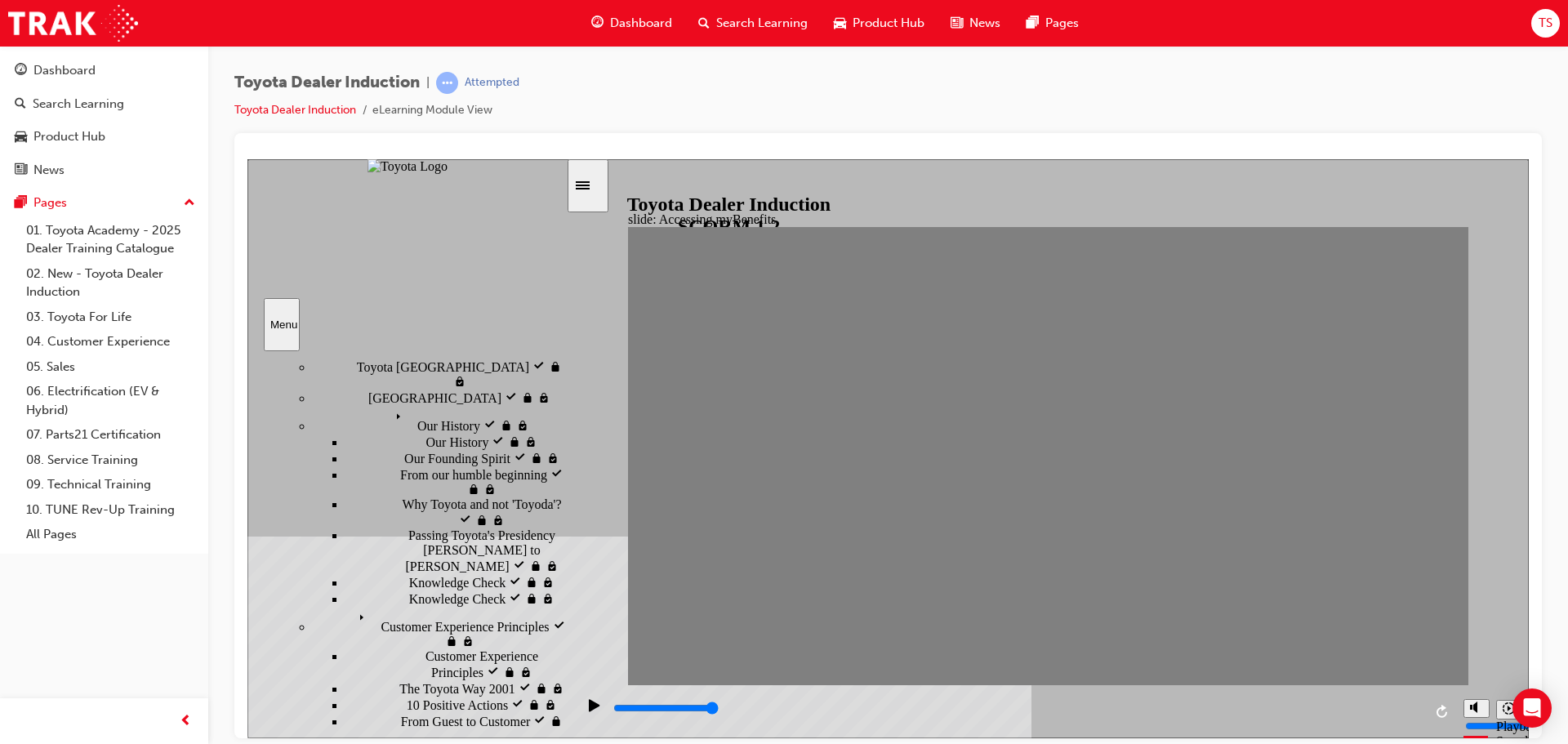
drag, startPoint x: 560, startPoint y: 603, endPoint x: 540, endPoint y: 524, distance: 81.5
click at [564, 497] on div "sidebar" at bounding box center [406, 429] width 319 height 137
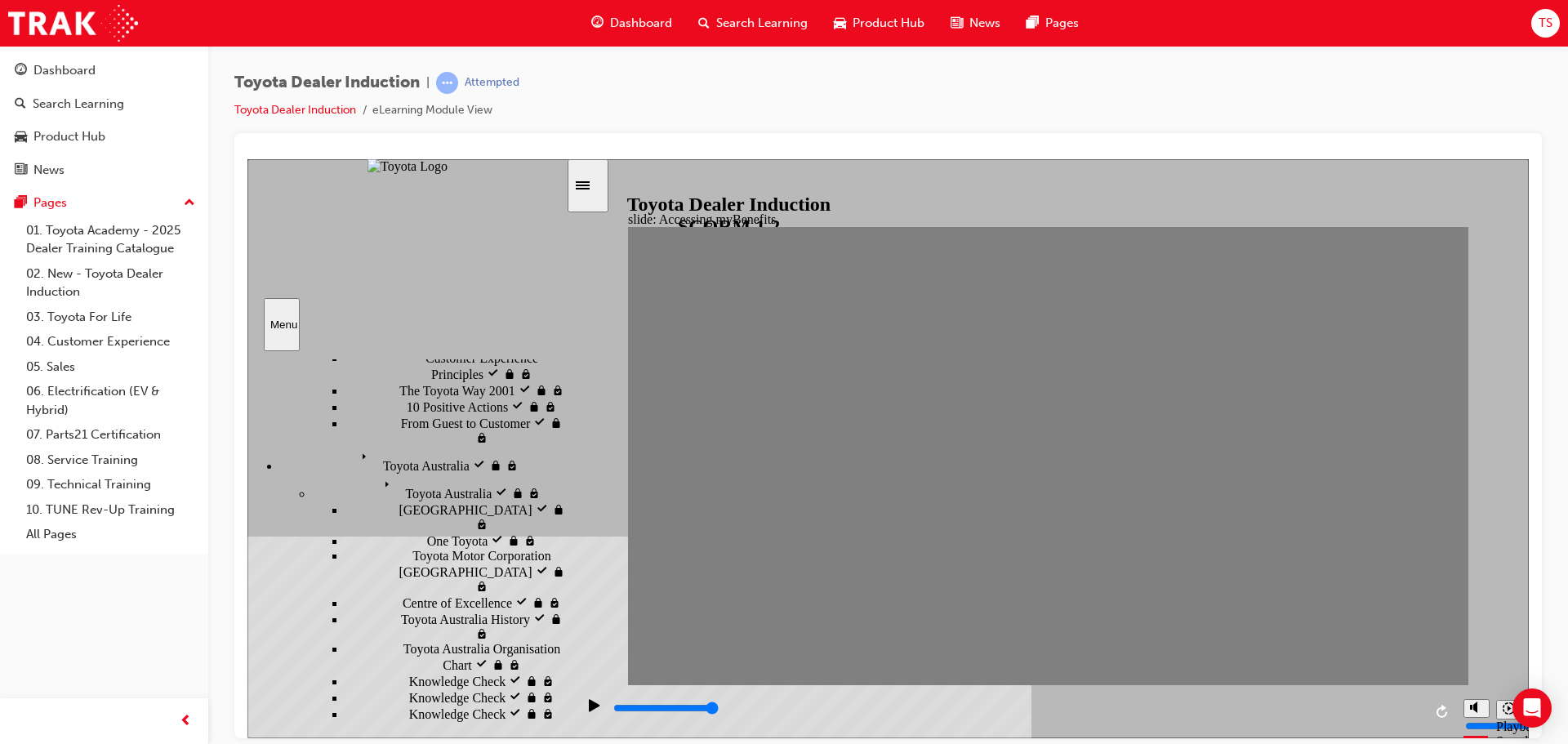
scroll to position [519, 0]
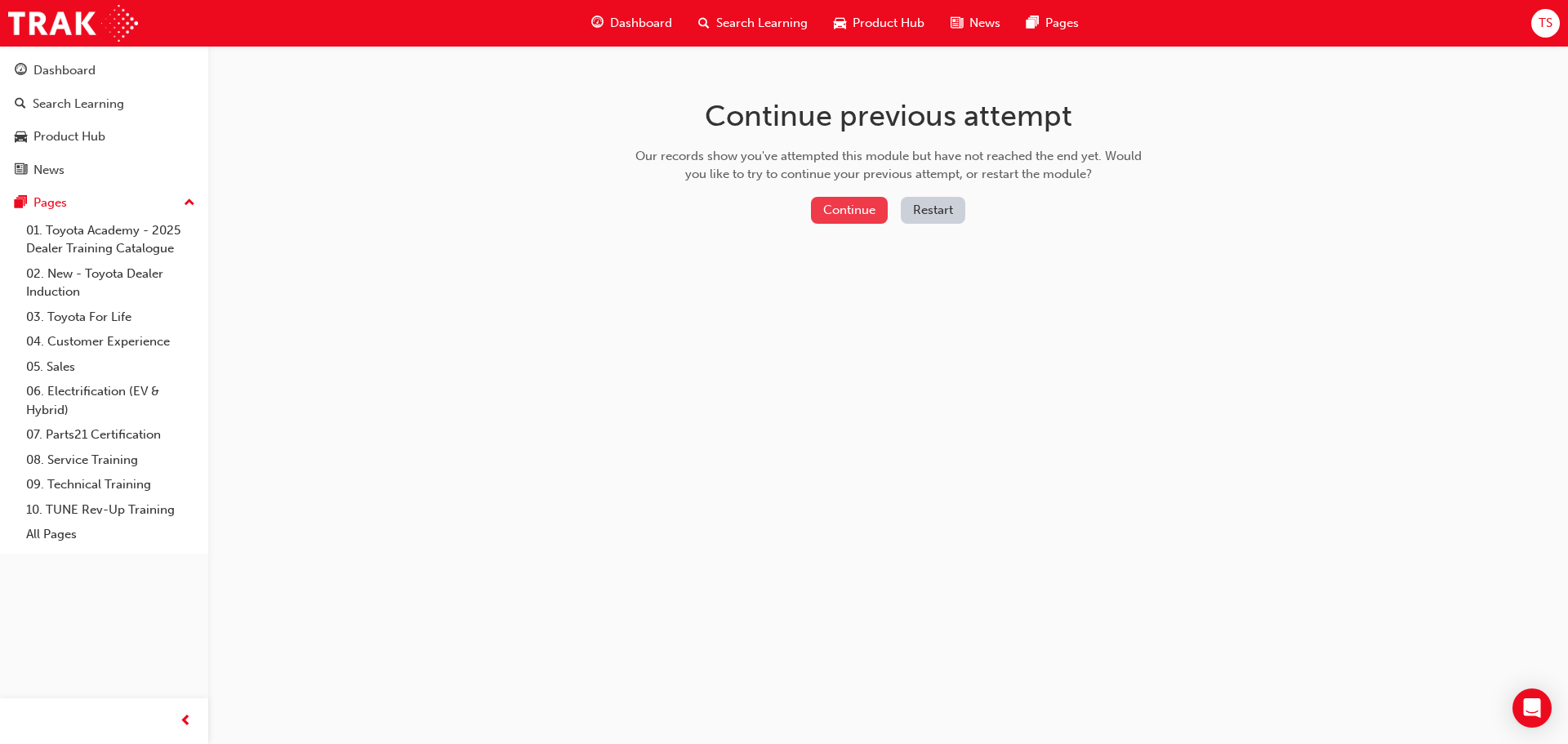
click at [852, 214] on button "Continue" at bounding box center [849, 210] width 77 height 27
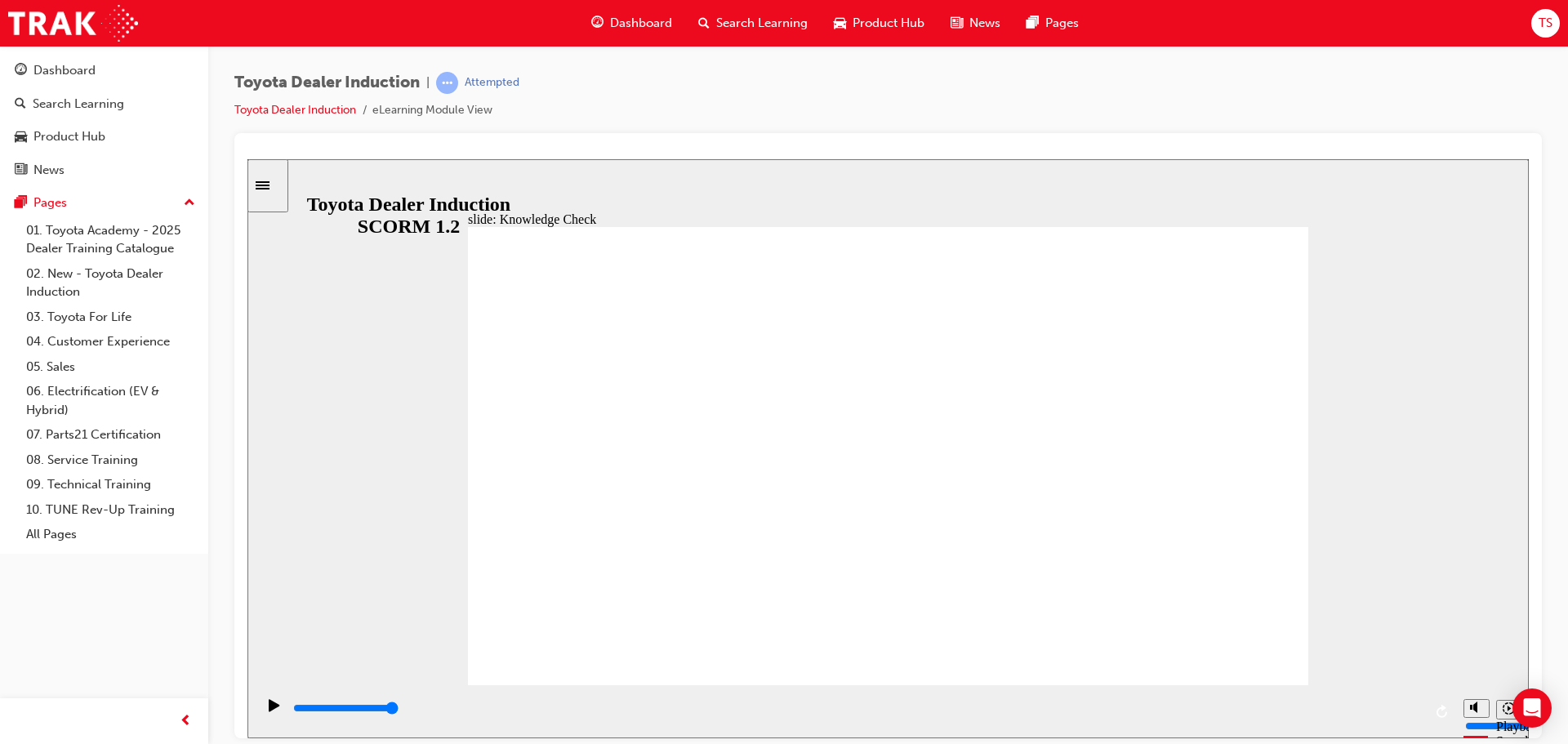
click at [270, 186] on icon "Sidebar Toggle" at bounding box center [262, 185] width 14 height 8
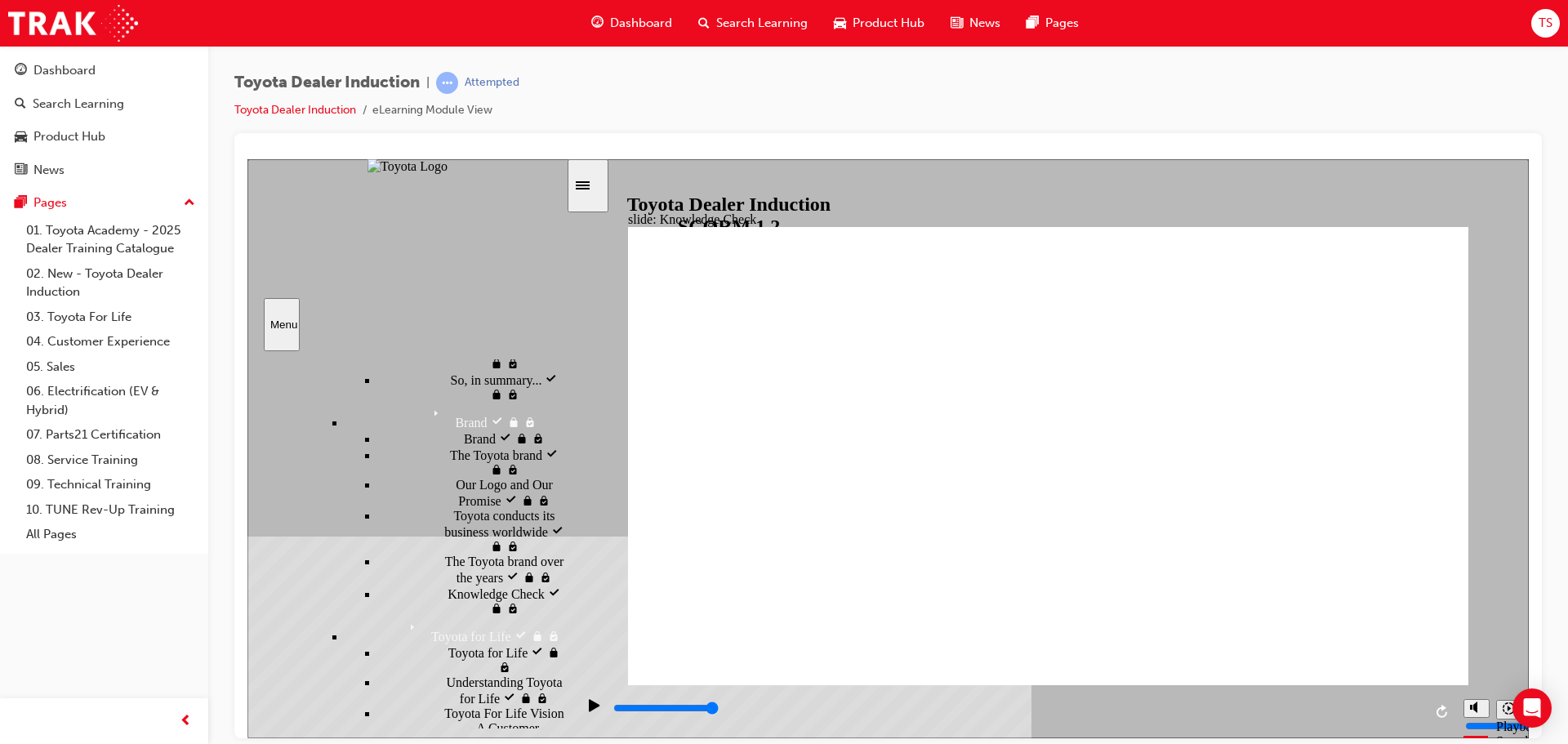
scroll to position [1159, 0]
drag, startPoint x: 562, startPoint y: 408, endPoint x: 563, endPoint y: 643, distance: 235.0
click at [563, 430] on div "sidebar" at bounding box center [406, 395] width 319 height 70
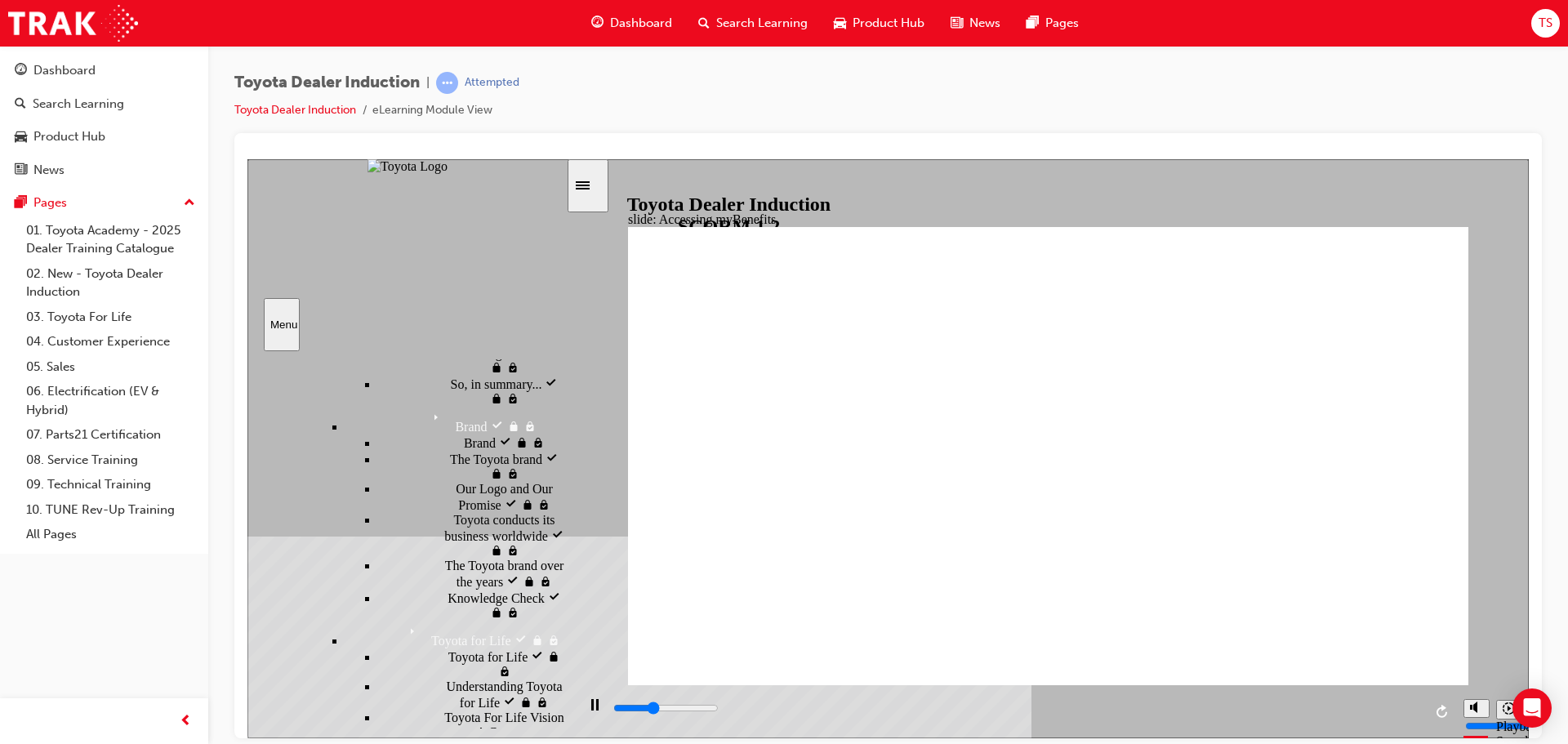
type input "2500"
type input "m"
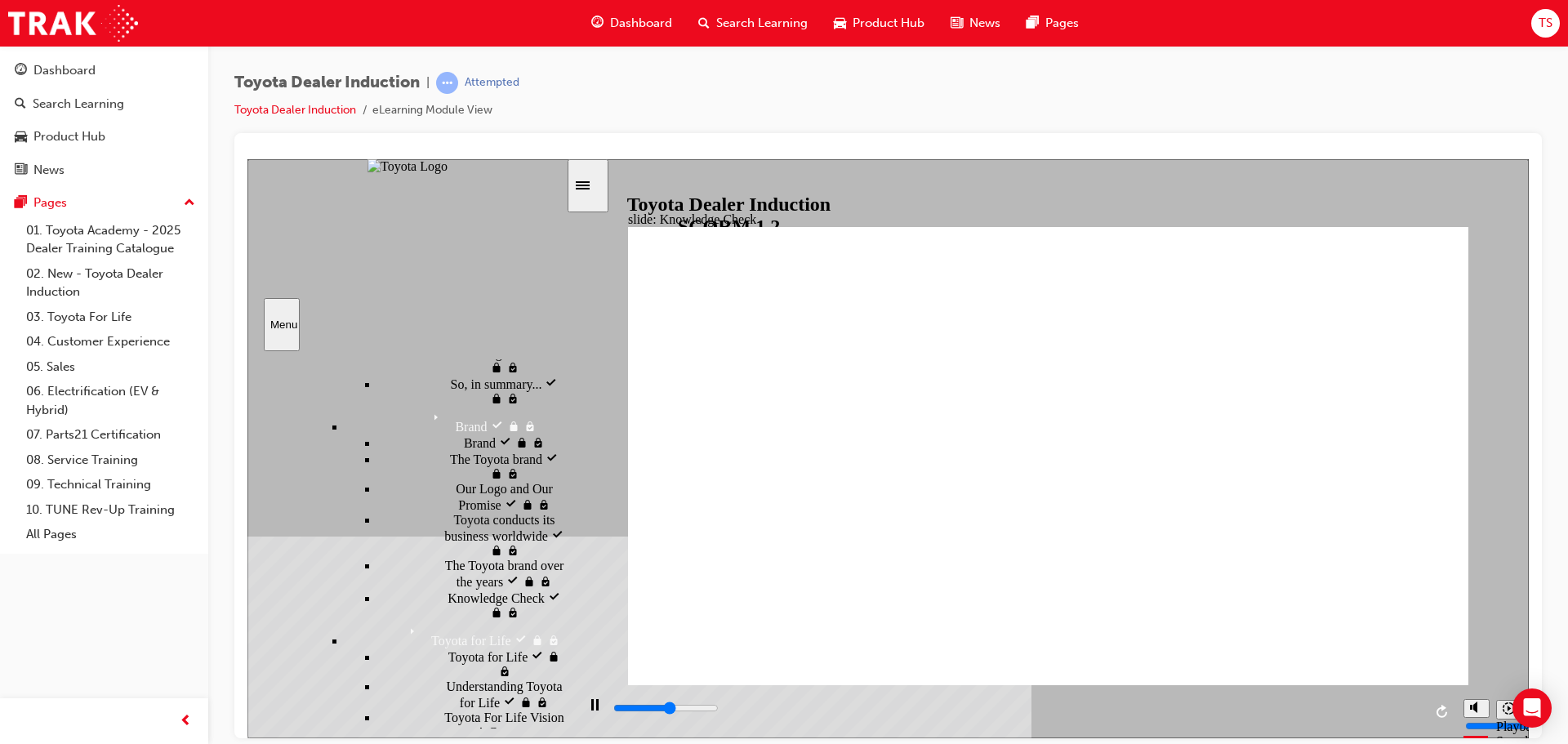
type input "2700"
type input "mo"
type input "3200"
type input "mob"
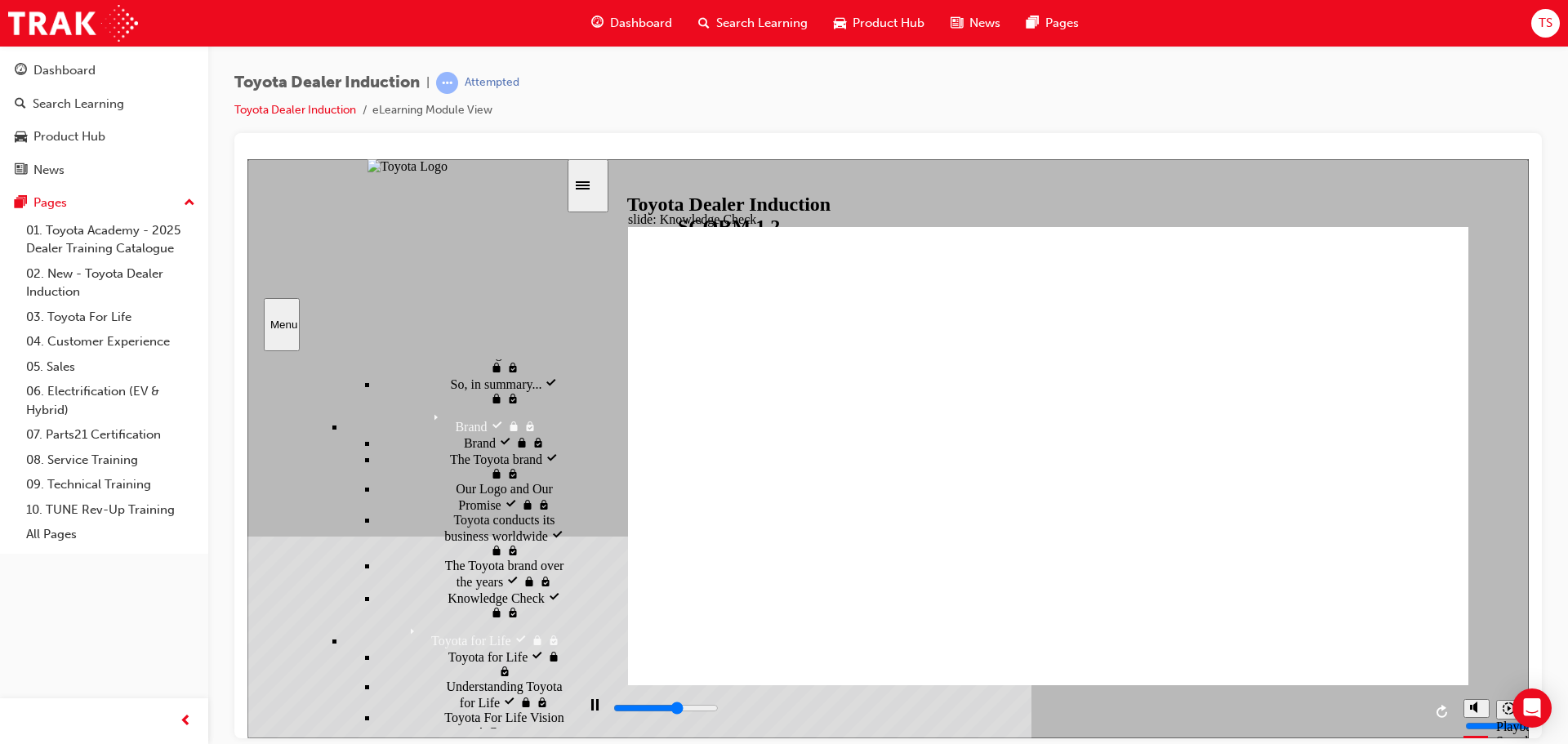
type input "mob"
type input "3300"
type input "mobi"
type input "3400"
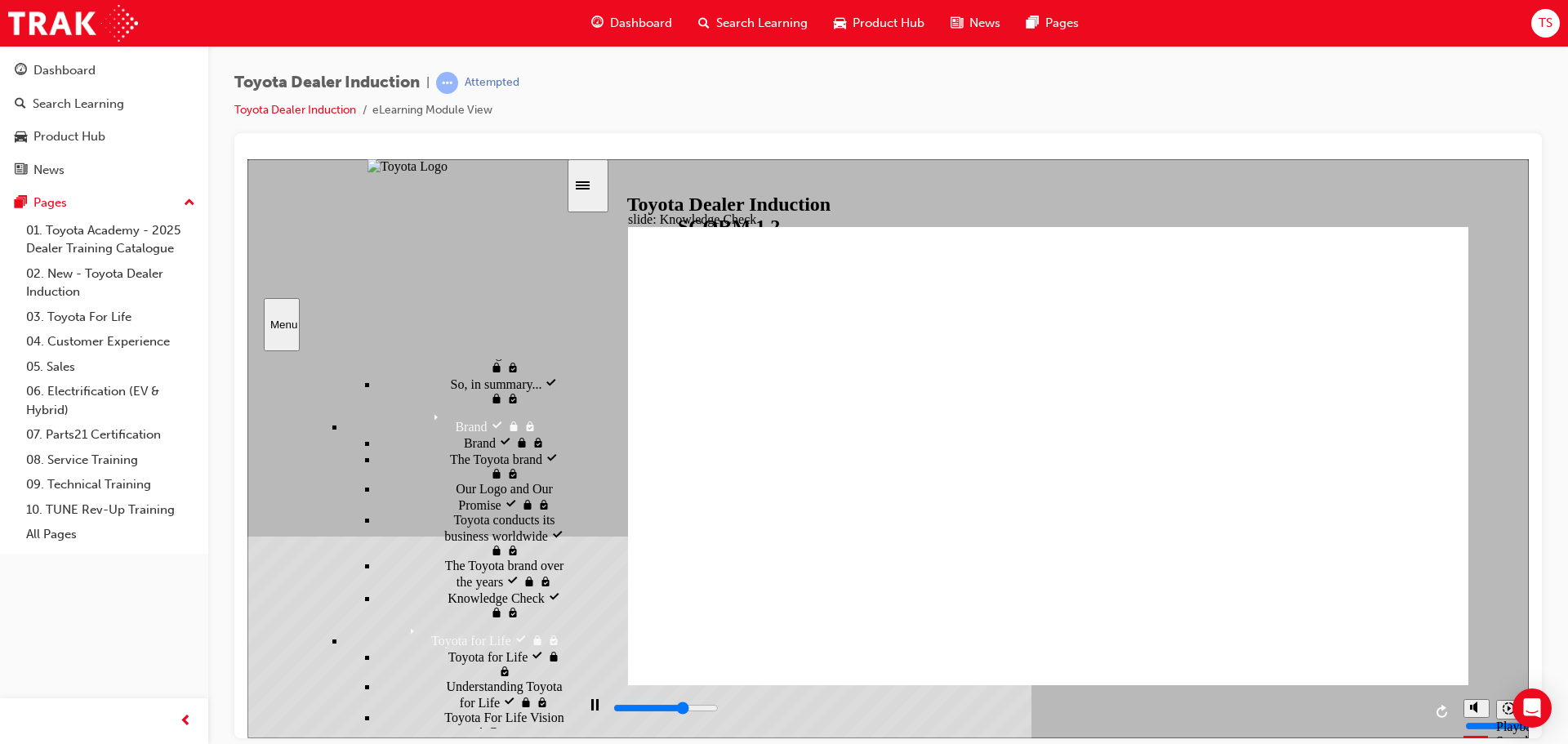
type input "mobil"
type input "3500"
type input "mobile"
type input "3500"
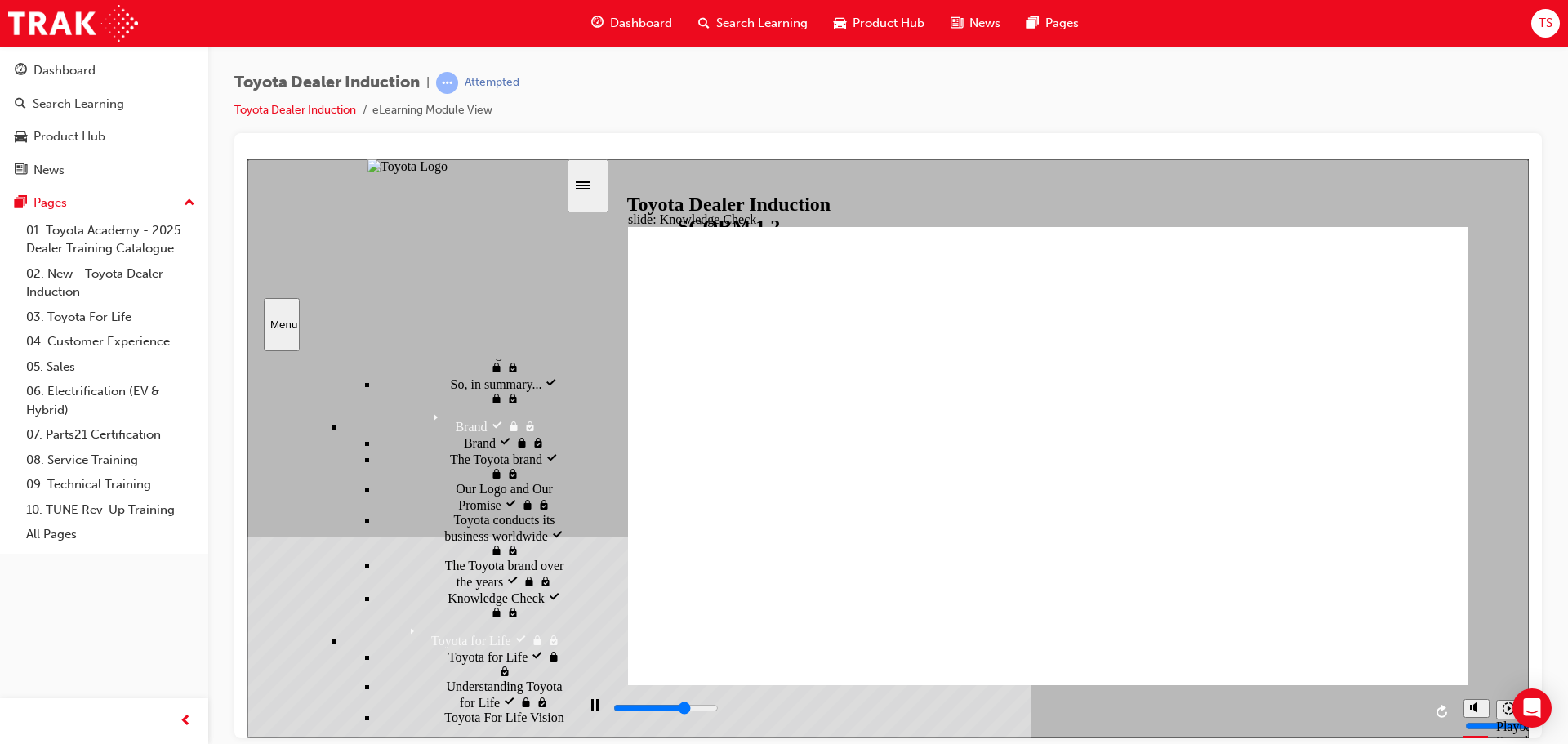
type input "mobile"
type input "3700"
type input "mobile"
type input "3800"
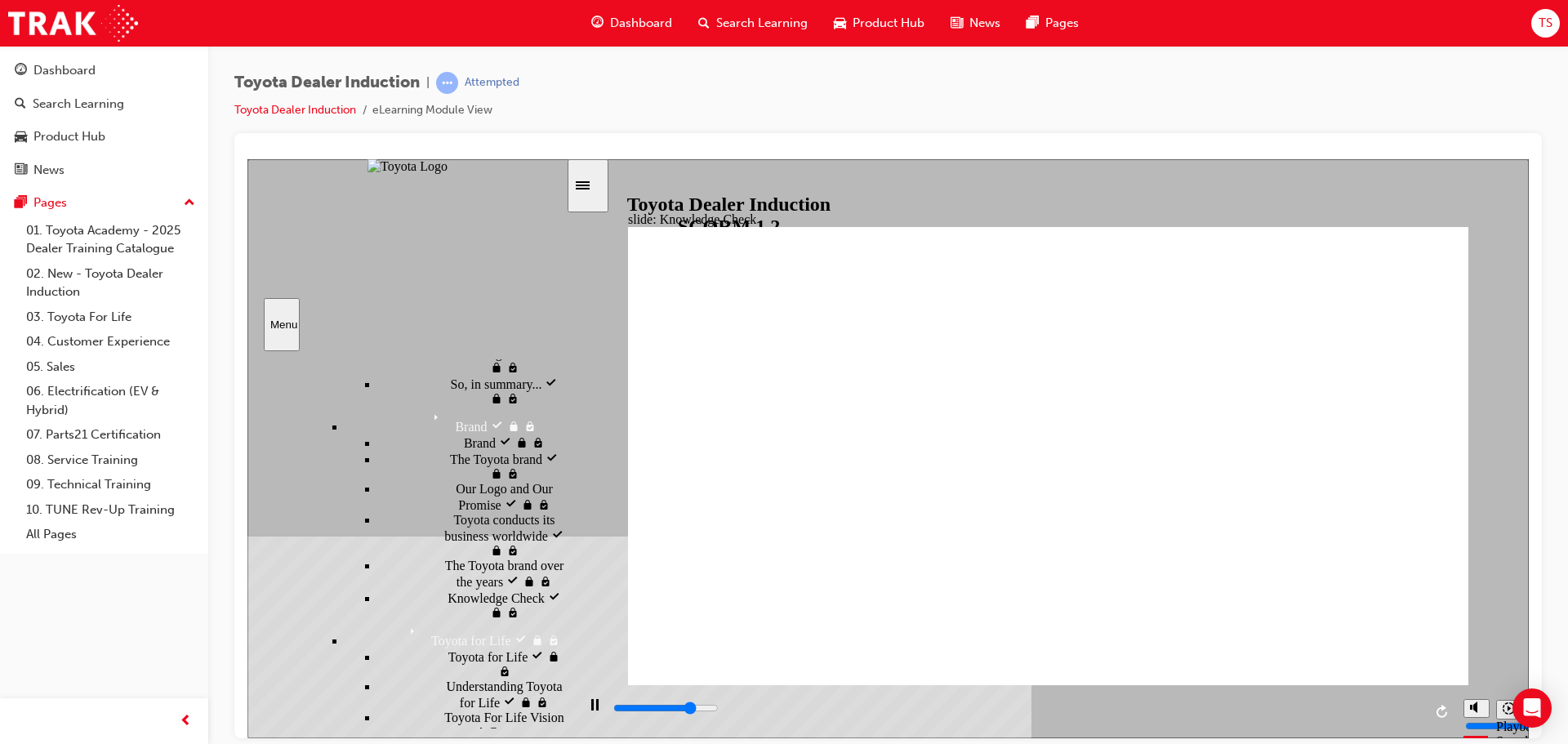
type input "mobile a"
type input "3900"
type input "mobile ap"
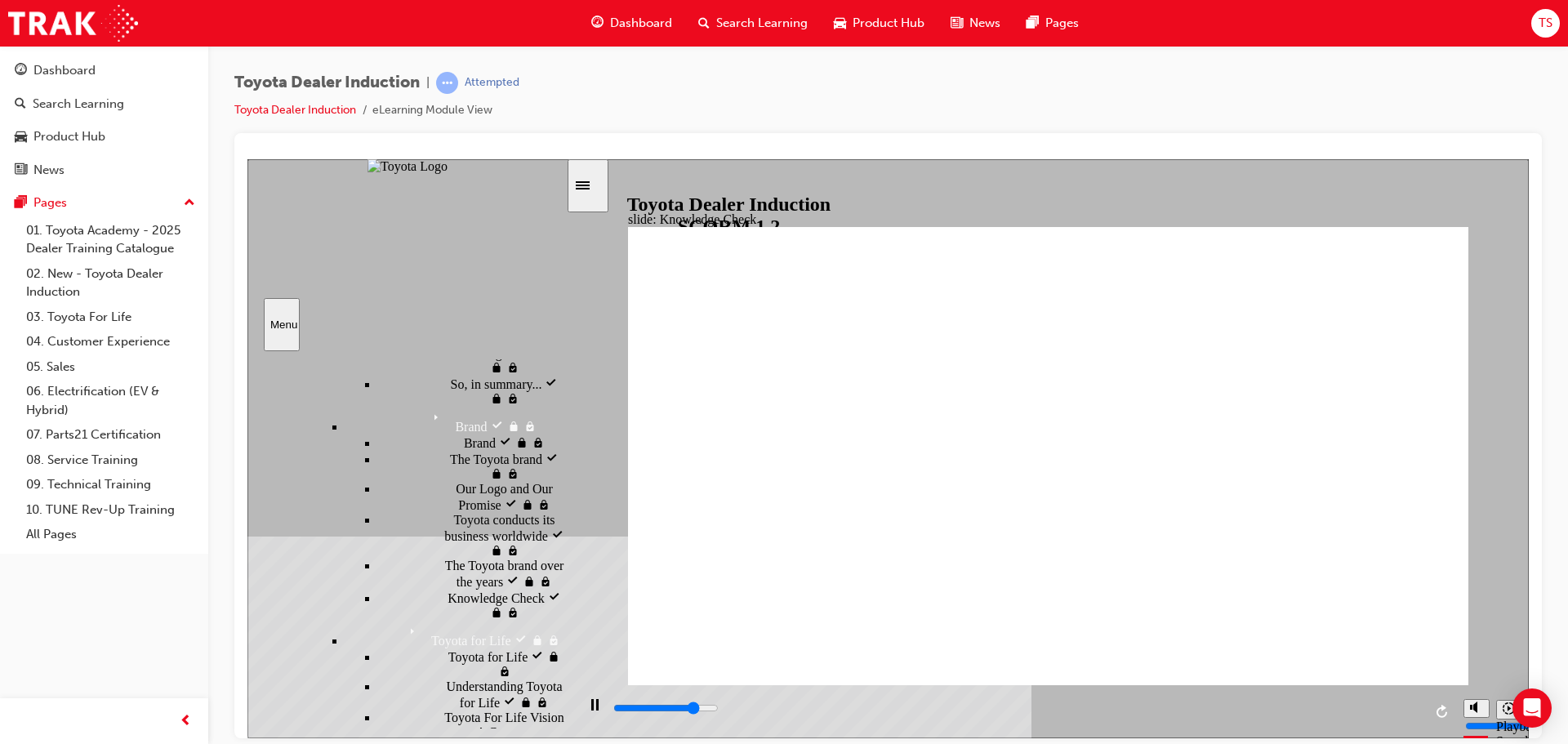
type input "4000"
type input "mobile app"
type input "5000"
type input "mobile app"
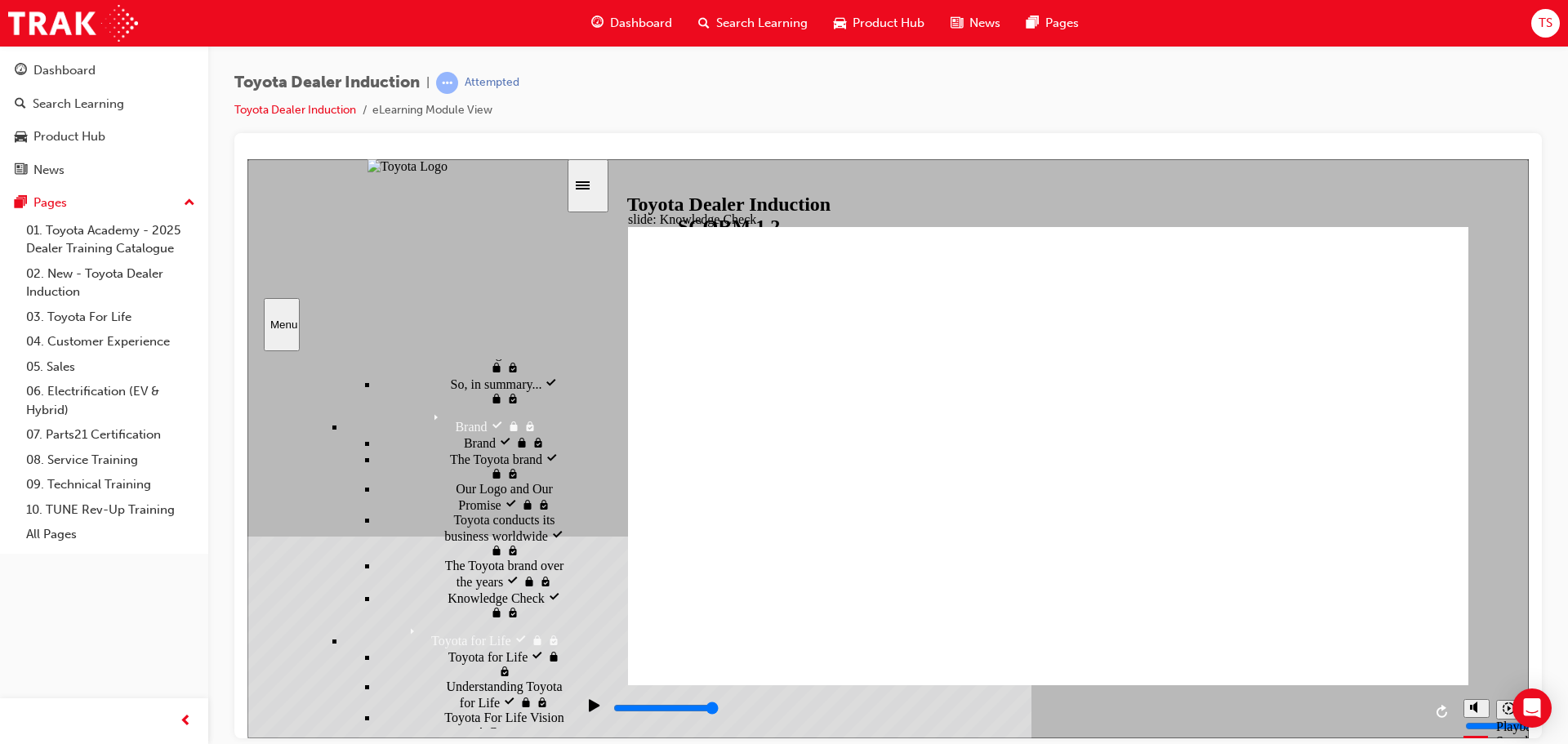
type input "mobile app"
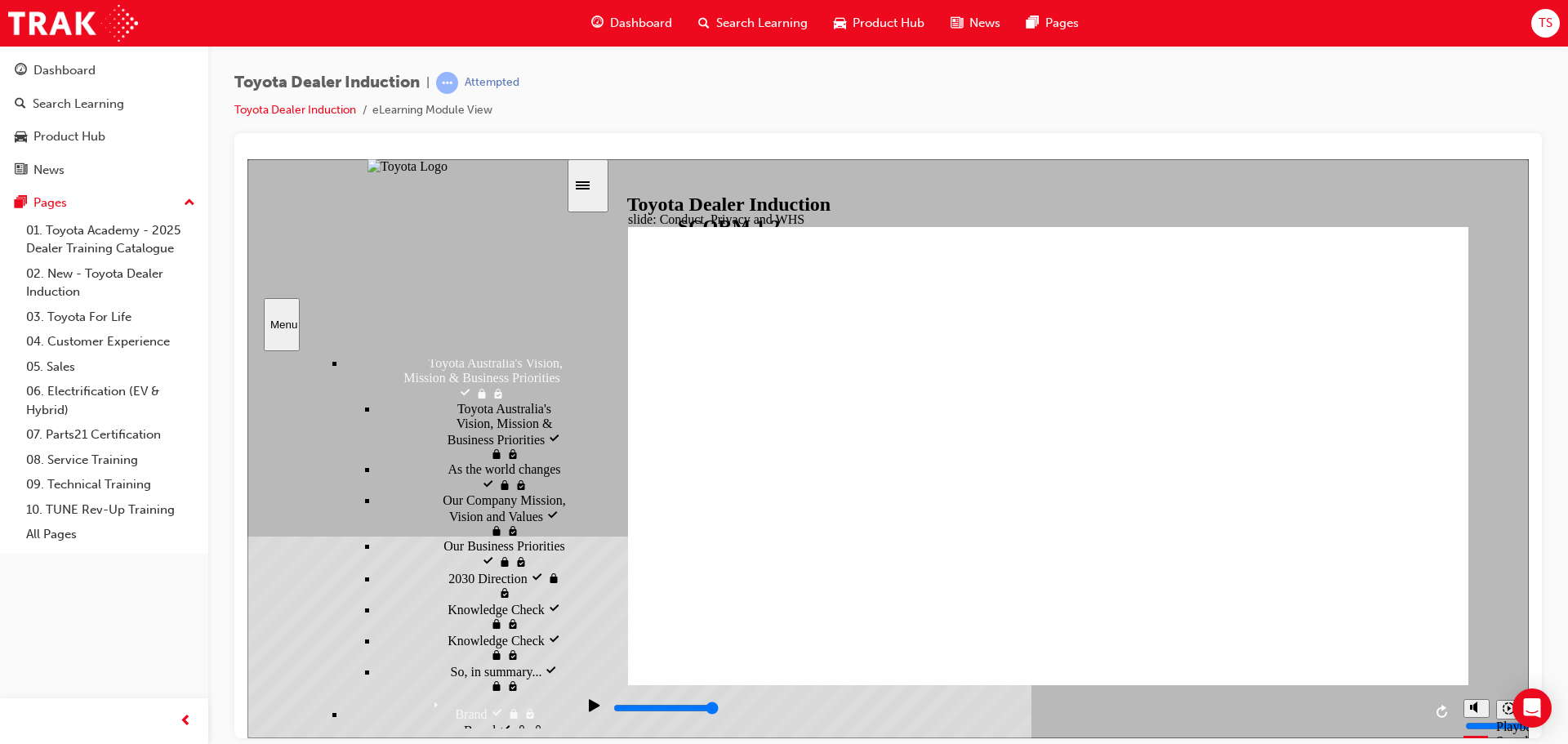
scroll to position [900, 0]
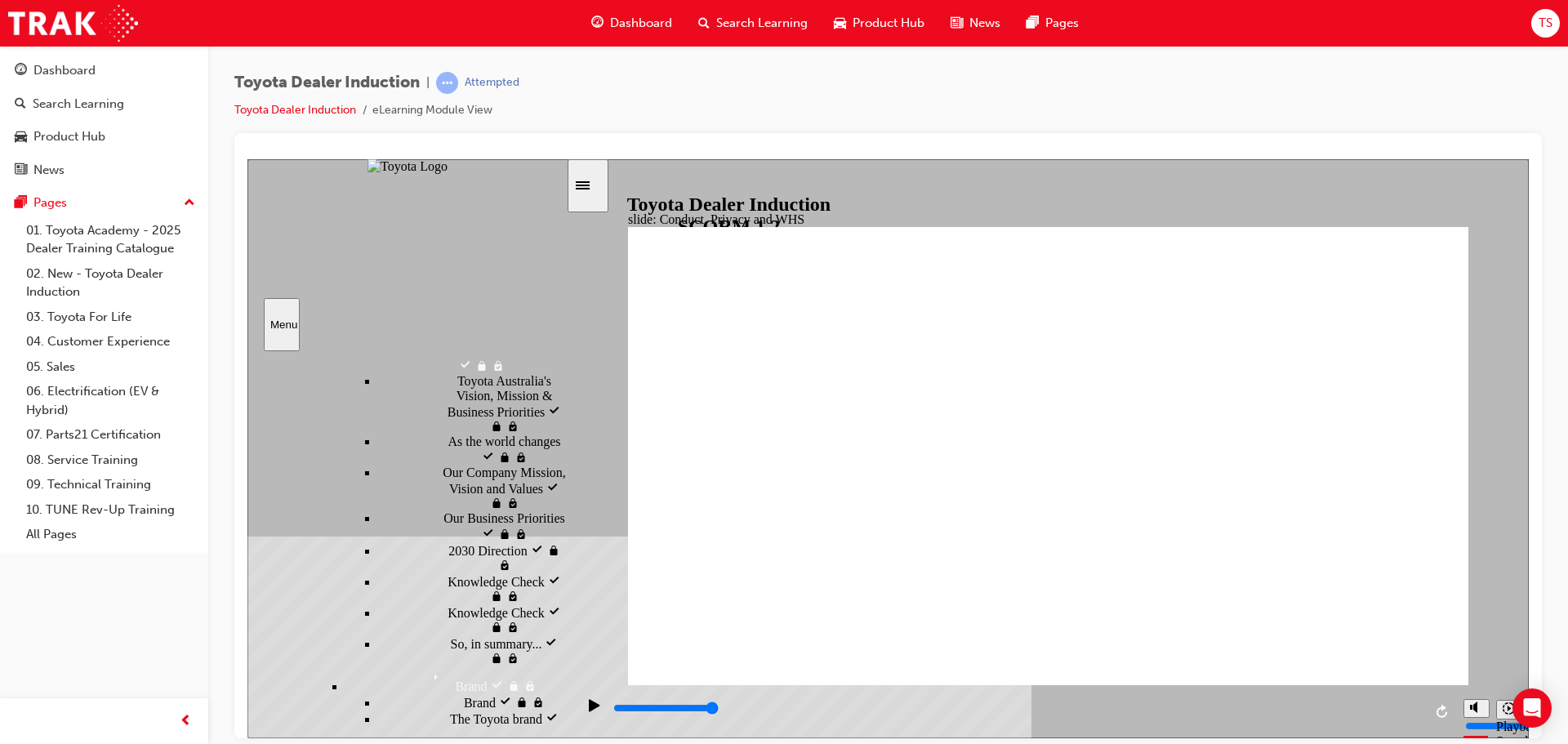
drag, startPoint x: 560, startPoint y: 648, endPoint x: 567, endPoint y: 590, distance: 58.4
click at [567, 590] on div "Introduction visited Introduction Start Start" at bounding box center [407, 539] width 321 height 379
drag, startPoint x: 411, startPoint y: 598, endPoint x: 406, endPoint y: 612, distance: 14.9
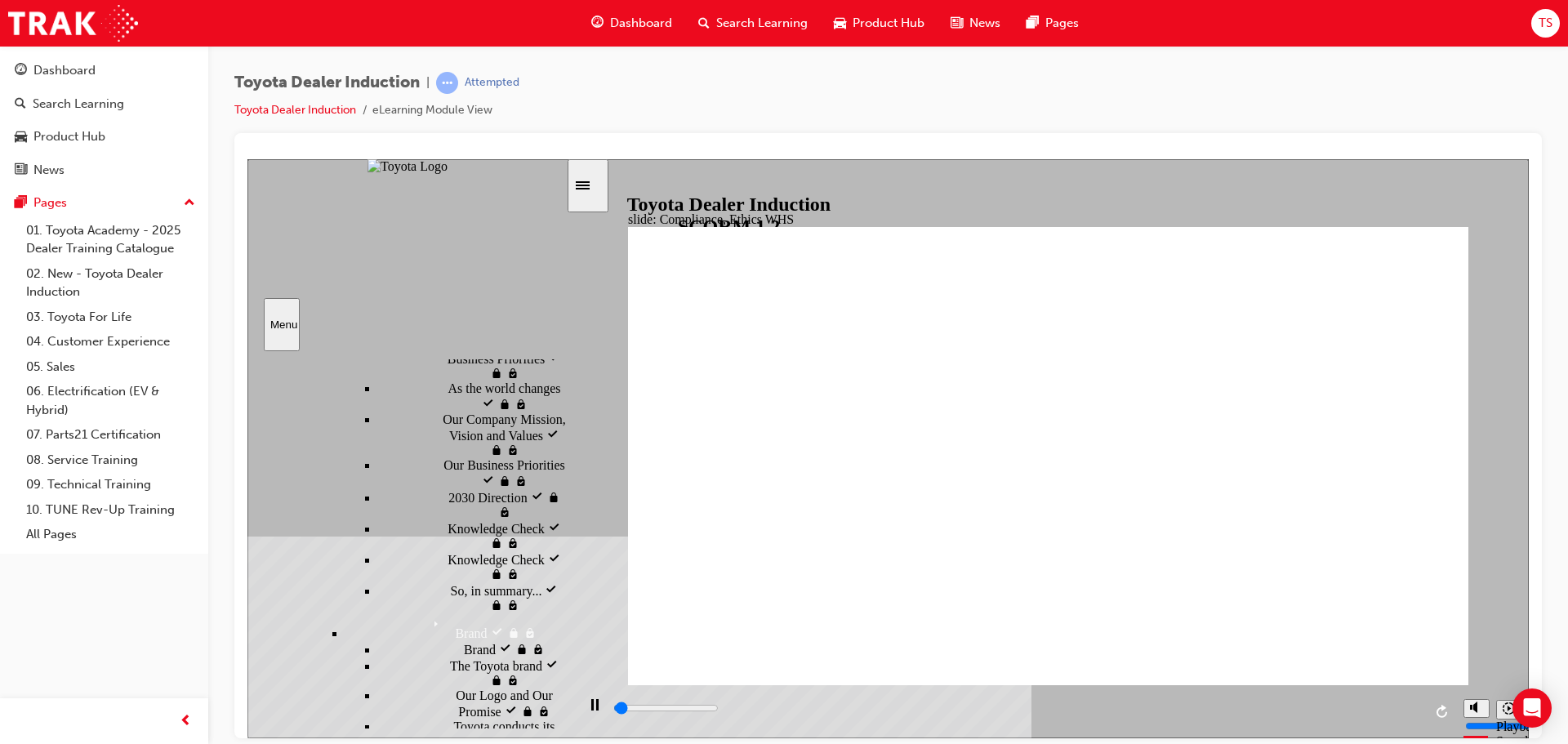
scroll to position [981, 0]
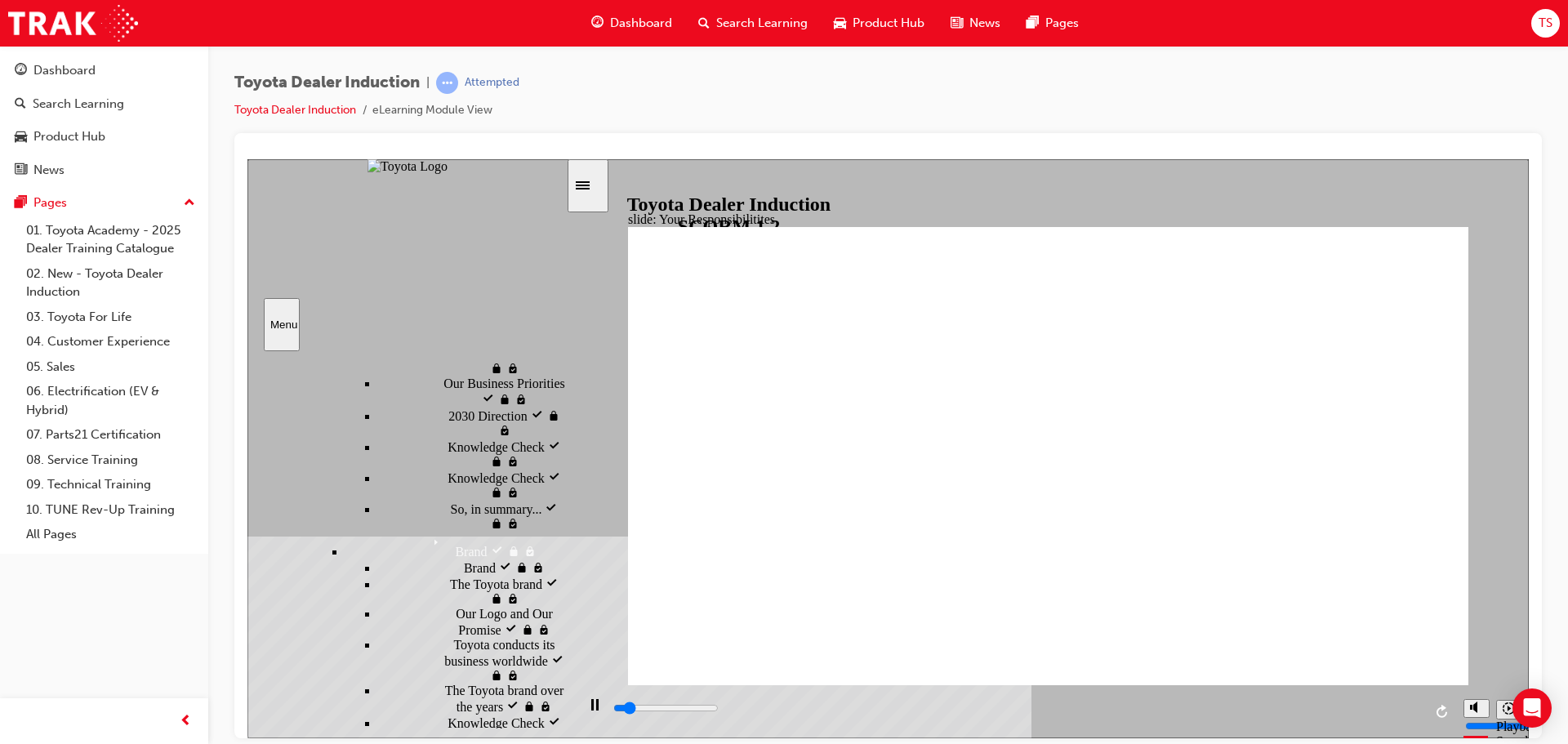
scroll to position [1063, 0]
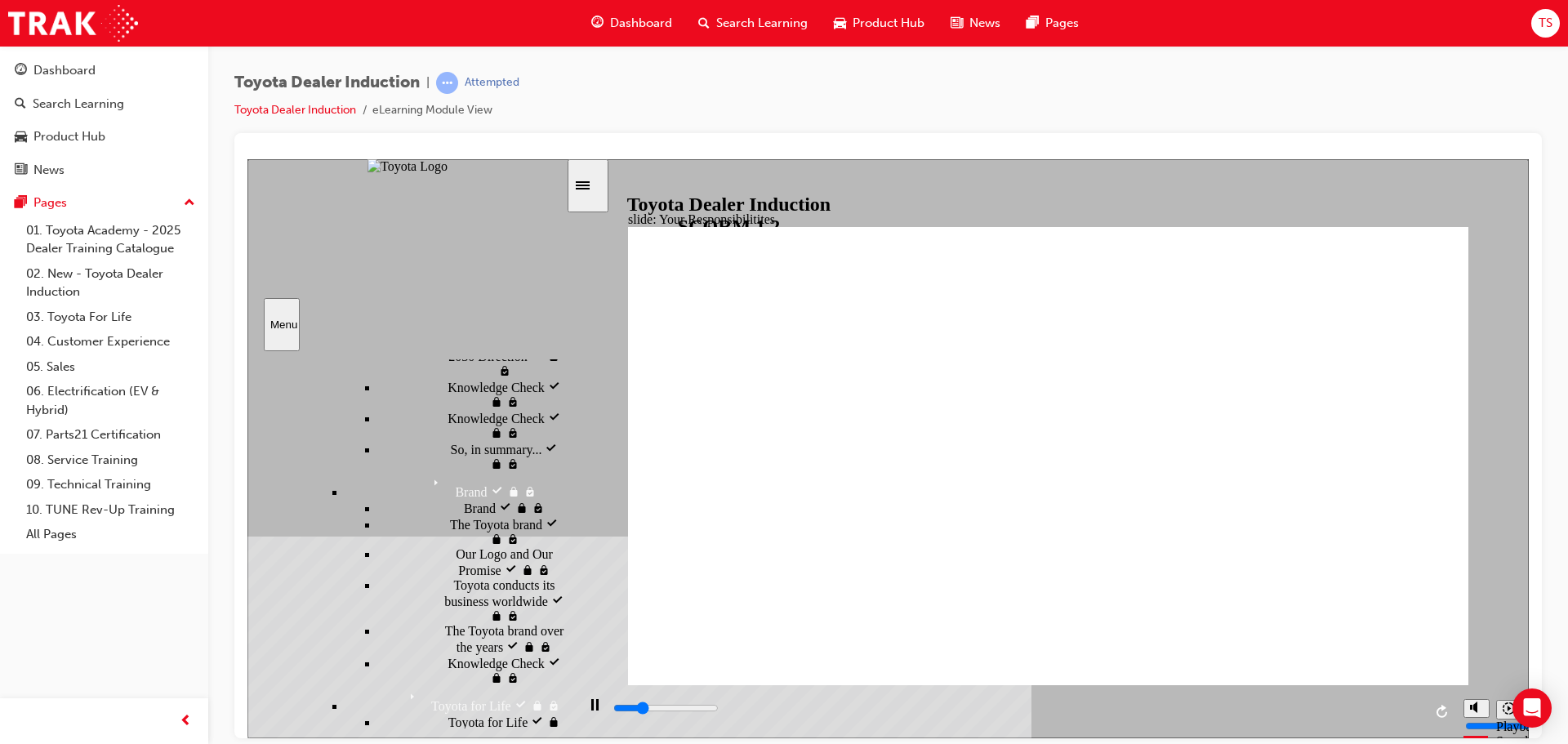
scroll to position [1144, 0]
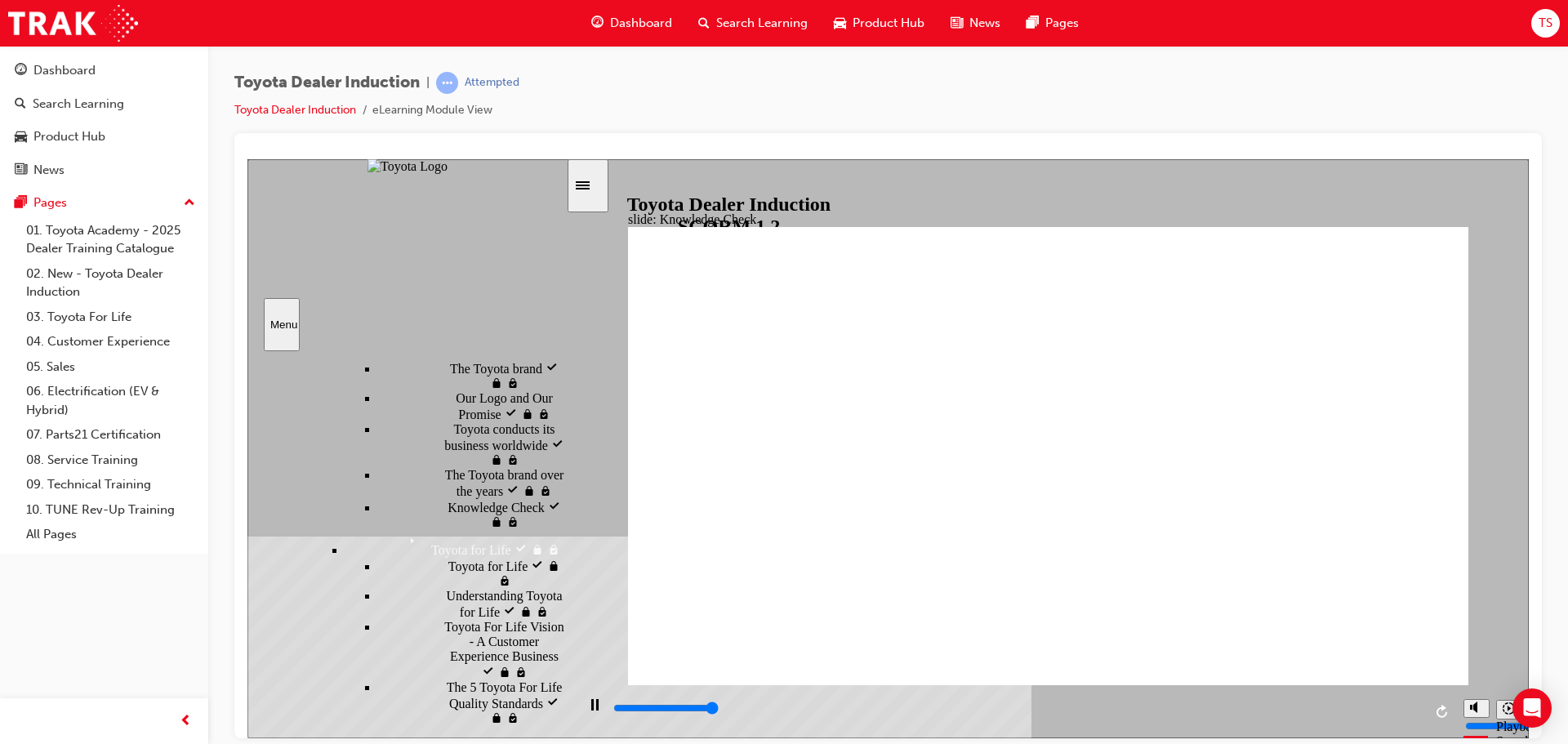
type input "5000"
checkbox input "true"
drag, startPoint x: 927, startPoint y: 481, endPoint x: 923, endPoint y: 449, distance: 32.2
checkbox input "true"
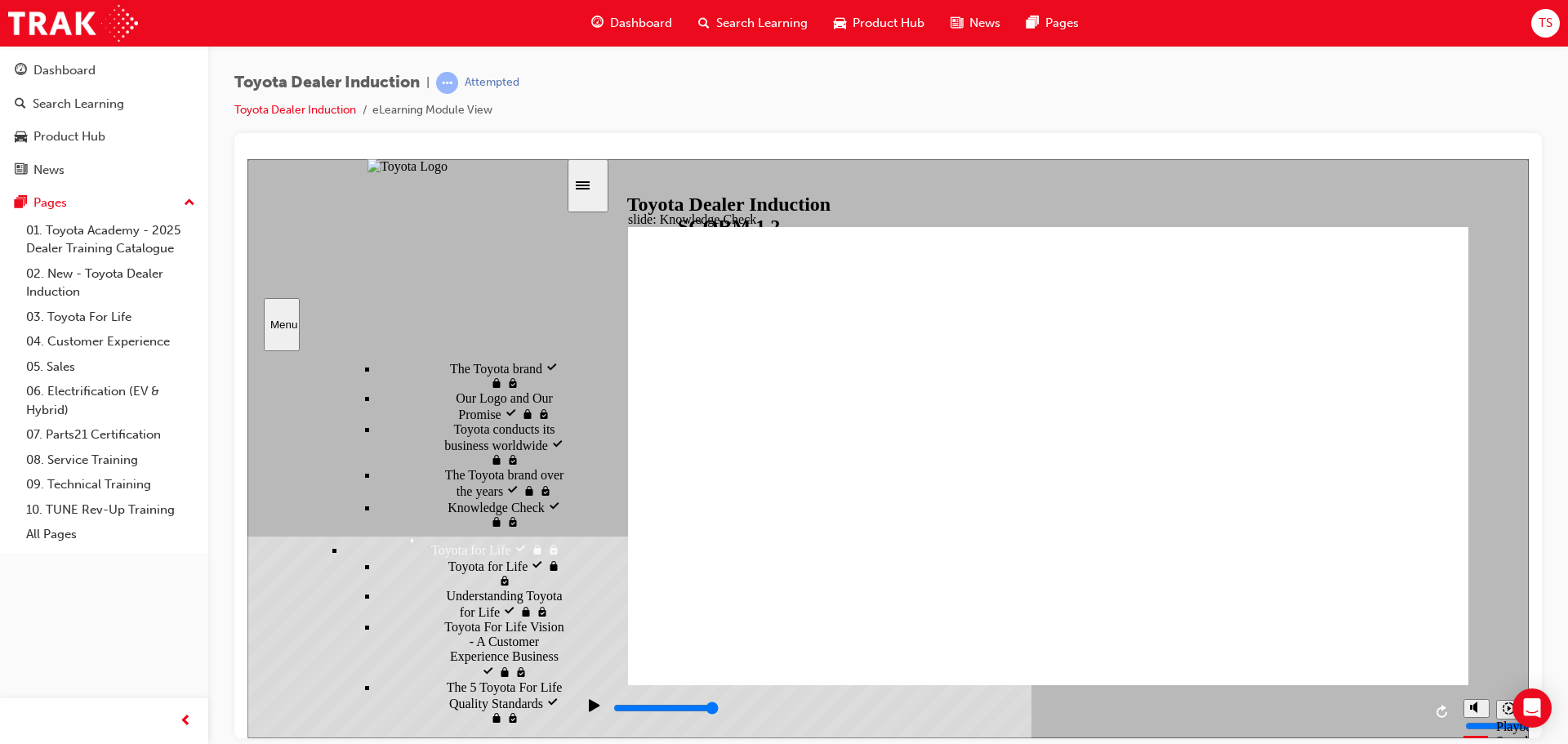
checkbox input "true"
type input "5000"
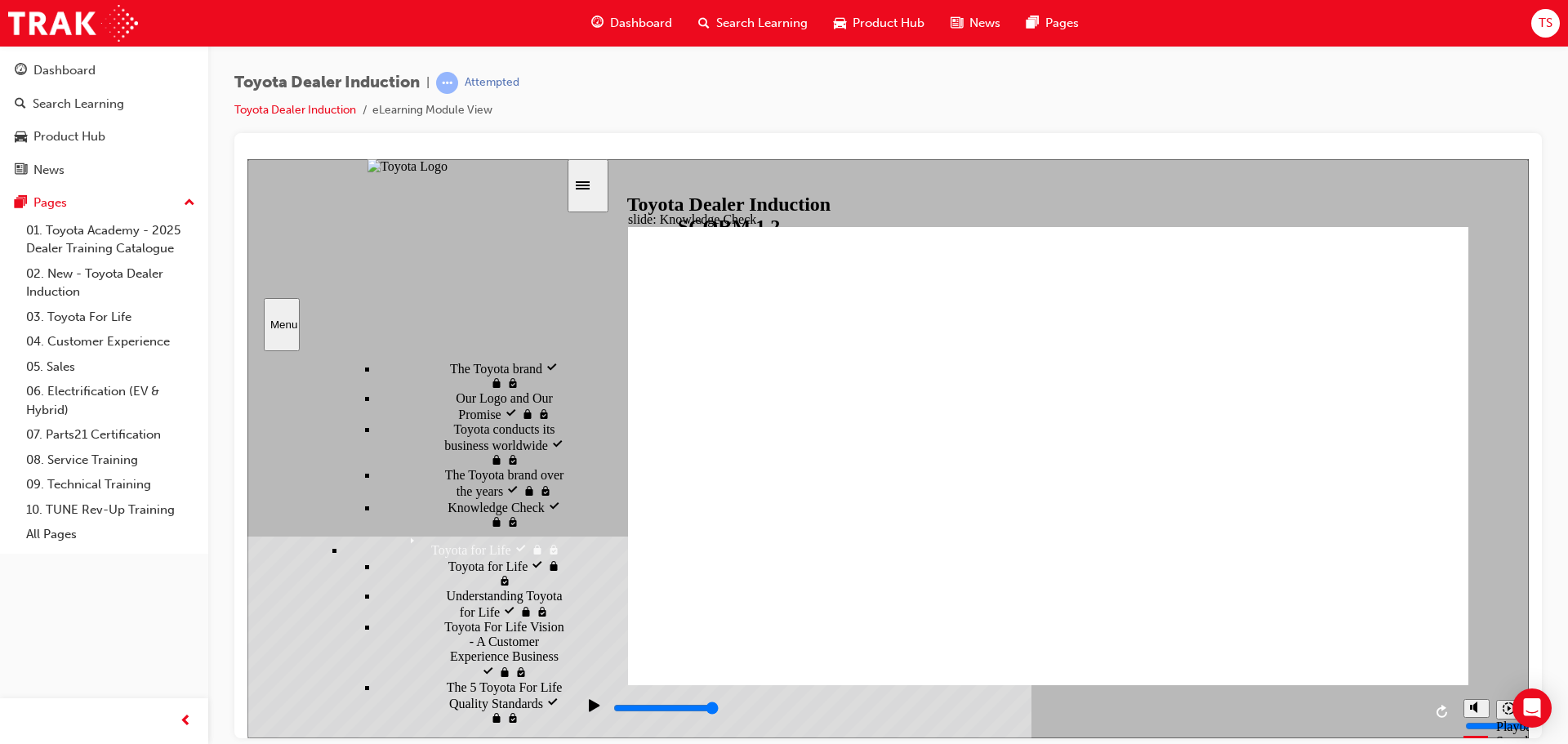
radio input "true"
type input "5000"
checkbox input "true"
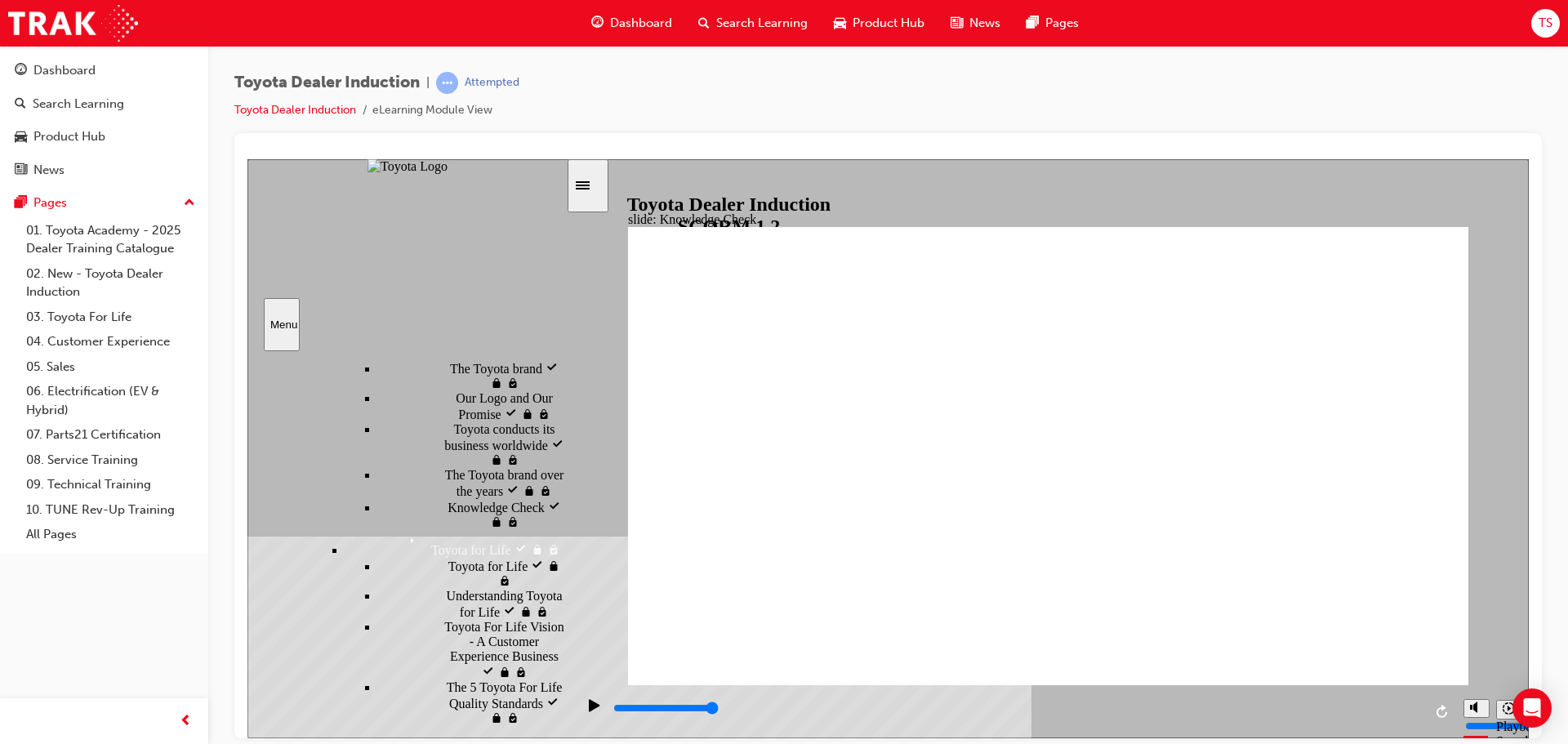
checkbox input "true"
drag, startPoint x: 957, startPoint y: 573, endPoint x: 1390, endPoint y: 255, distance: 537.2
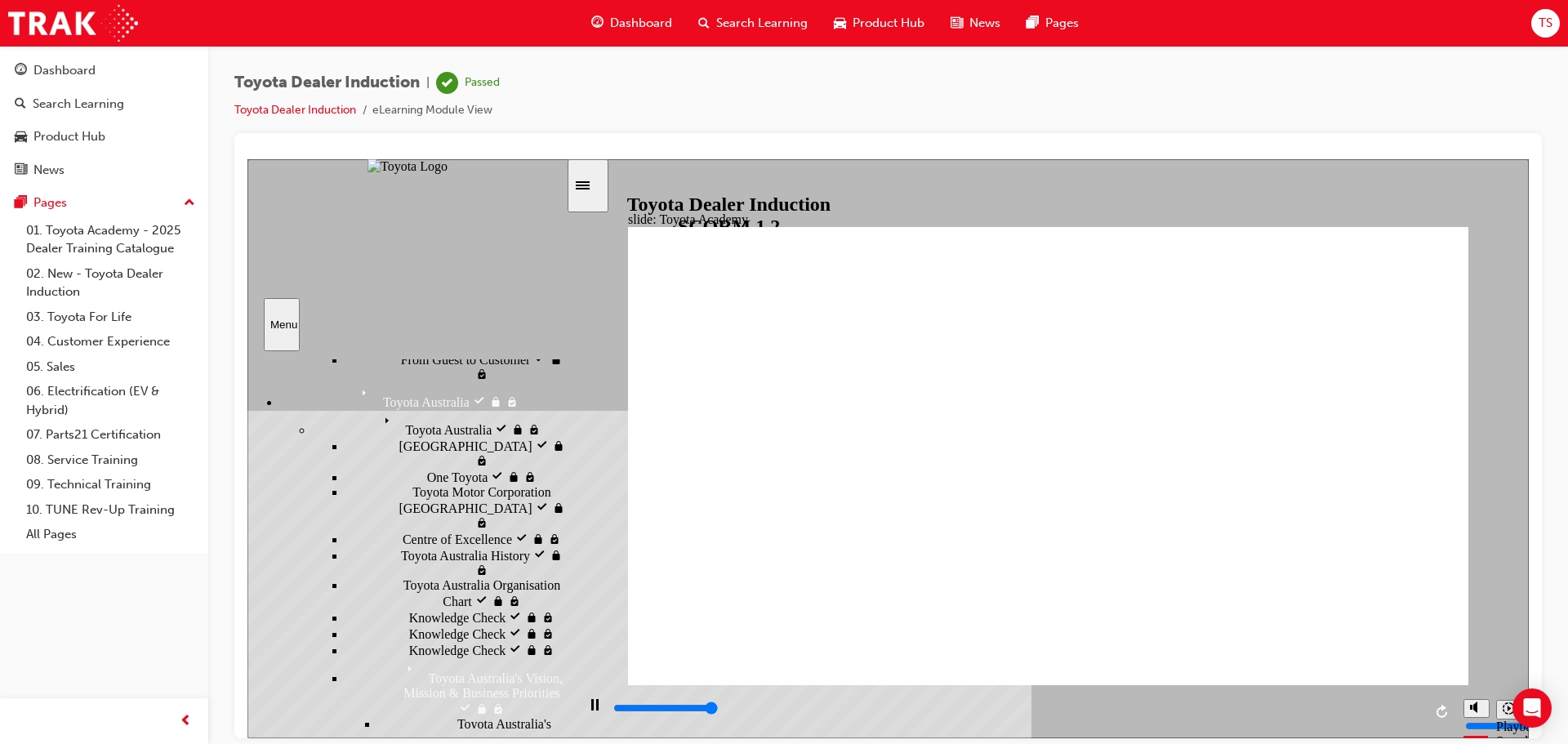
type input "9900"
drag, startPoint x: 556, startPoint y: 658, endPoint x: 577, endPoint y: 447, distance: 212.0
click at [577, 447] on div "slide: Toyota Academy RESTART RESTART RESTART RESTART Back to top Playback Spee…" at bounding box center [888, 447] width 1282 height 578
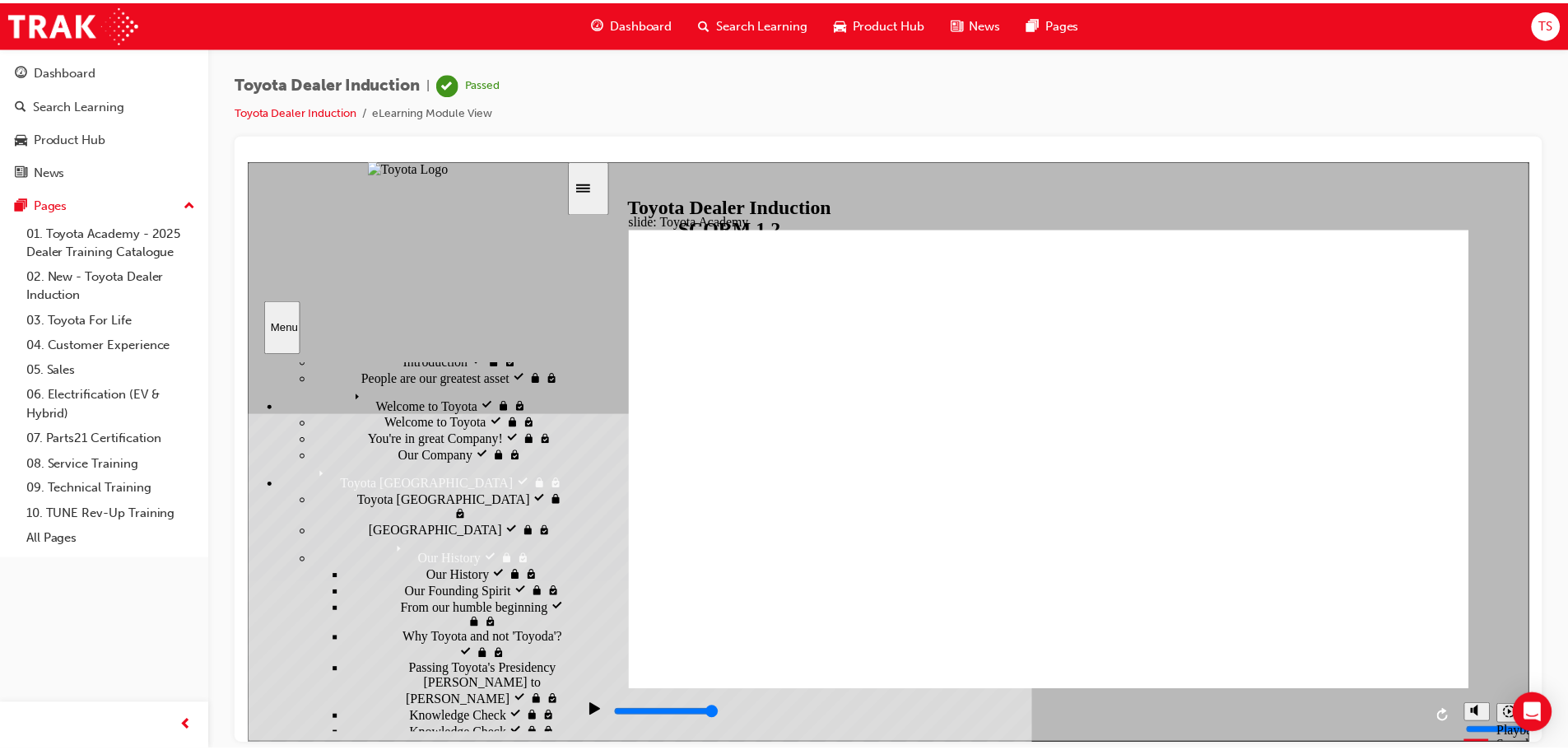
scroll to position [0, 0]
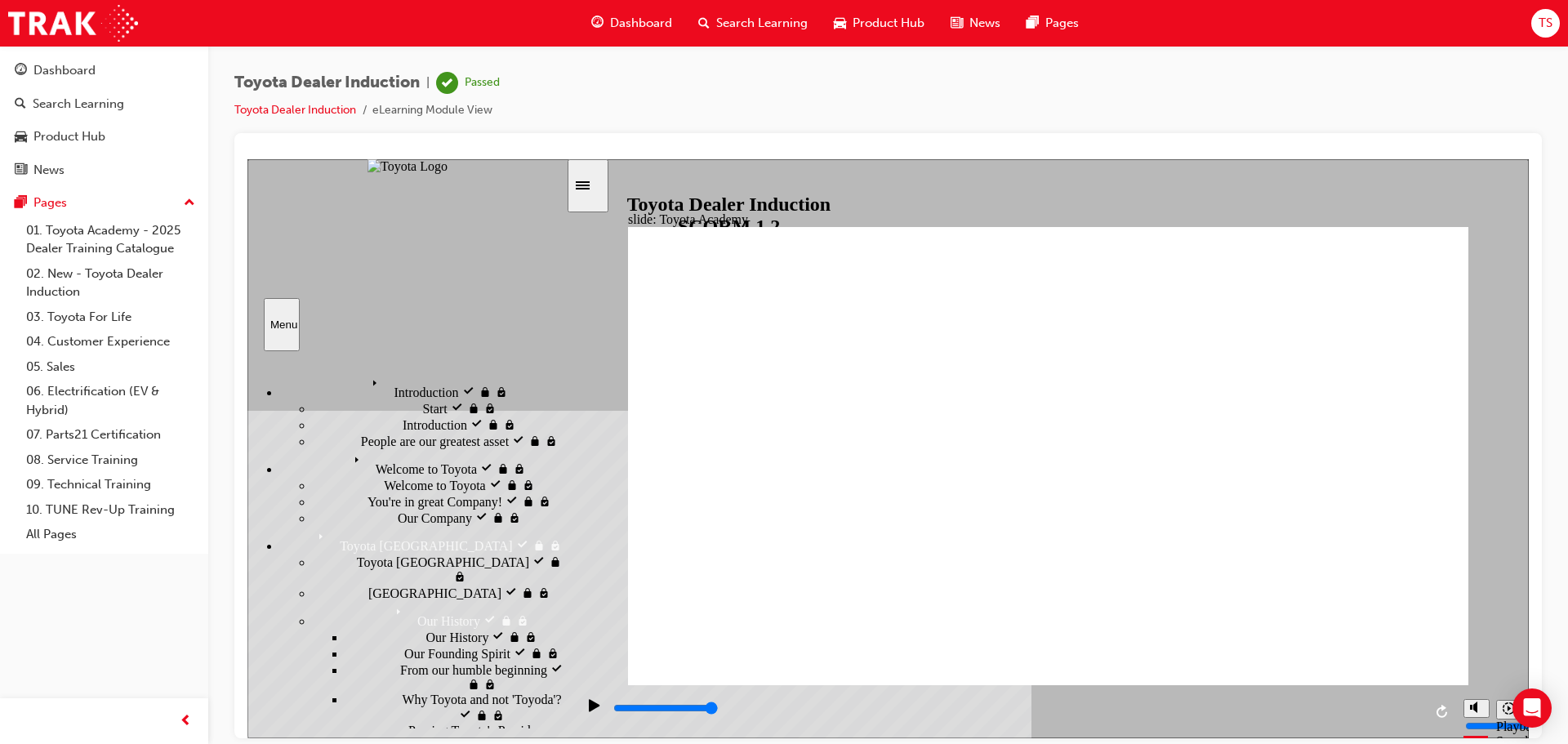
drag, startPoint x: 558, startPoint y: 612, endPoint x: 575, endPoint y: 348, distance: 264.5
click at [575, 348] on div "slide: Toyota Academy RESTART RESTART RESTART RESTART Back to top Playback Spee…" at bounding box center [888, 447] width 1282 height 578
click at [117, 315] on link "03. Toyota For Life" at bounding box center [111, 317] width 182 height 25
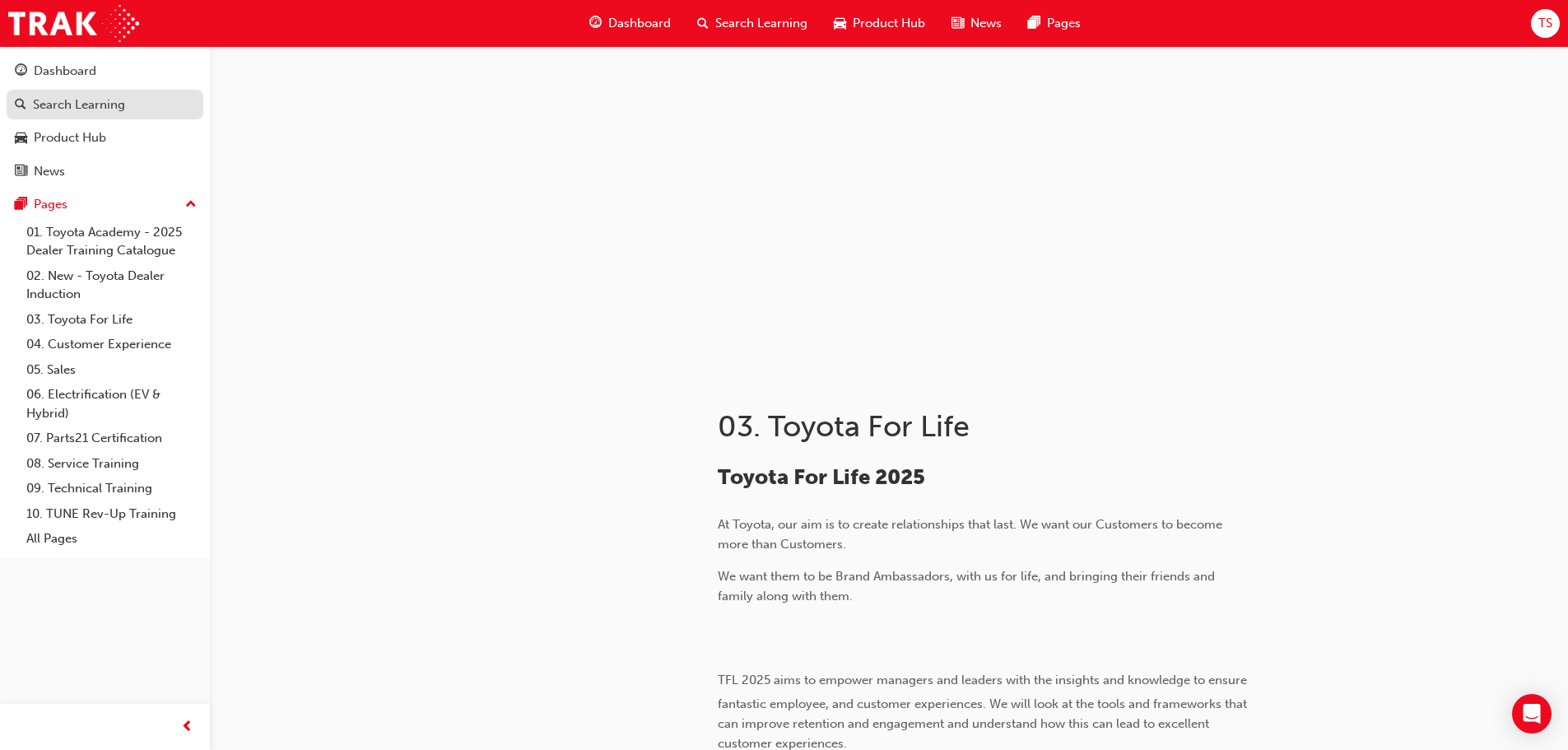
click at [72, 105] on div "Search Learning" at bounding box center [79, 105] width 92 height 19
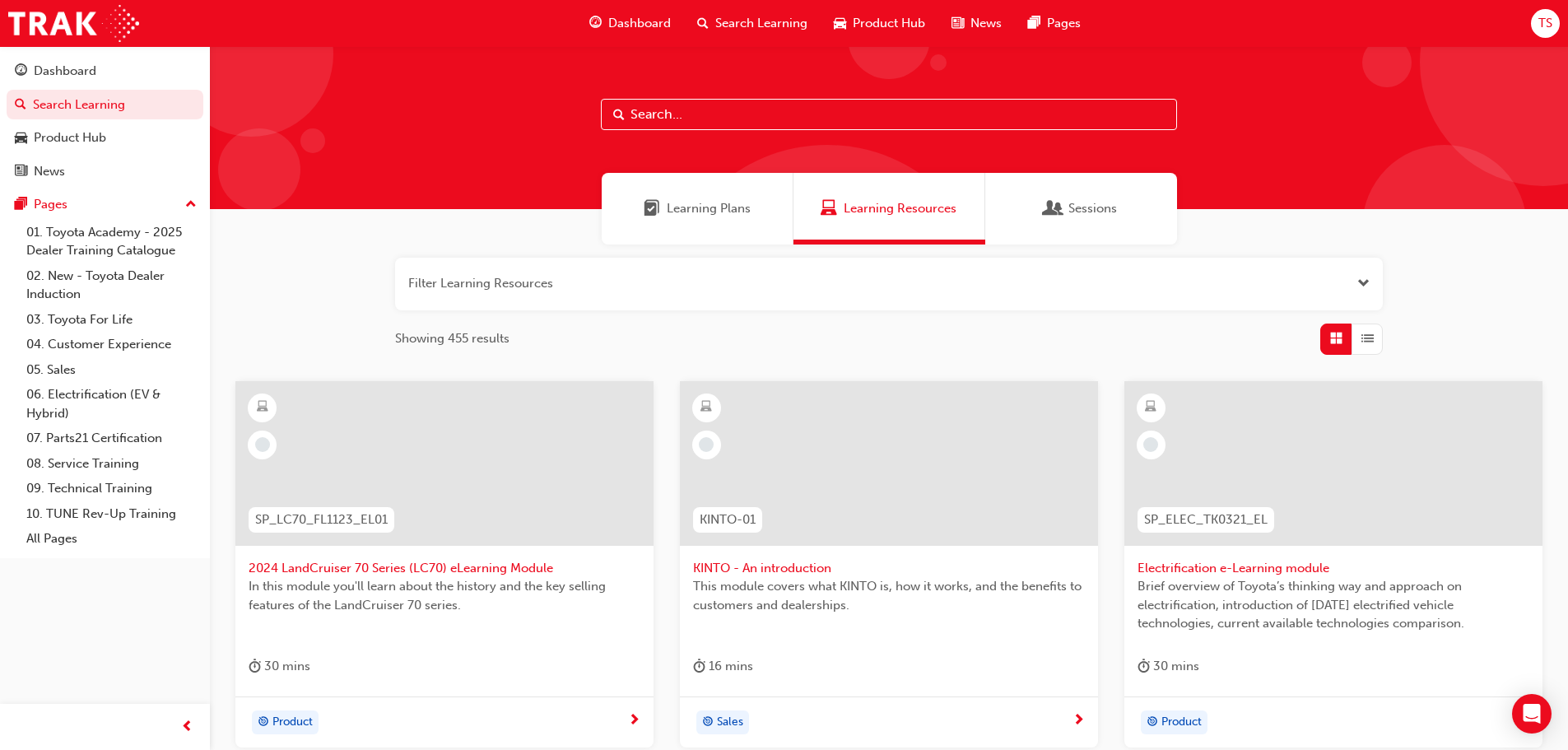
click at [1082, 205] on span "Sessions" at bounding box center [1092, 208] width 49 height 19
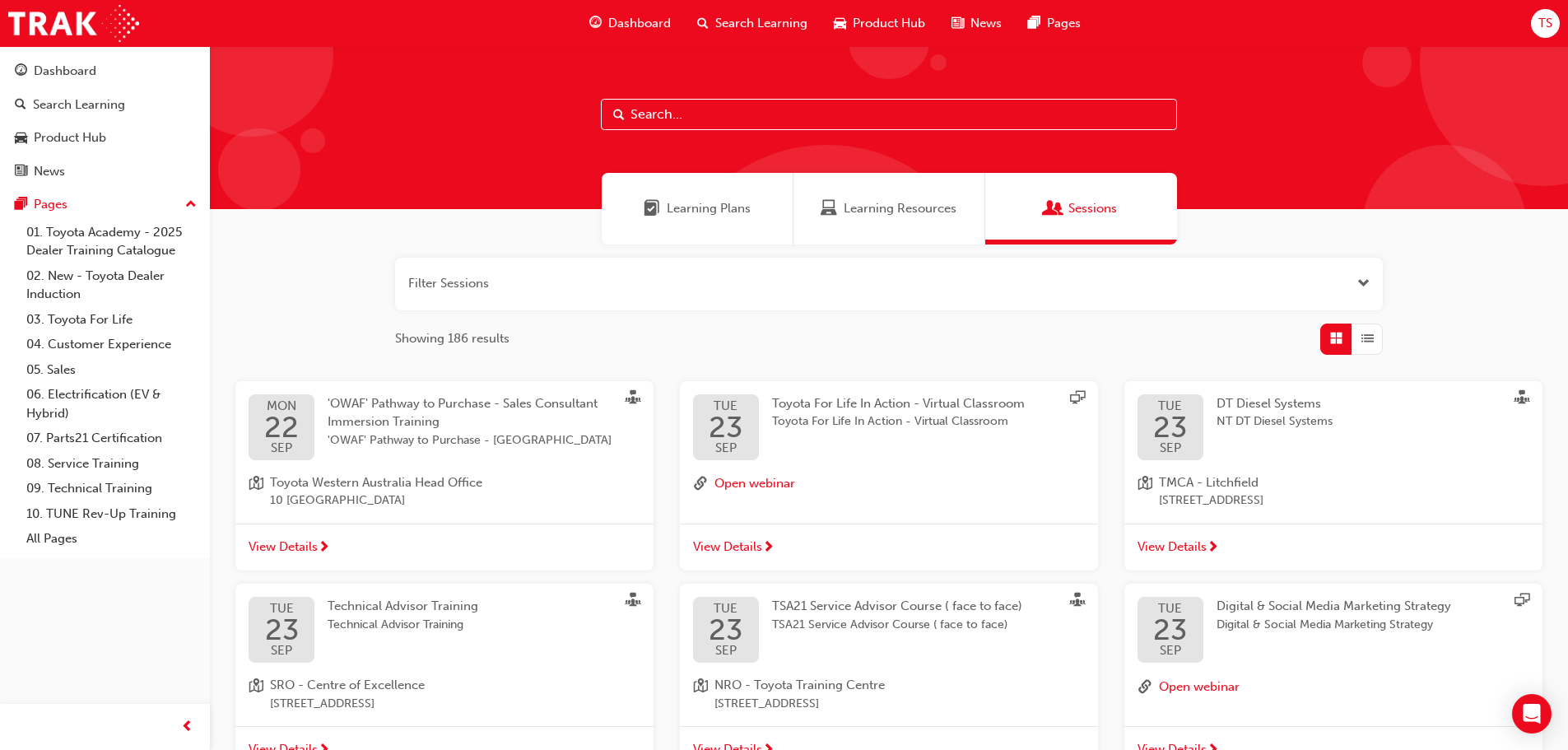
click at [717, 211] on span "Learning Plans" at bounding box center [709, 208] width 84 height 19
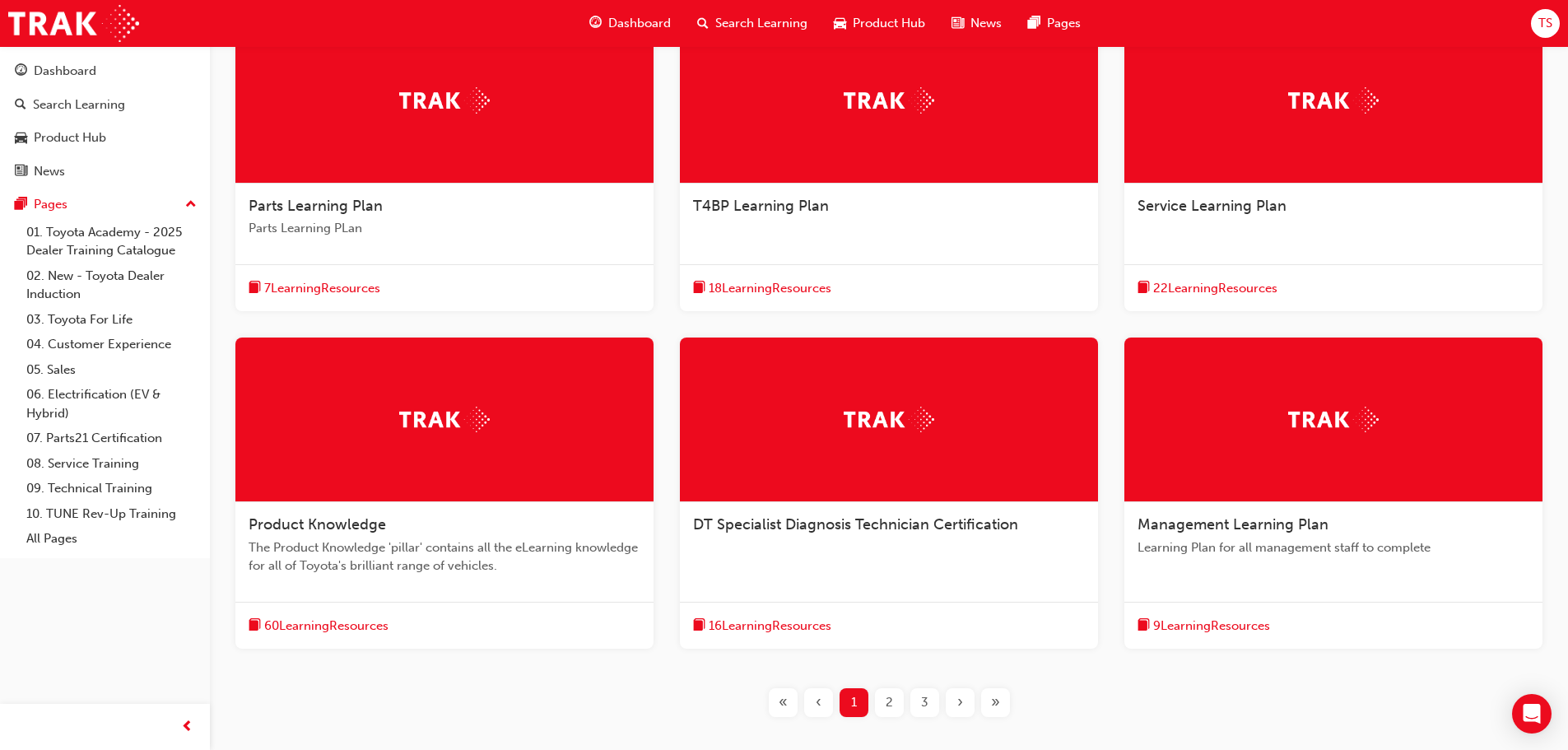
scroll to position [216, 0]
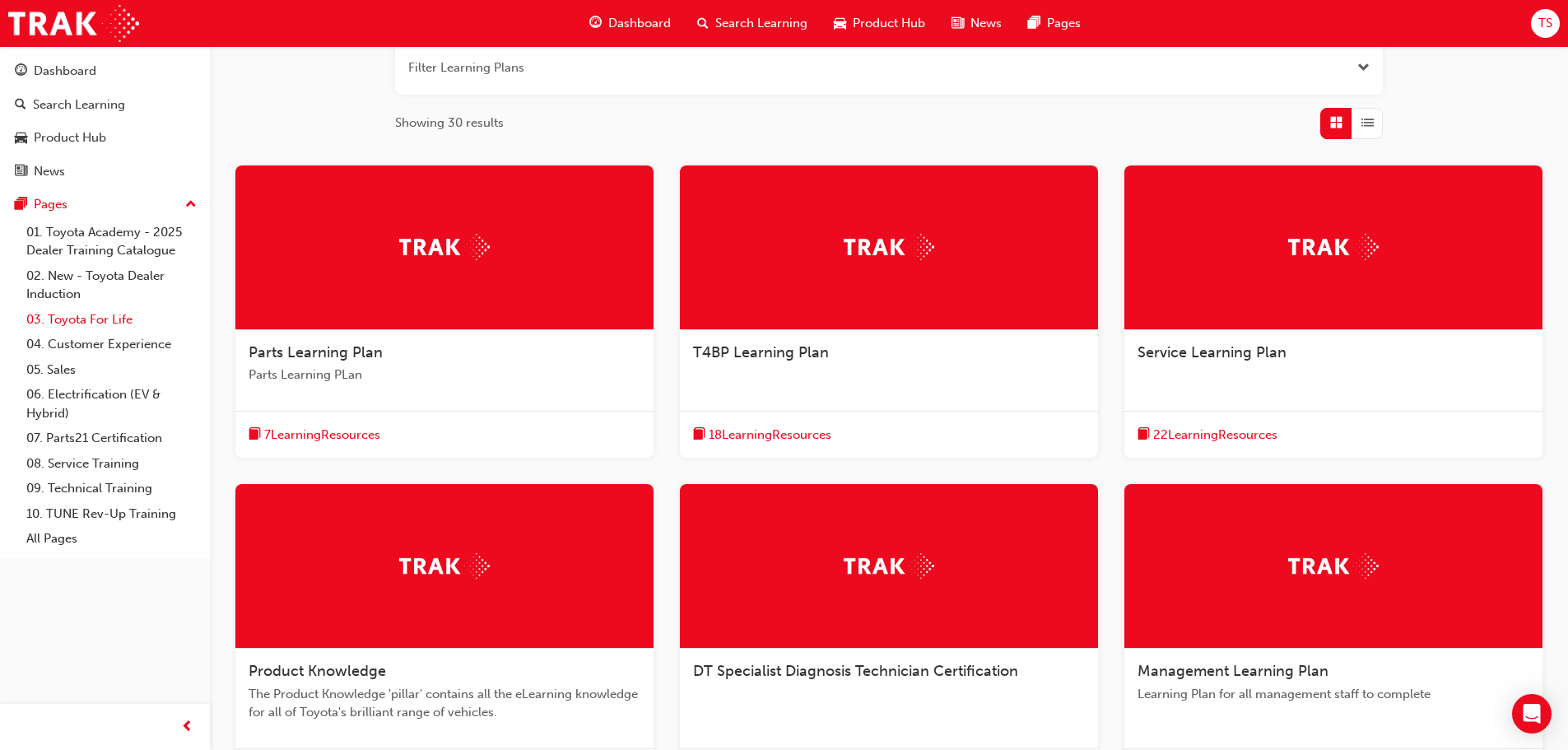
click at [113, 317] on link "03. Toyota For Life" at bounding box center [112, 320] width 184 height 25
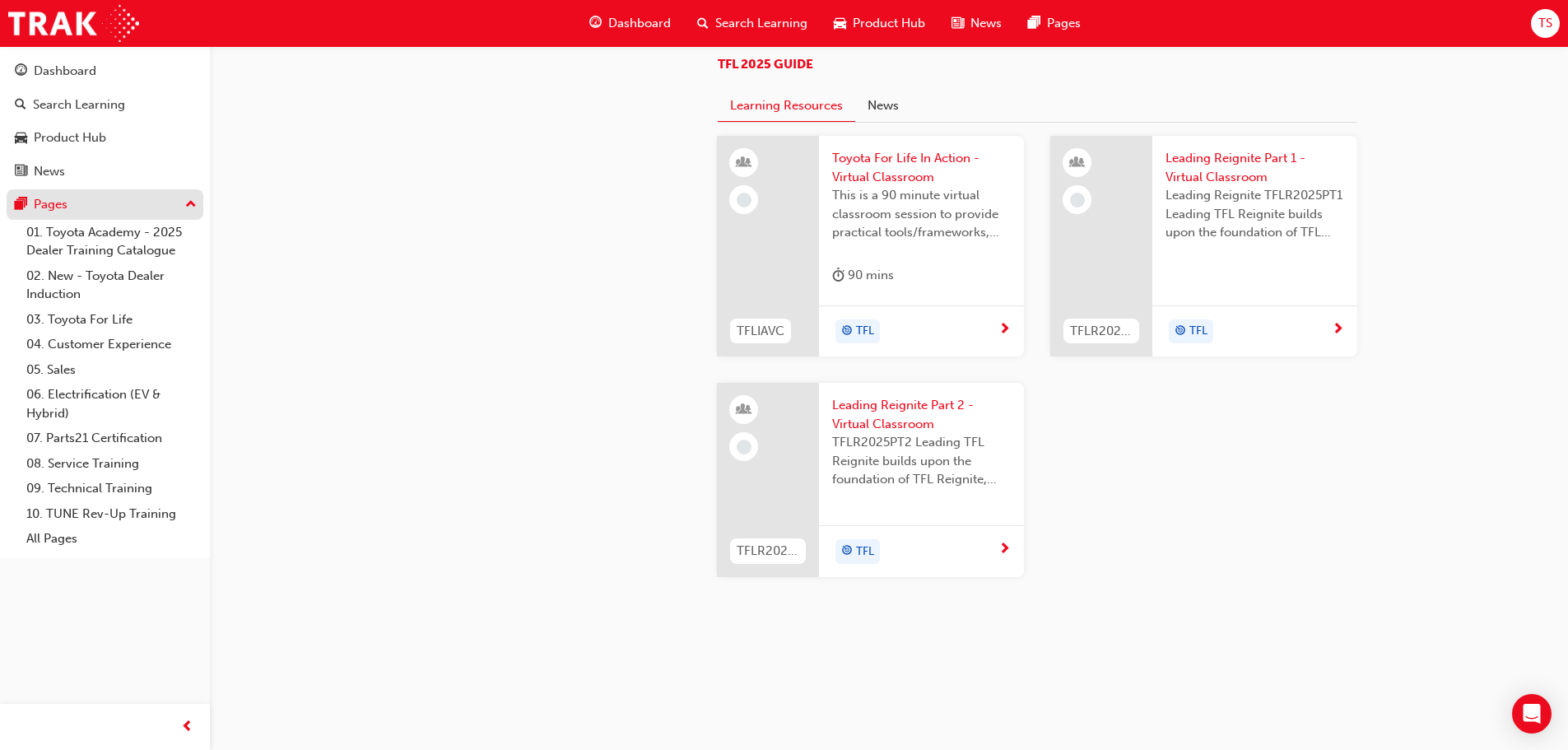
scroll to position [1256, 0]
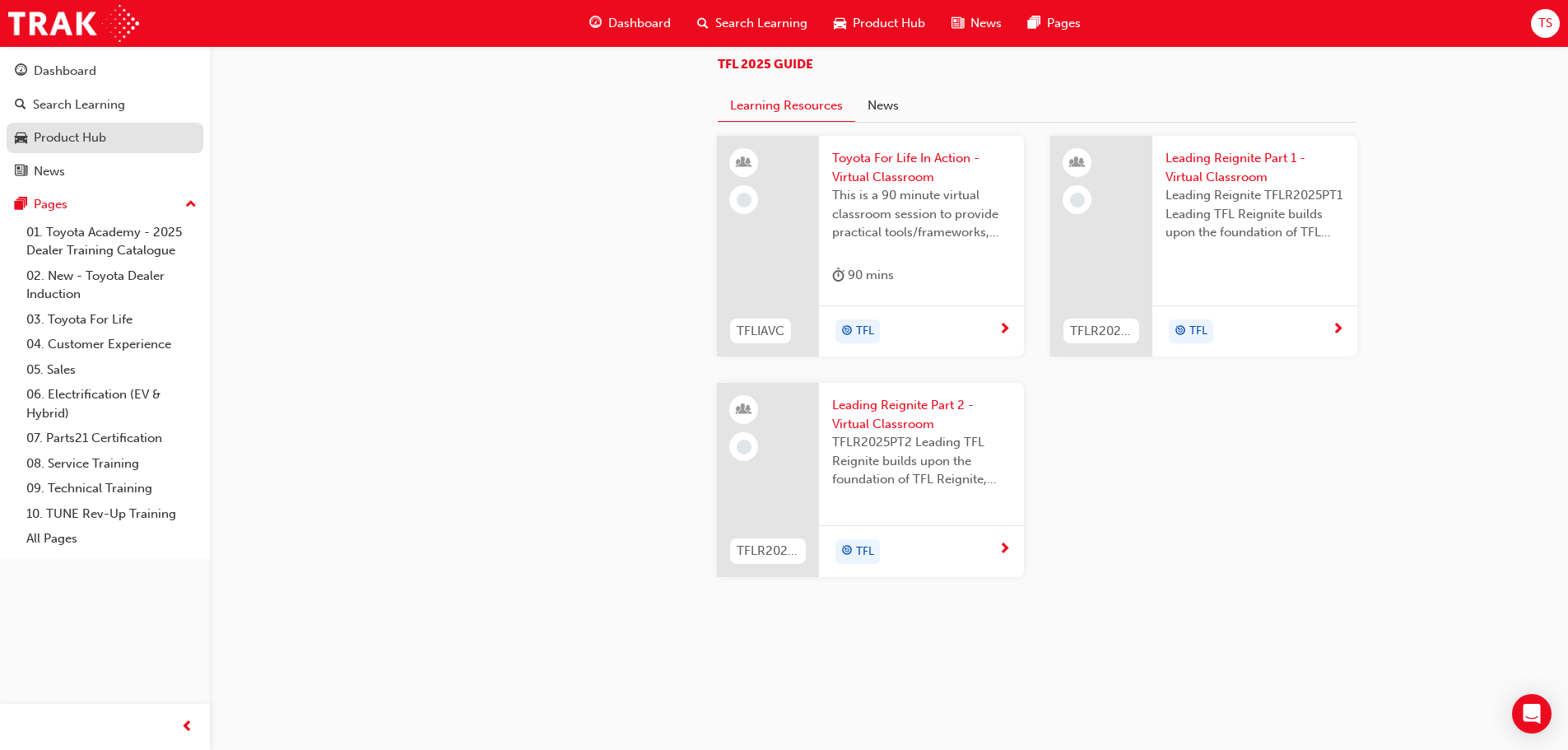
click at [48, 147] on div "Product Hub" at bounding box center [70, 138] width 72 height 19
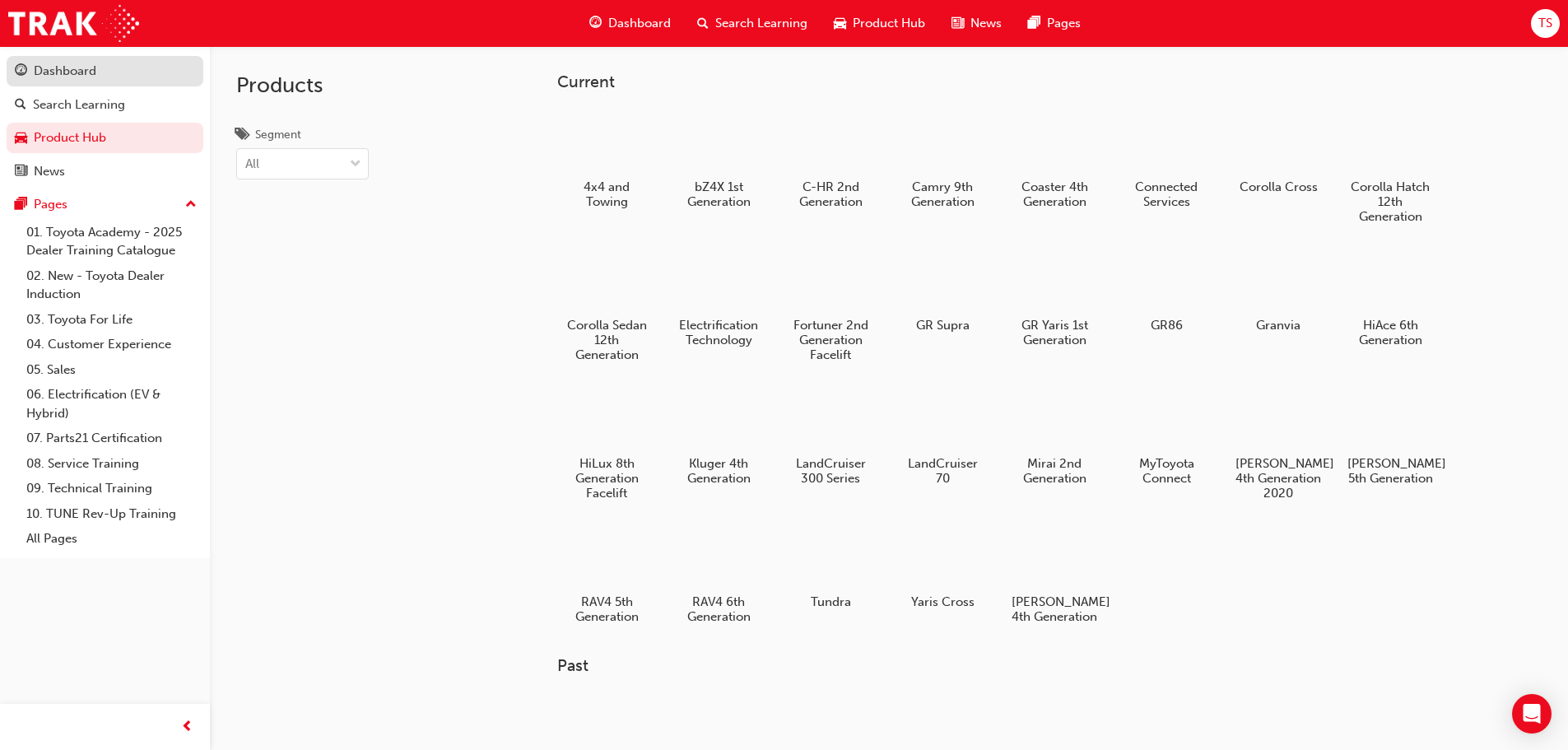
click at [56, 64] on div "Dashboard" at bounding box center [65, 71] width 63 height 19
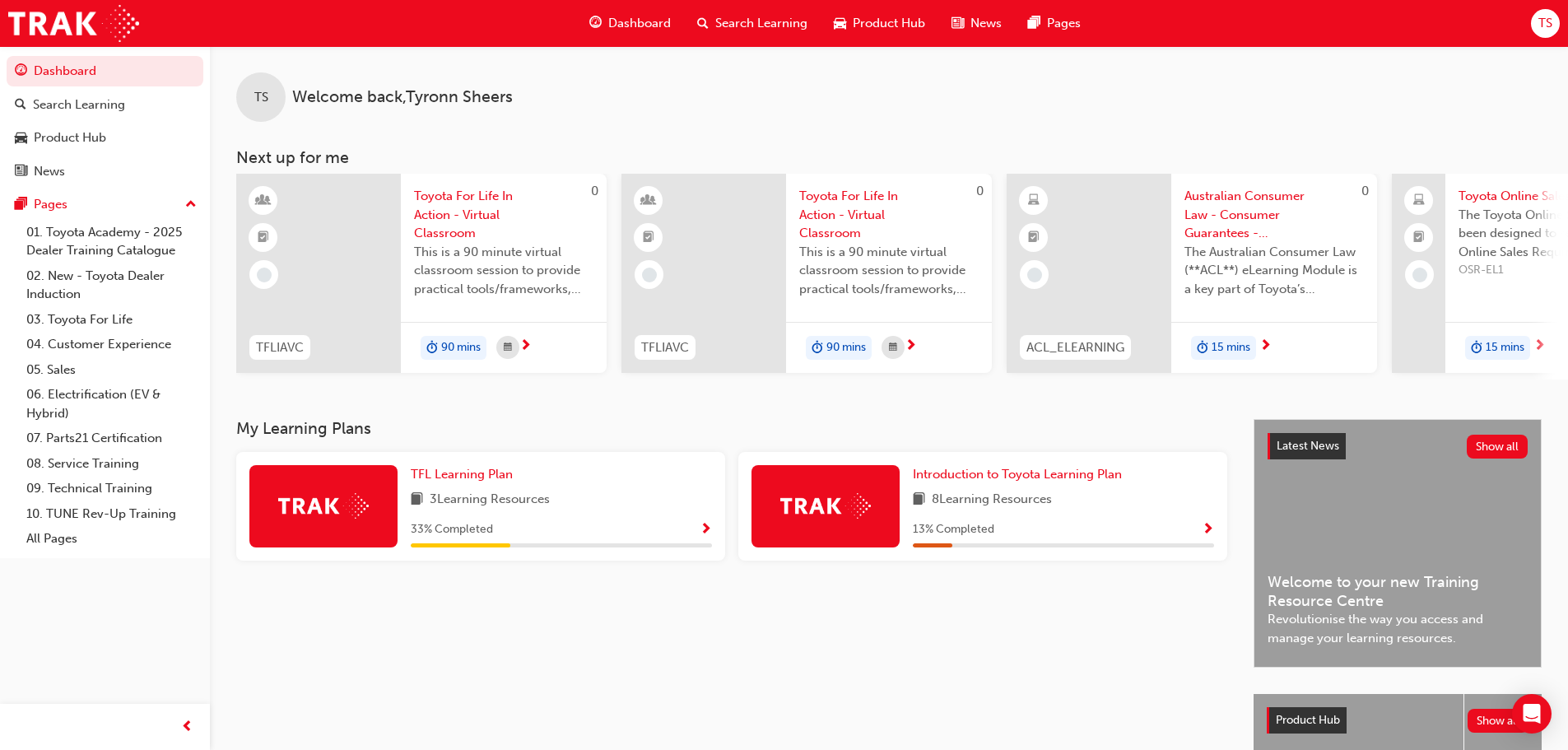
click at [530, 344] on span "next-icon" at bounding box center [525, 346] width 13 height 15
